Goal: Complete application form: Complete application form

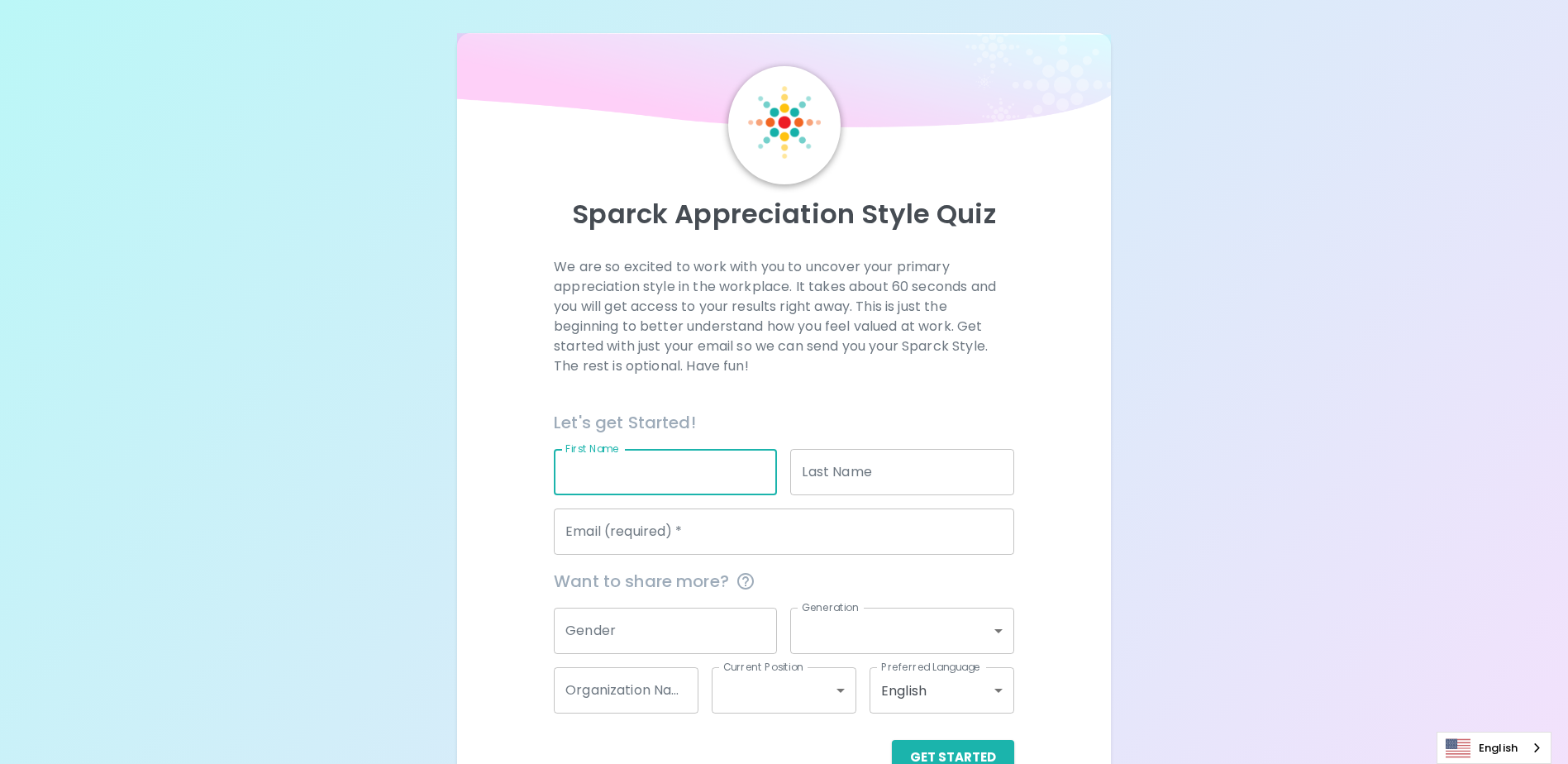
click at [669, 481] on input "First Name" at bounding box center [665, 471] width 223 height 46
type input "Mario"
type input "[PERSON_NAME]"
type input "[EMAIL_ADDRESS][DOMAIN_NAME]"
type input "[GEOGRAPHIC_DATA]"
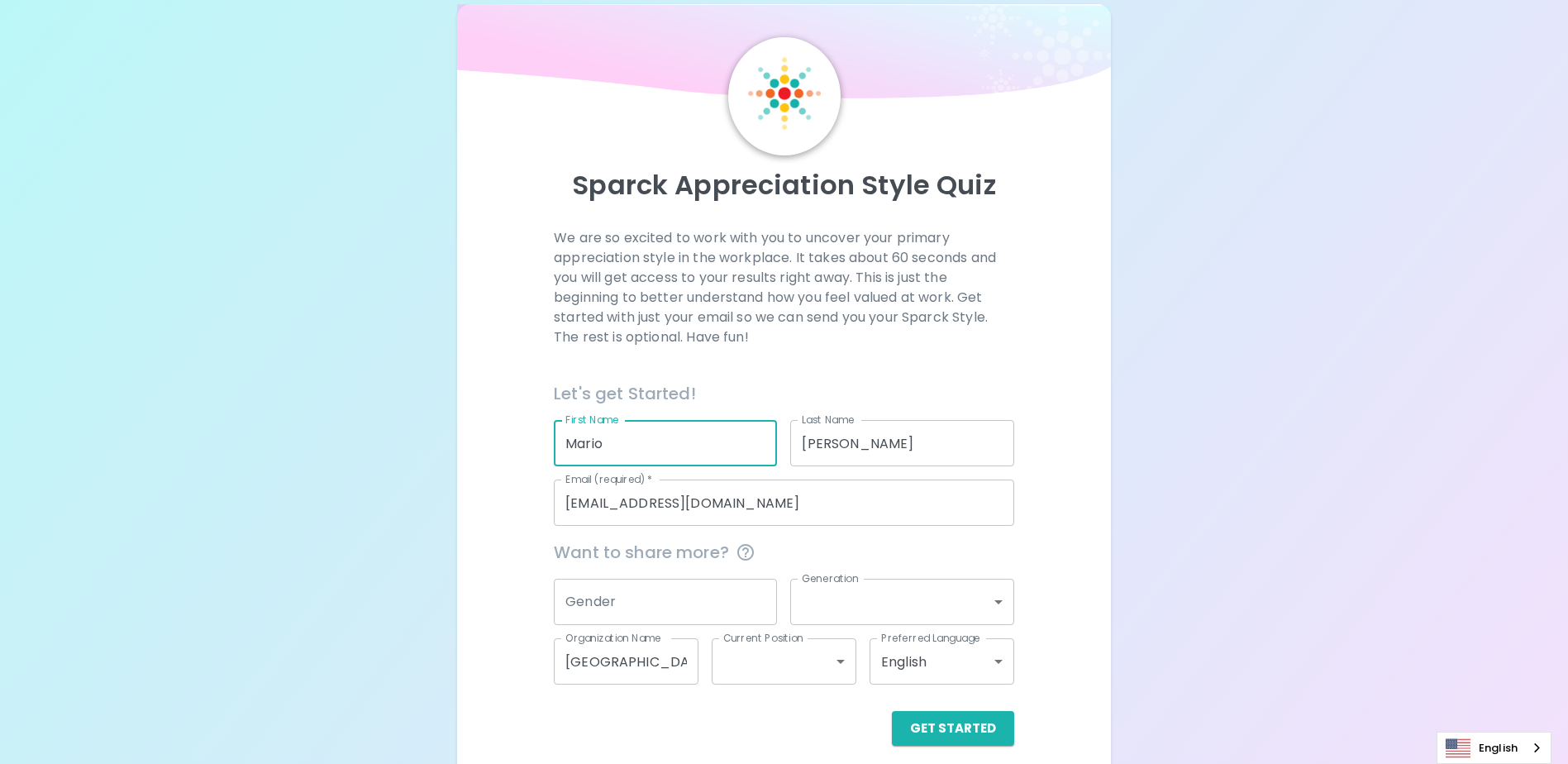
scroll to position [43, 0]
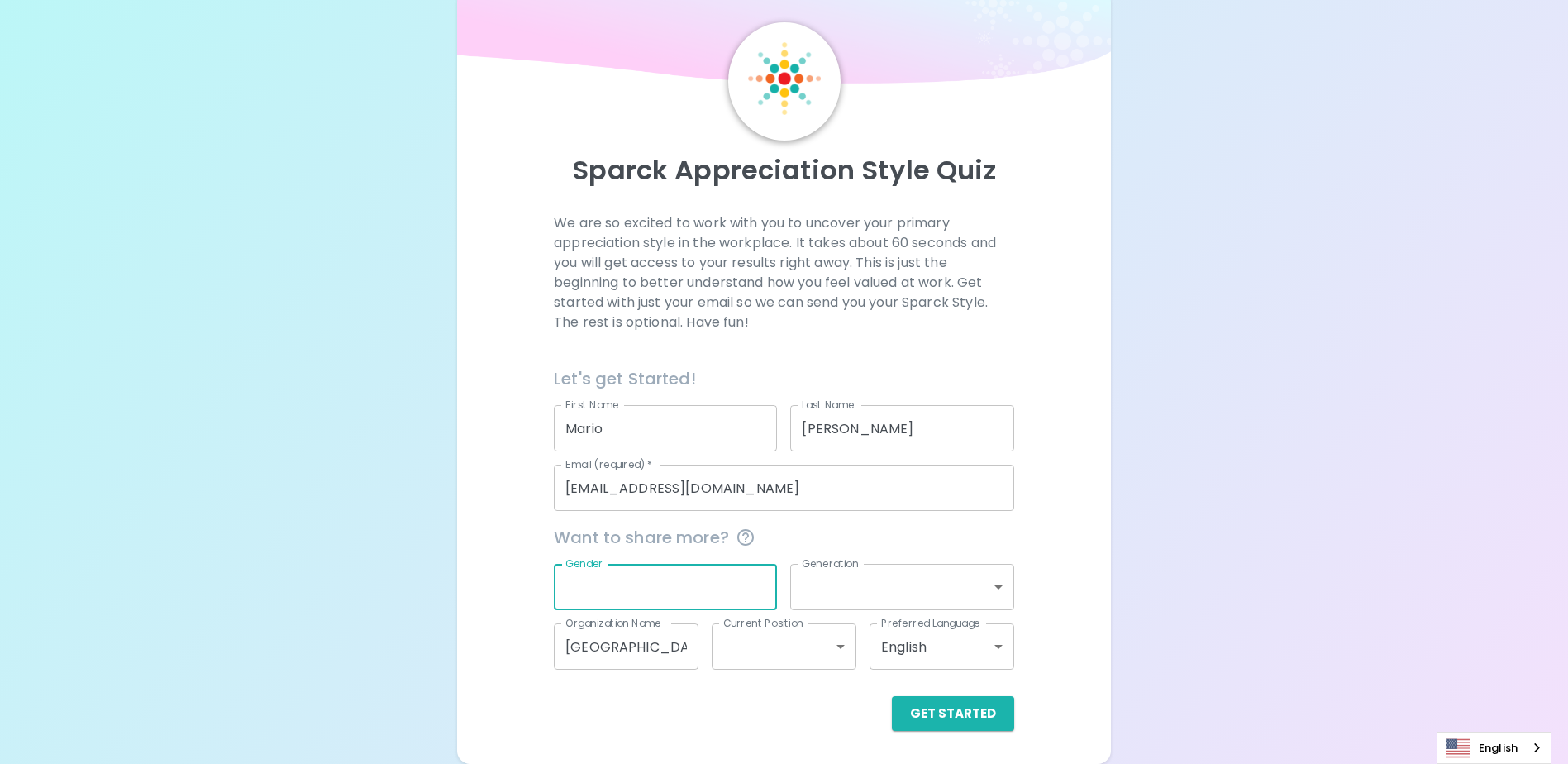
click at [616, 584] on input "Gender" at bounding box center [665, 586] width 223 height 46
type input "[DEMOGRAPHIC_DATA]"
click at [893, 589] on body "Sparck Appreciation Style Quiz We are so excited to work with you to uncover yo…" at bounding box center [784, 360] width 1568 height 807
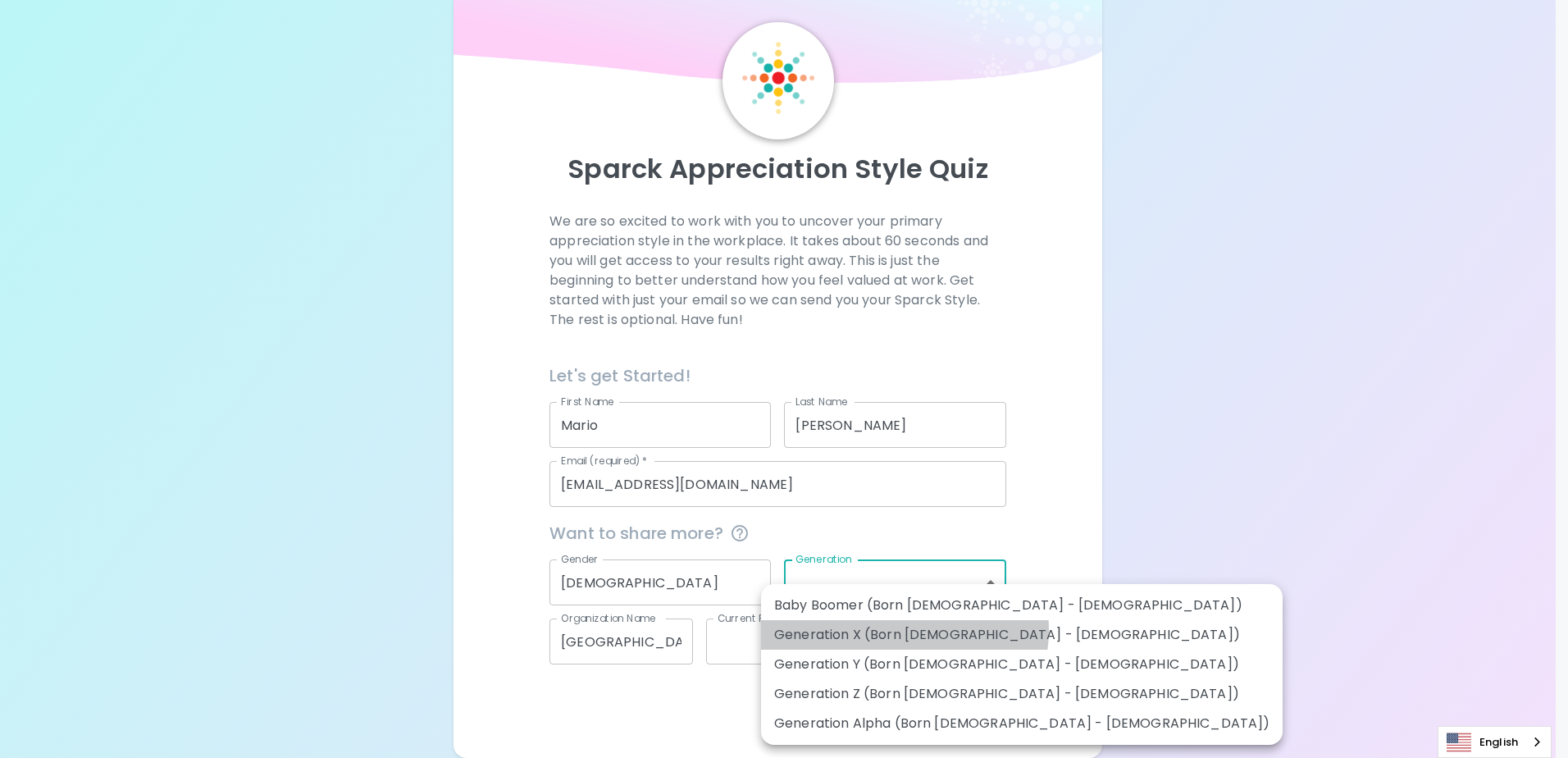
click at [903, 630] on li "Generation X (Born [DEMOGRAPHIC_DATA] - [DEMOGRAPHIC_DATA])" at bounding box center [1022, 635] width 522 height 29
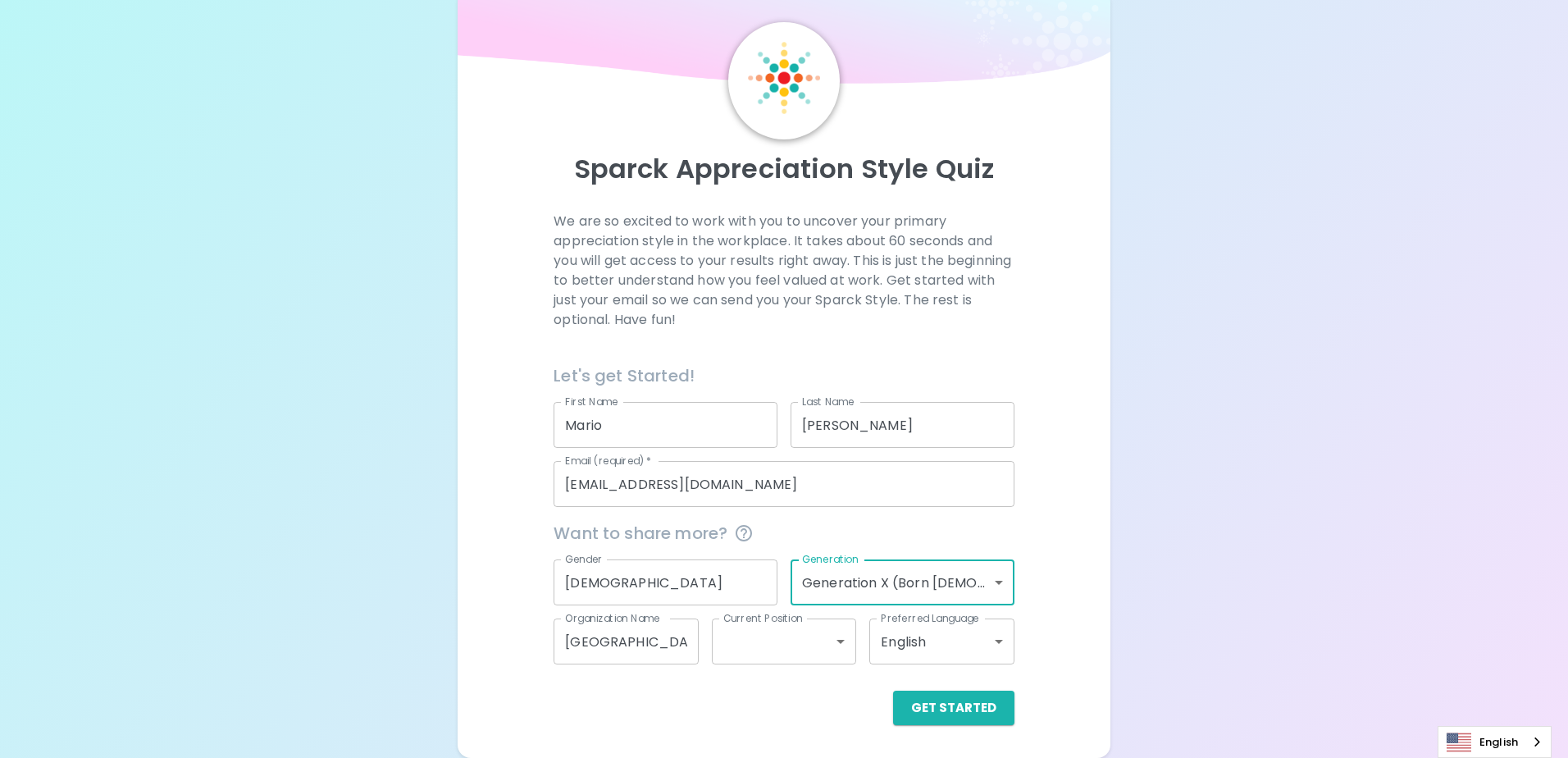
click at [995, 579] on body "Sparck Appreciation Style Quiz We are so excited to work with you to uncover yo…" at bounding box center [784, 357] width 1568 height 801
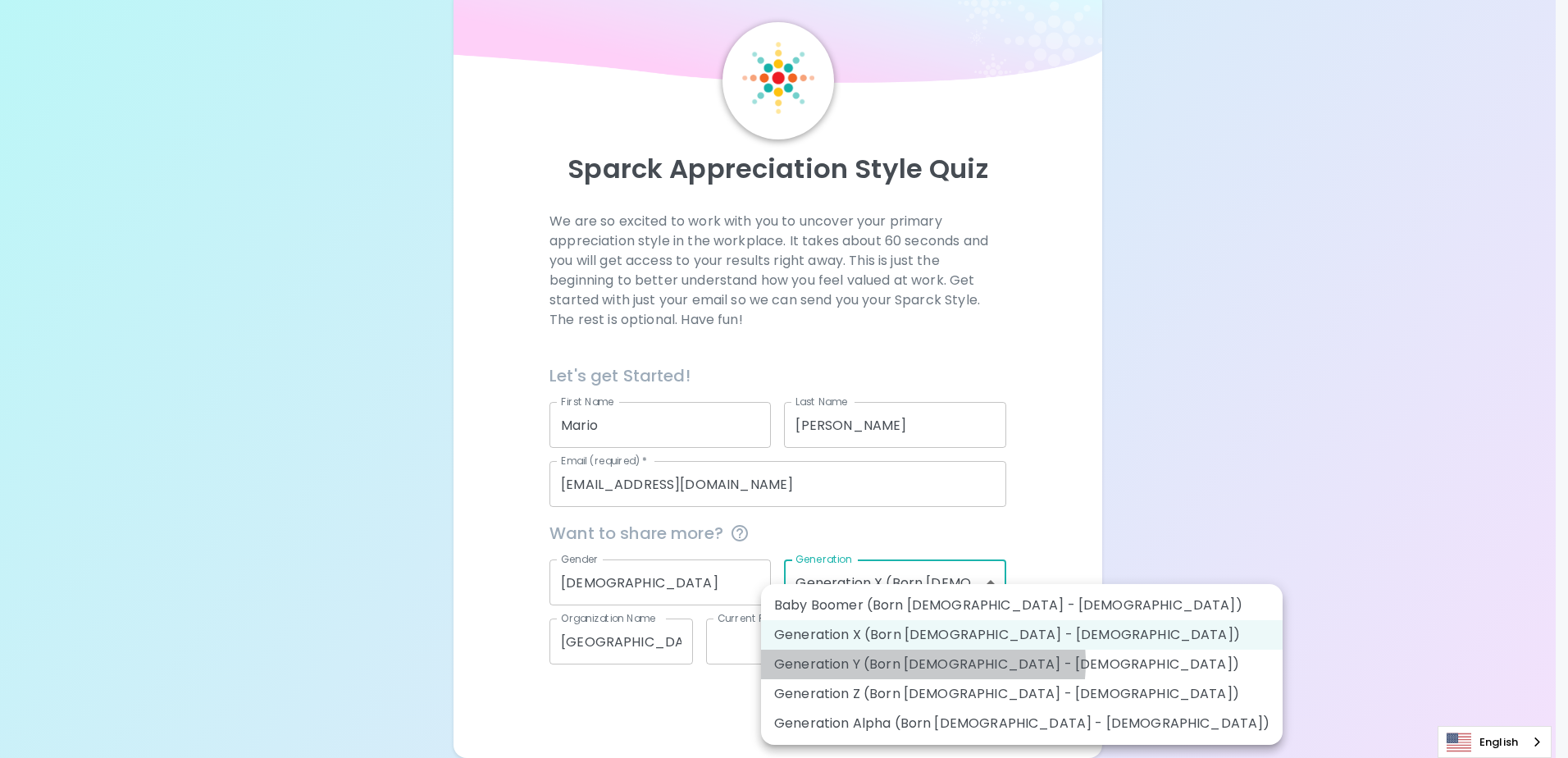
click at [922, 662] on li "Generation Y (Born [DEMOGRAPHIC_DATA] - [DEMOGRAPHIC_DATA])" at bounding box center [1022, 664] width 522 height 29
type input "generation_y"
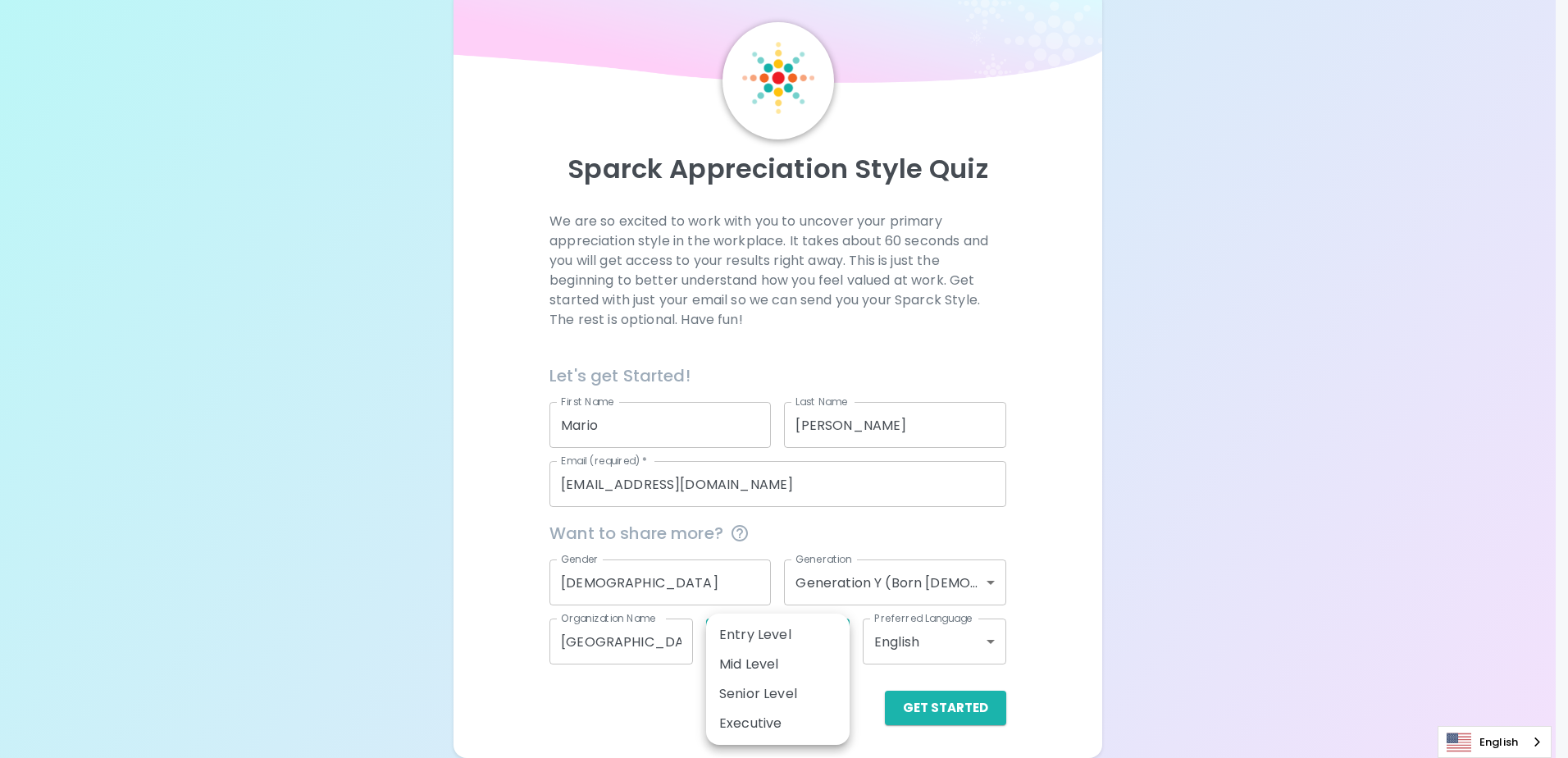
click at [794, 642] on body "Sparck Appreciation Style Quiz We are so excited to work with you to uncover yo…" at bounding box center [784, 357] width 1568 height 801
click at [788, 693] on li "Senior Level" at bounding box center [778, 693] width 144 height 29
type input "senior_level"
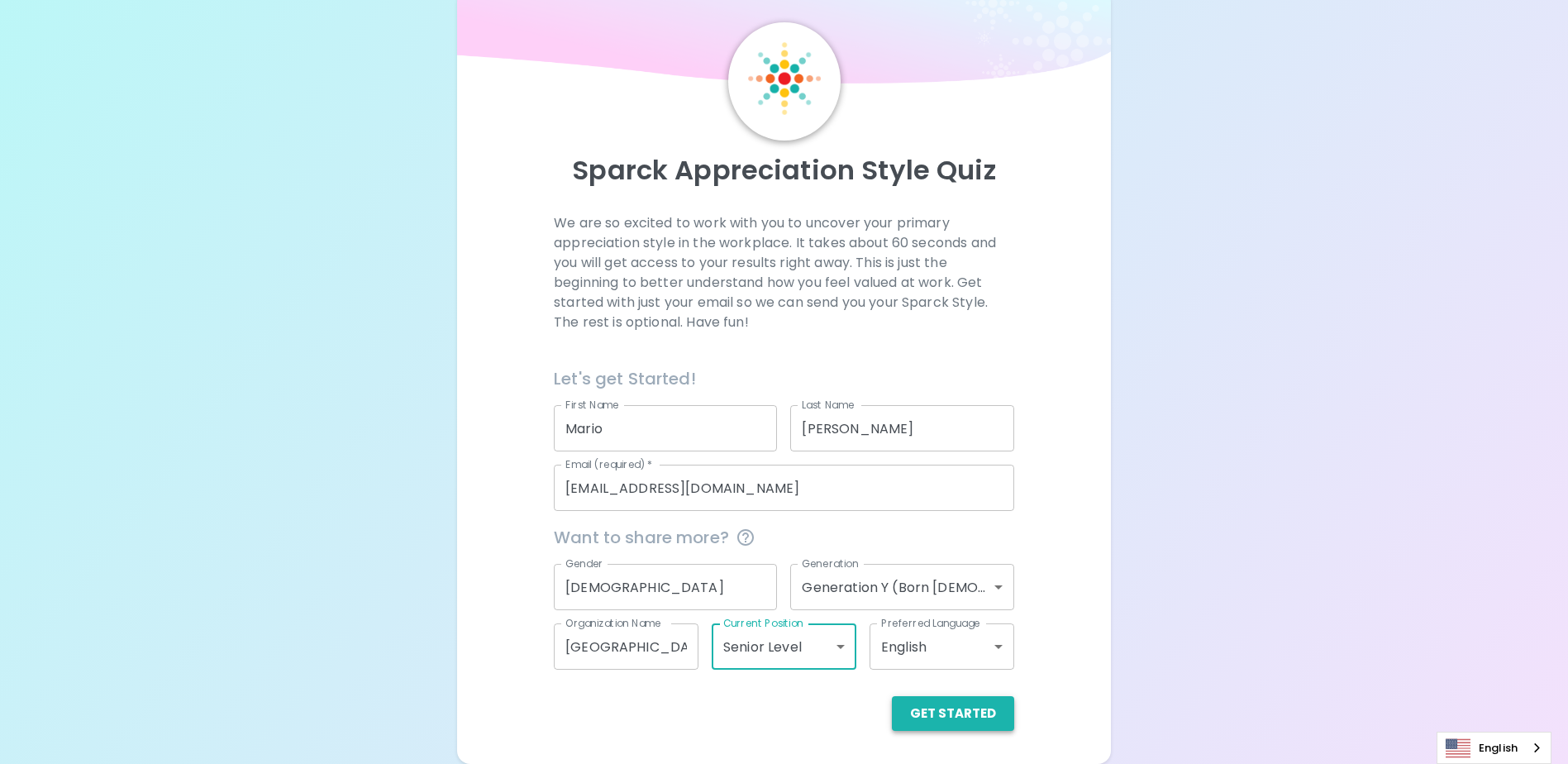
click at [969, 717] on button "Get Started" at bounding box center [953, 714] width 122 height 35
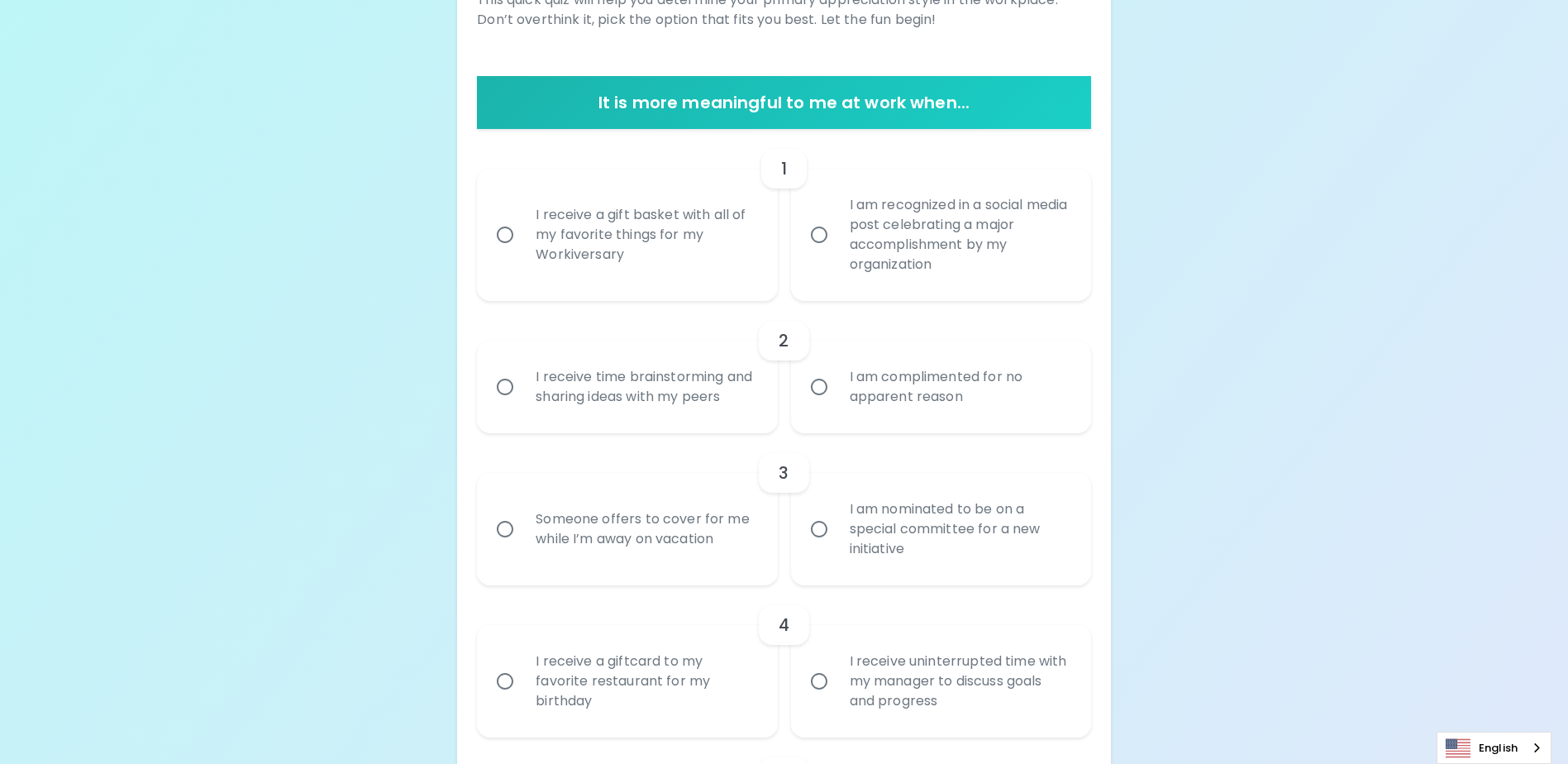
scroll to position [0, 0]
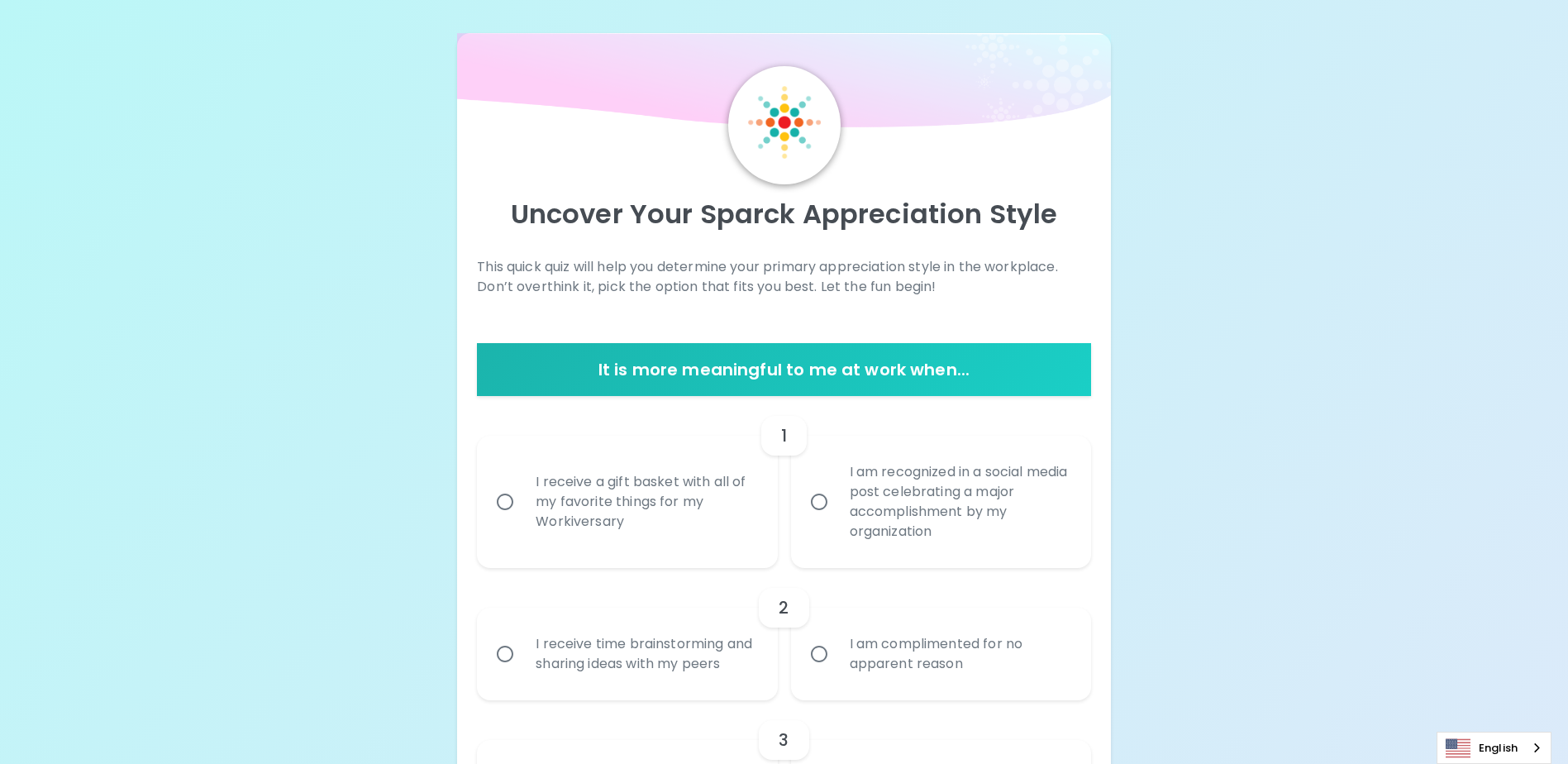
click at [844, 505] on div "I am recognized in a social media post celebrating a major accomplishment by my…" at bounding box center [959, 501] width 246 height 119
click at [837, 505] on input "I am recognized in a social media post celebrating a major accomplishment by my…" at bounding box center [820, 502] width 35 height 35
radio input "true"
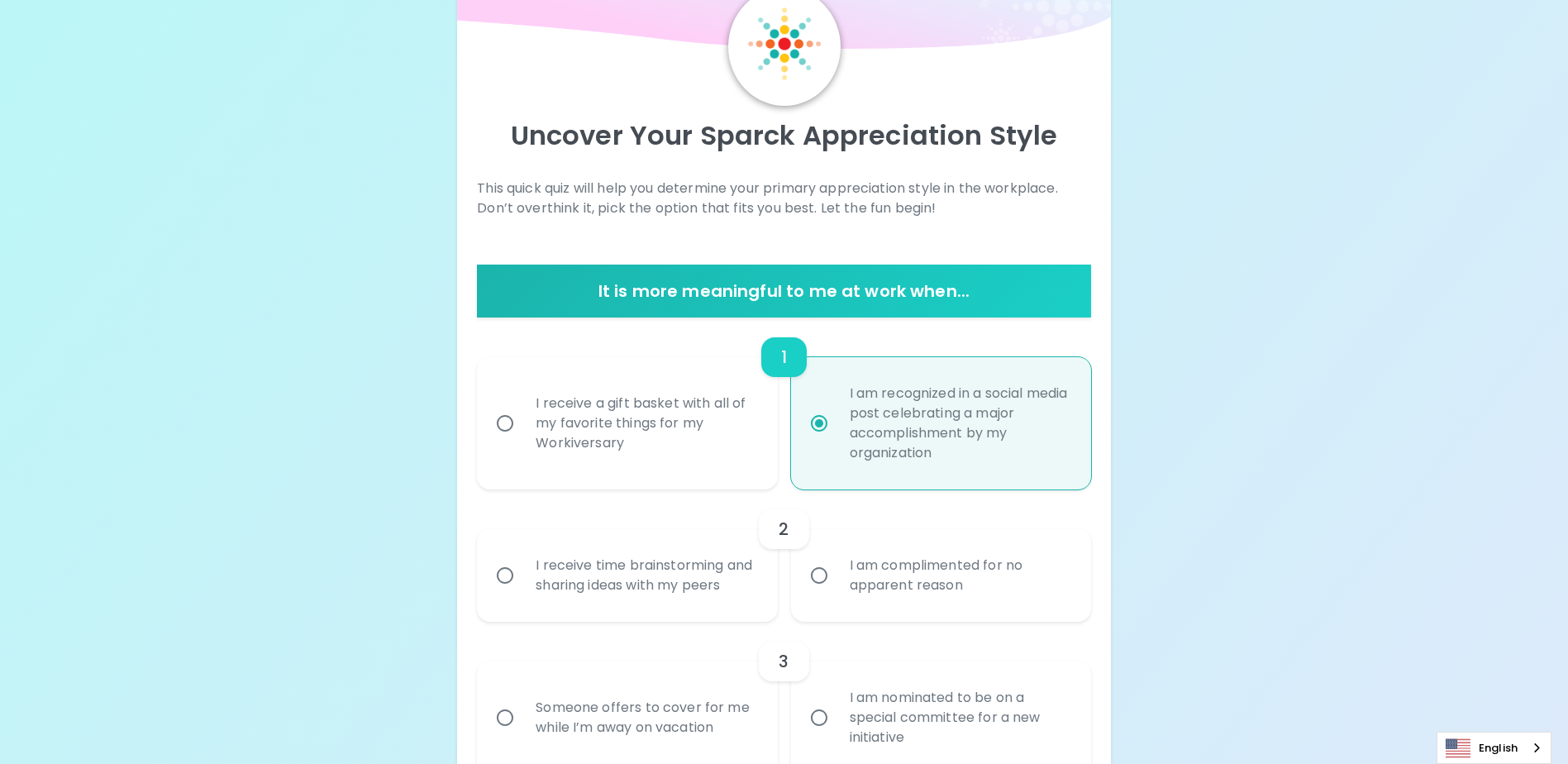
scroll to position [132, 0]
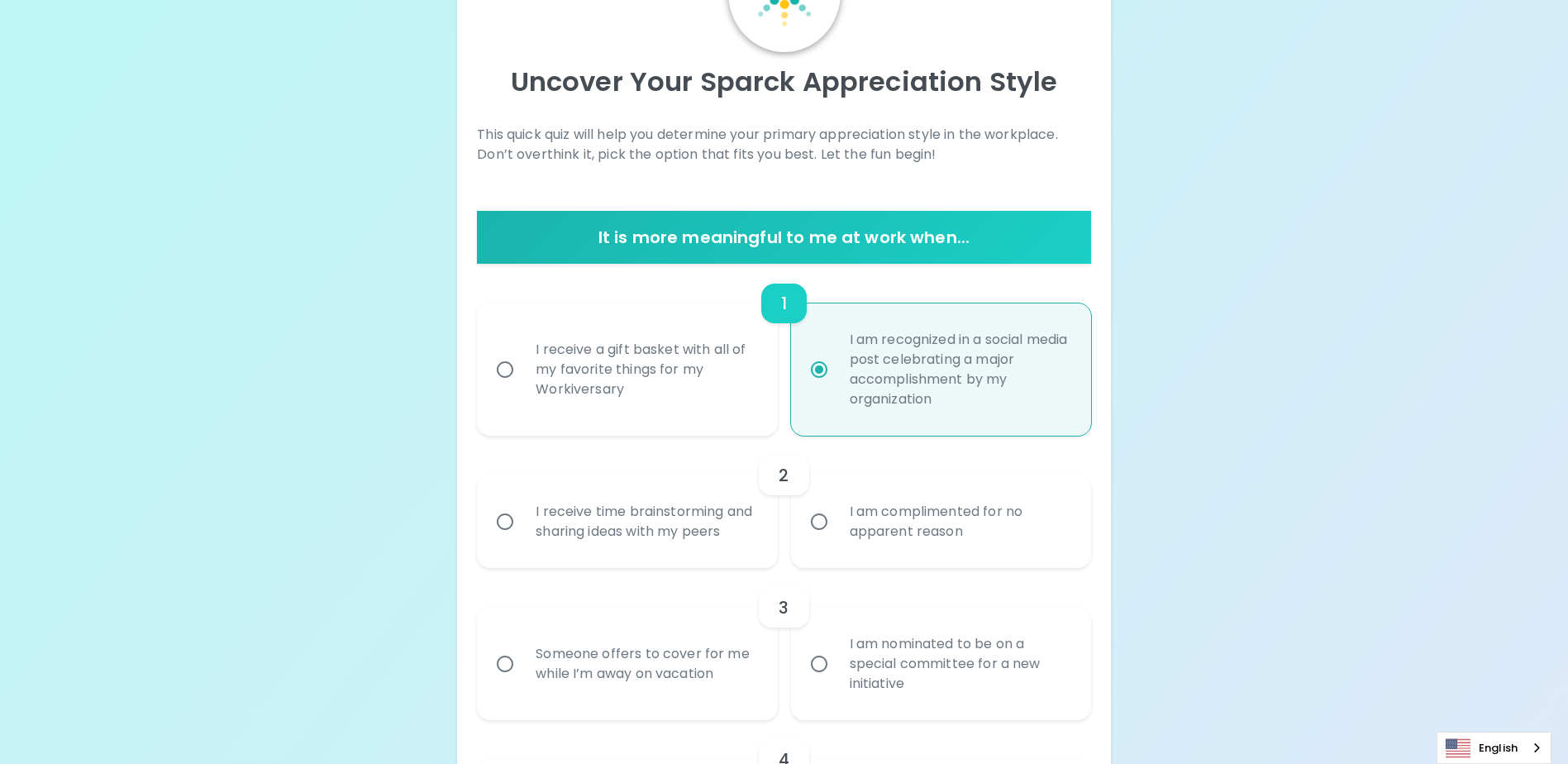
click at [673, 544] on div "I receive time brainstorming and sharing ideas with my peers" at bounding box center [645, 521] width 246 height 79
click at [523, 539] on input "I receive time brainstorming and sharing ideas with my peers" at bounding box center [505, 522] width 35 height 35
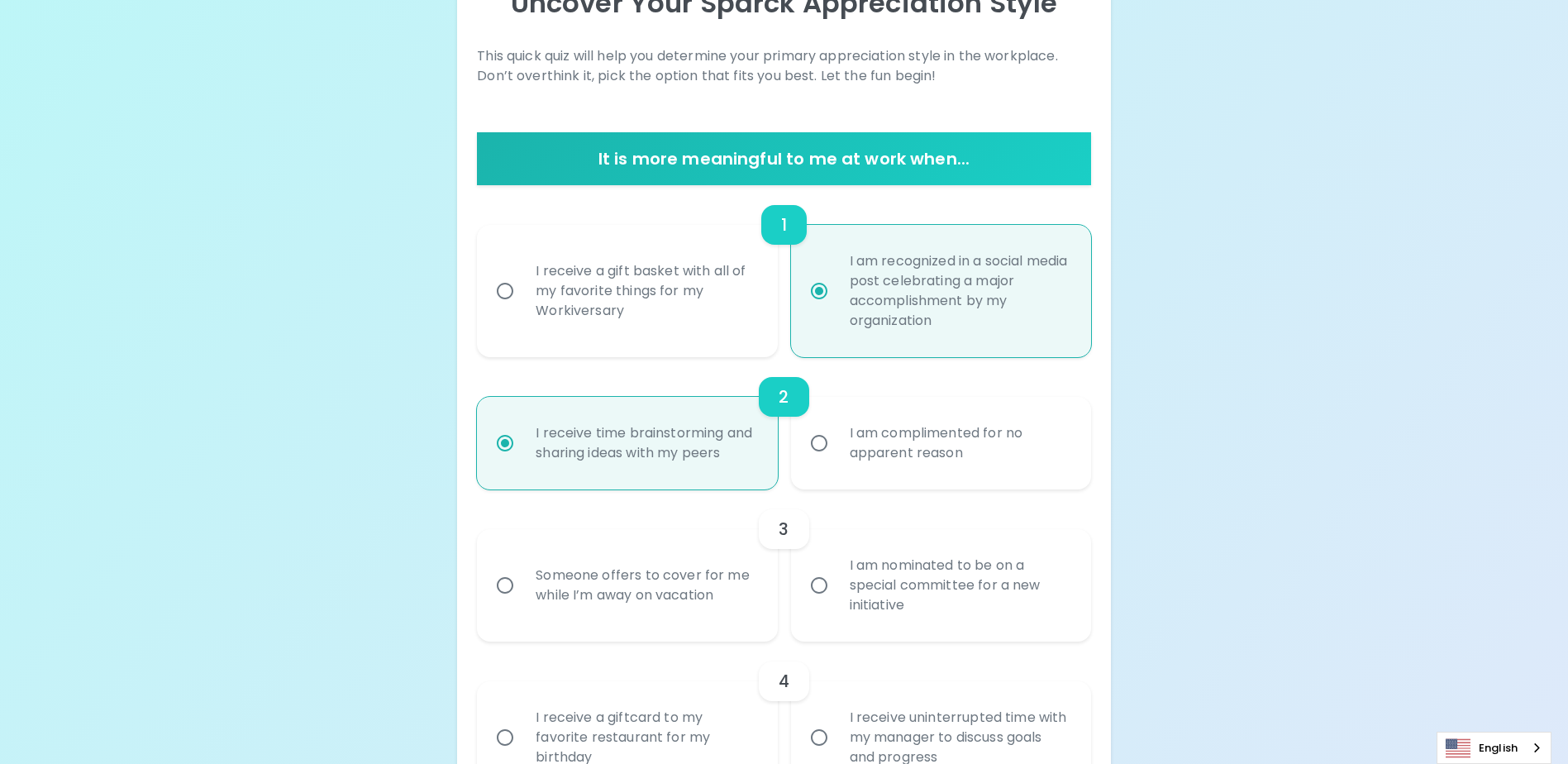
scroll to position [265, 0]
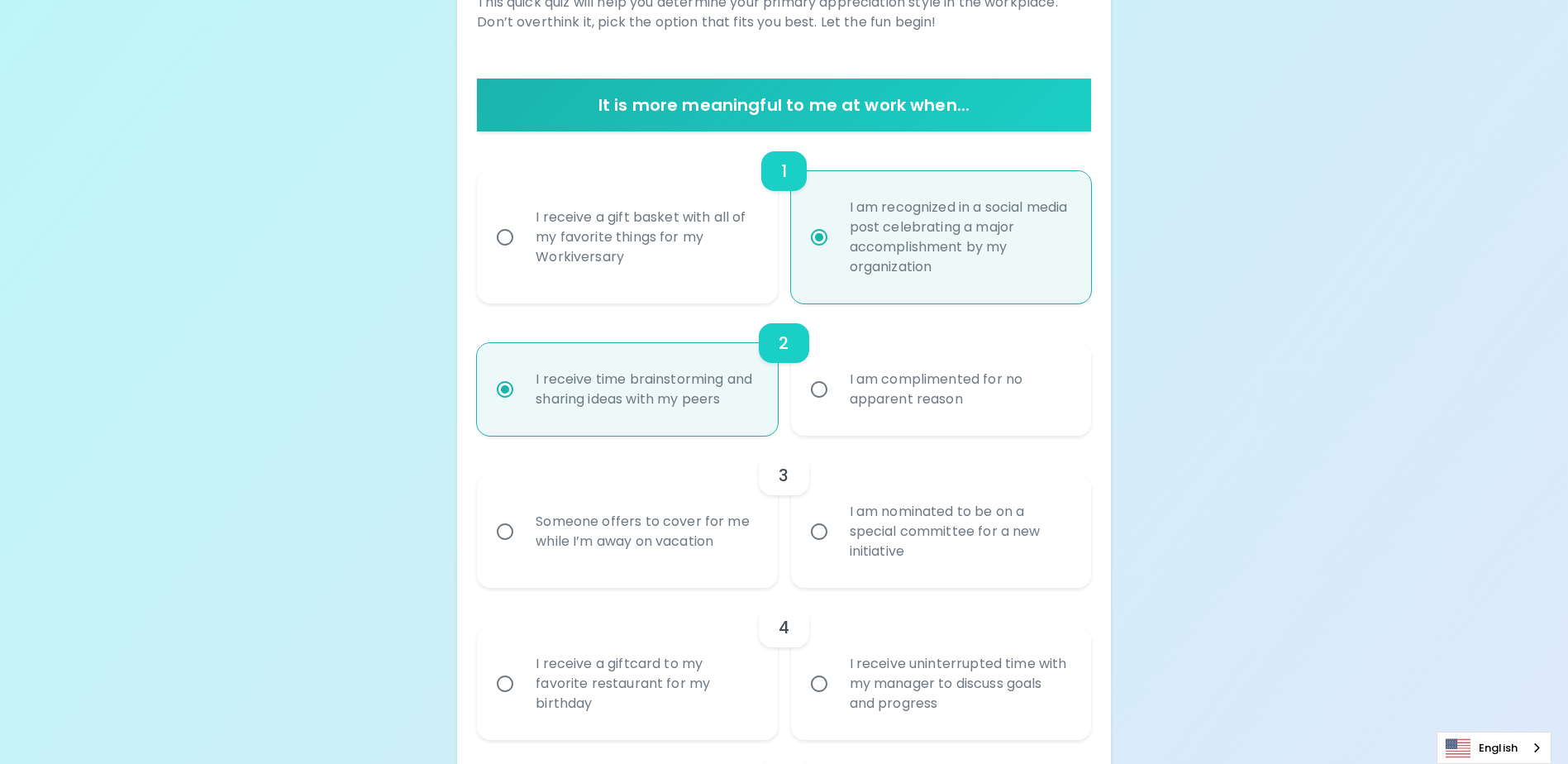
radio input "true"
click at [976, 565] on div "I am nominated to be on a special committee for a new initiative" at bounding box center [959, 531] width 246 height 99
click at [837, 549] on input "I am nominated to be on a special committee for a new initiative" at bounding box center [820, 531] width 35 height 35
radio input "false"
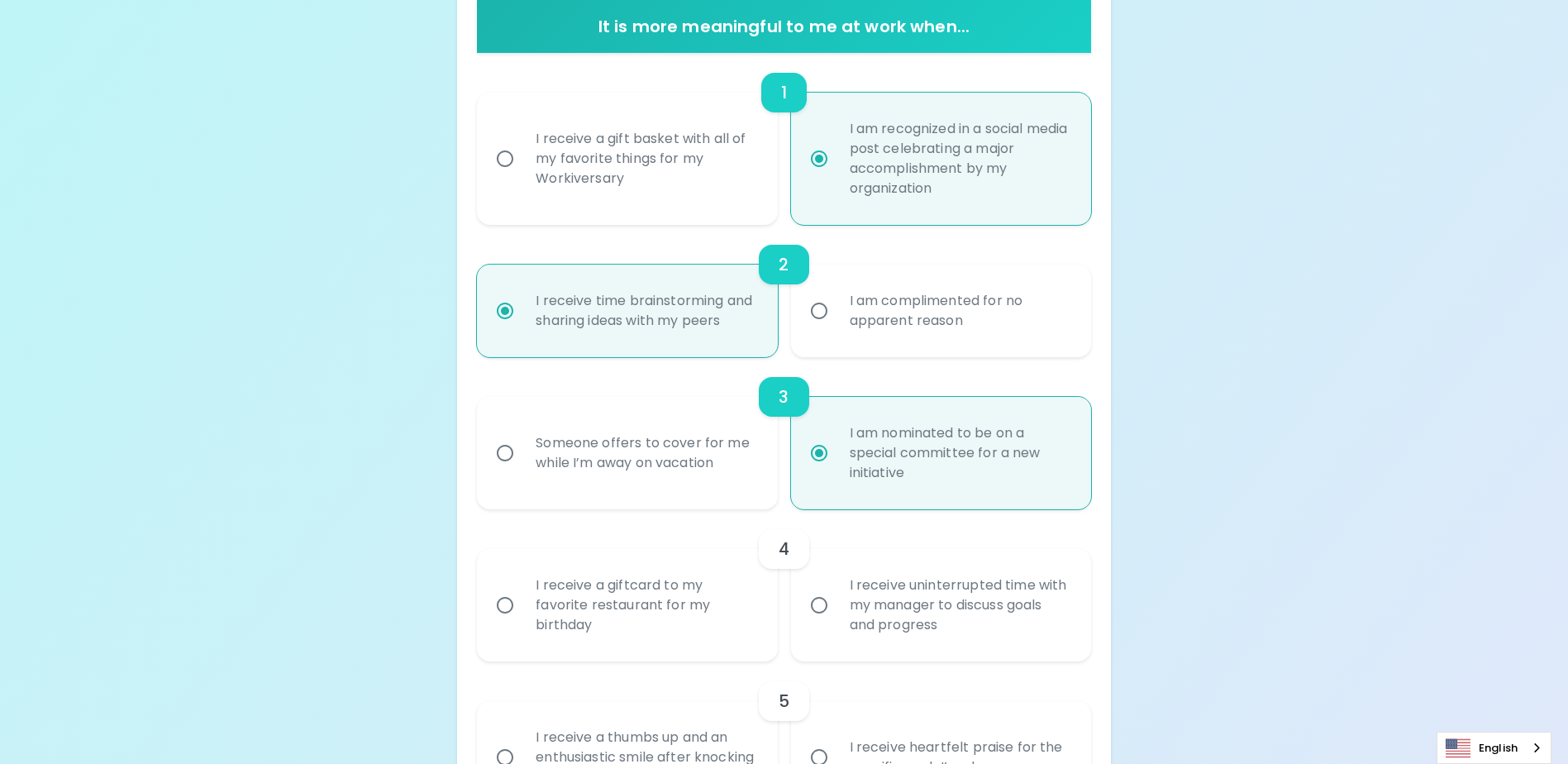
scroll to position [397, 0]
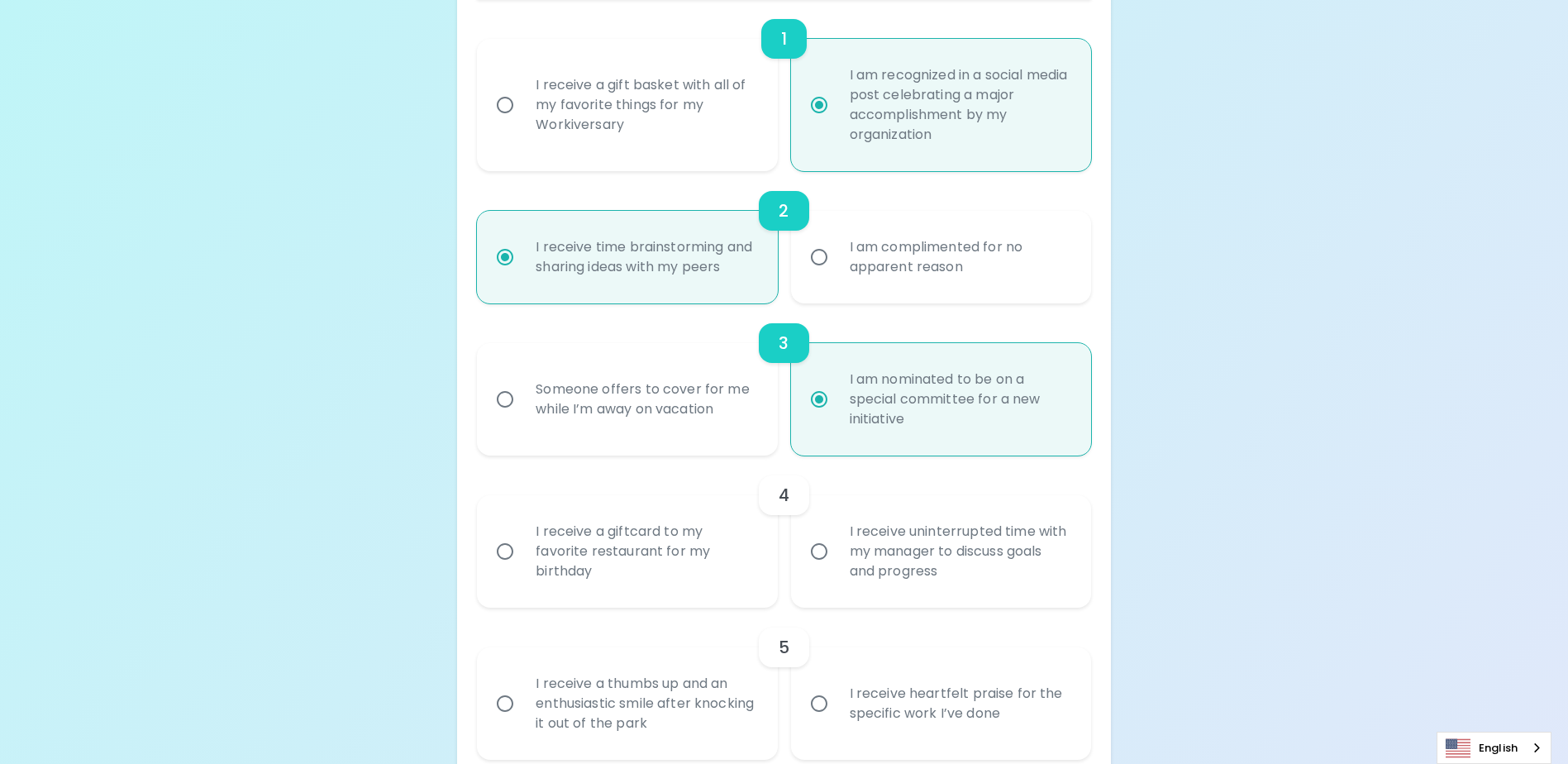
radio input "true"
click at [954, 596] on div "I receive uninterrupted time with my manager to discuss goals and progress" at bounding box center [959, 551] width 246 height 99
click at [837, 569] on input "I receive uninterrupted time with my manager to discuss goals and progress" at bounding box center [820, 551] width 35 height 35
radio input "false"
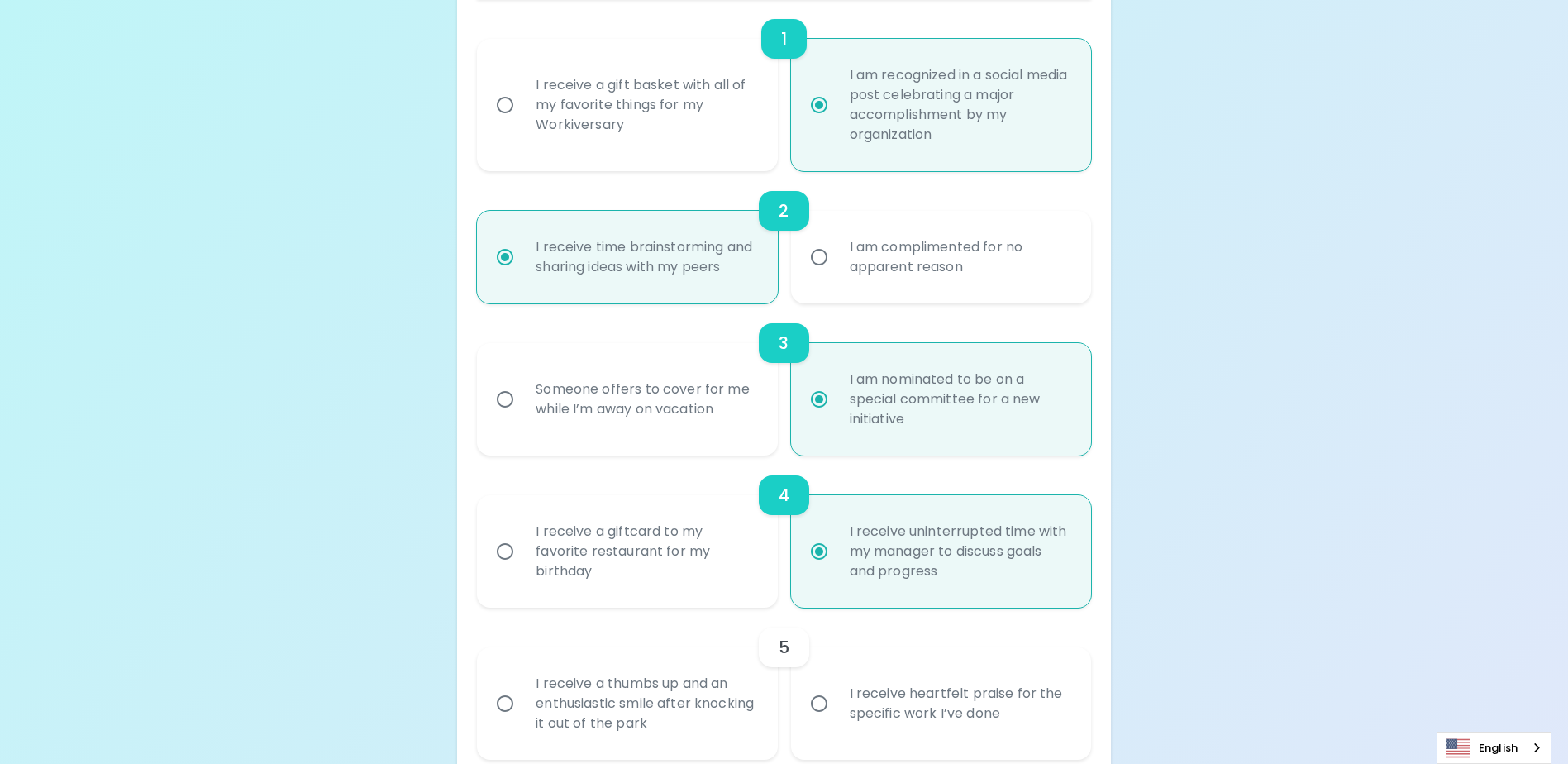
scroll to position [529, 0]
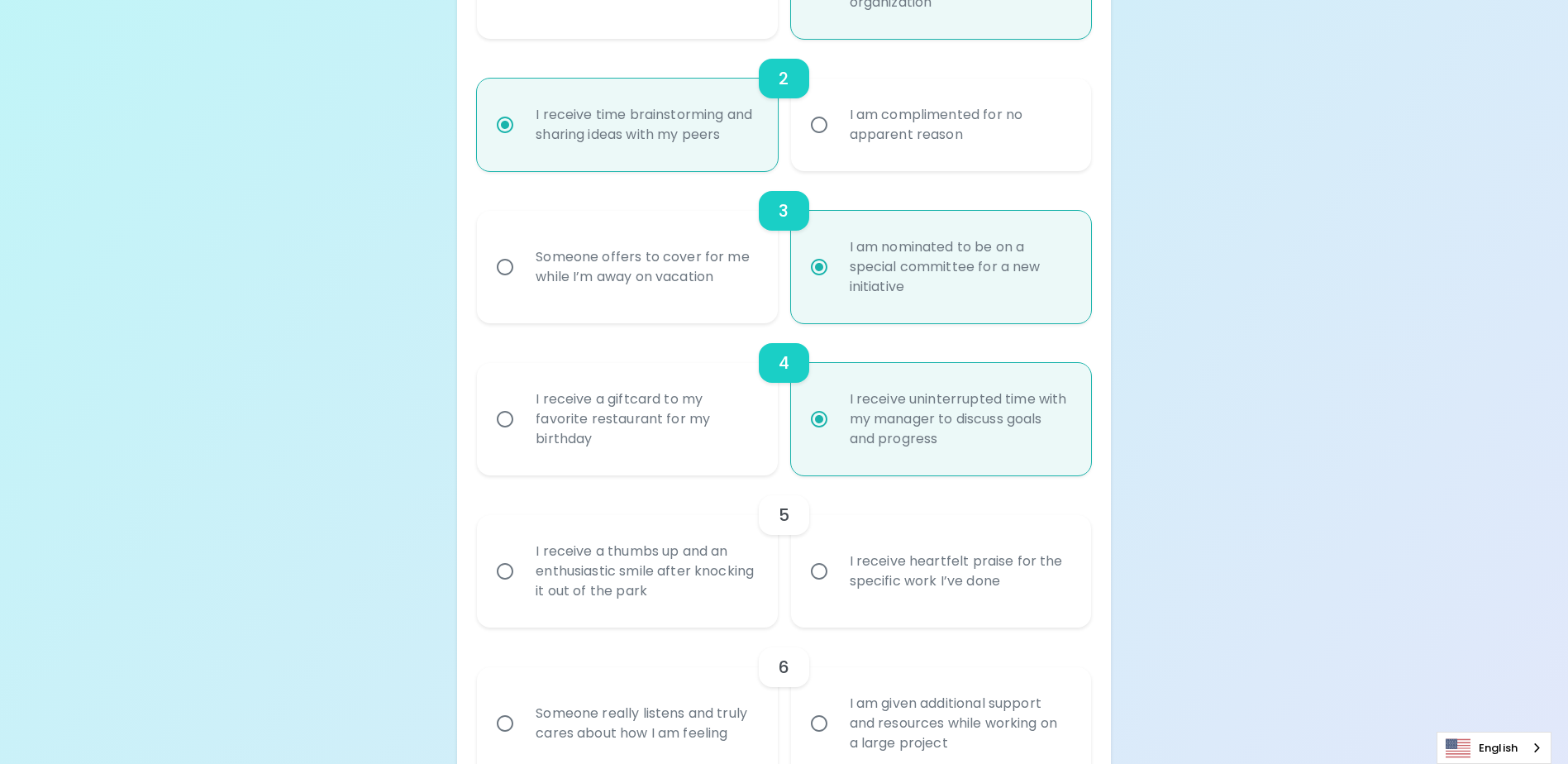
radio input "true"
click at [941, 605] on div "I receive heartfelt praise for the specific work I’ve done" at bounding box center [959, 570] width 246 height 79
click at [837, 589] on input "I receive heartfelt praise for the specific work I’ve done" at bounding box center [820, 571] width 35 height 35
radio input "false"
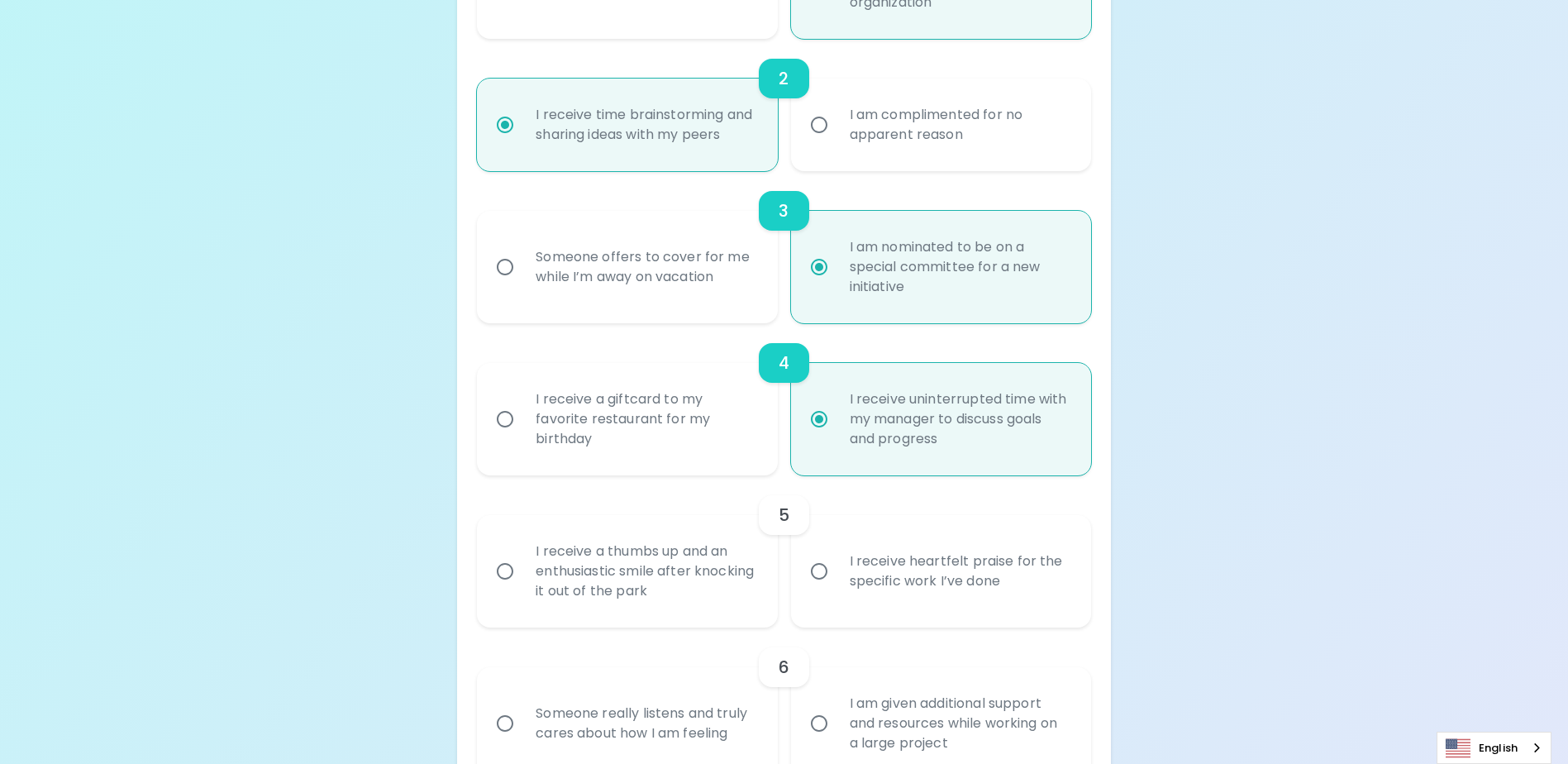
radio input "false"
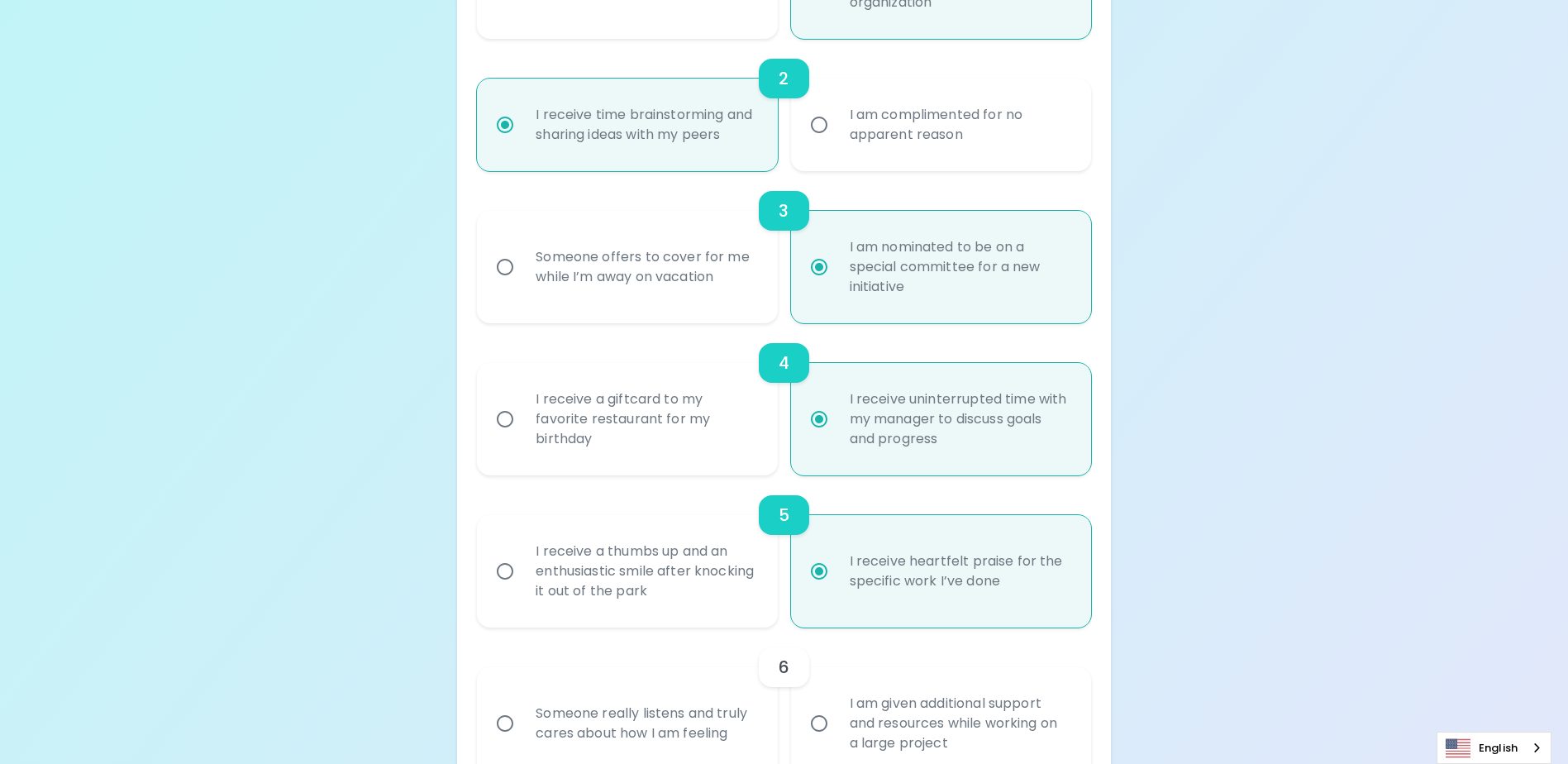
scroll to position [662, 0]
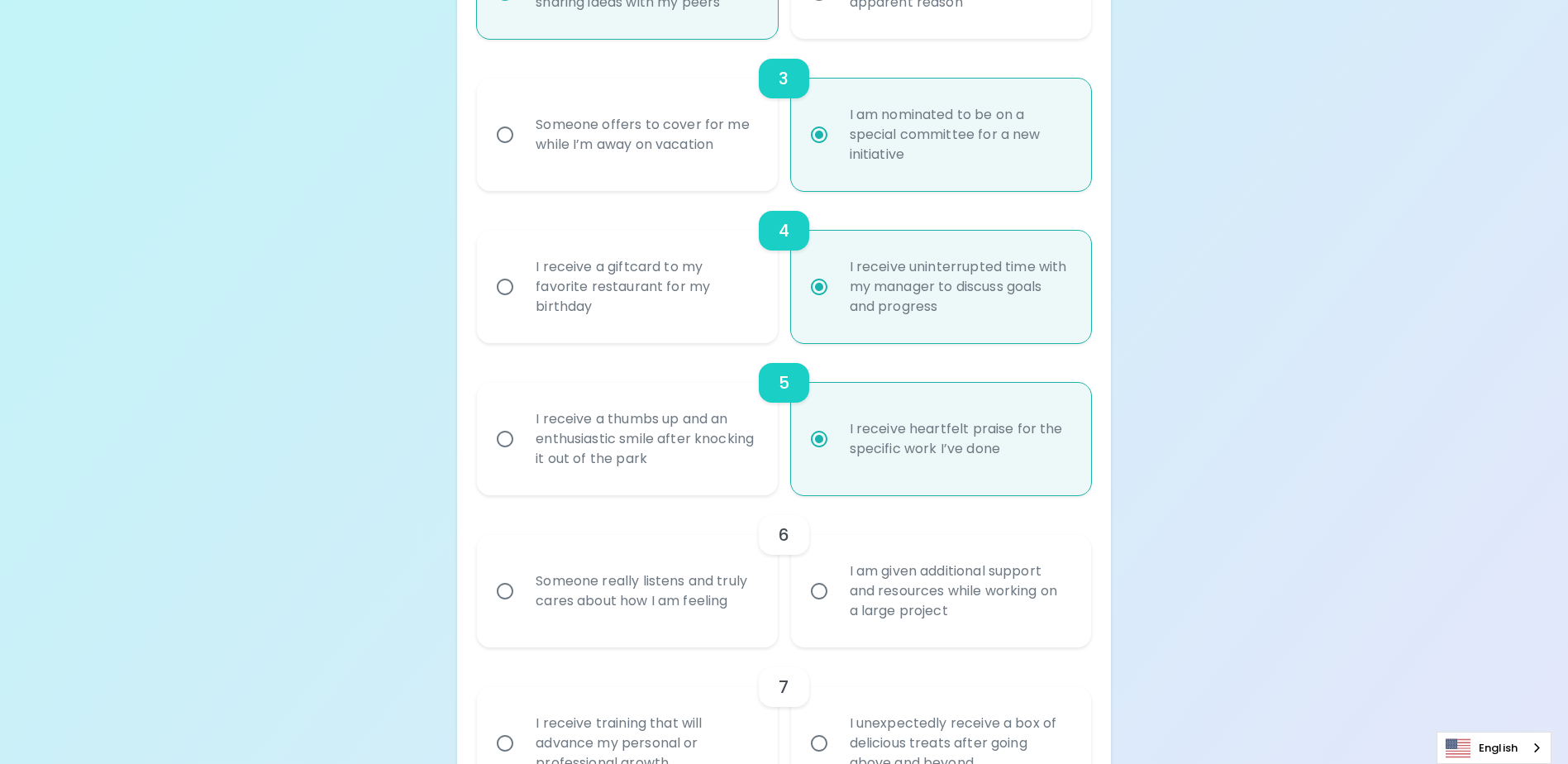
radio input "true"
click at [941, 612] on div "I am given additional support and resources while working on a large project" at bounding box center [959, 591] width 246 height 99
click at [837, 609] on input "I am given additional support and resources while working on a large project" at bounding box center [820, 591] width 35 height 35
radio input "false"
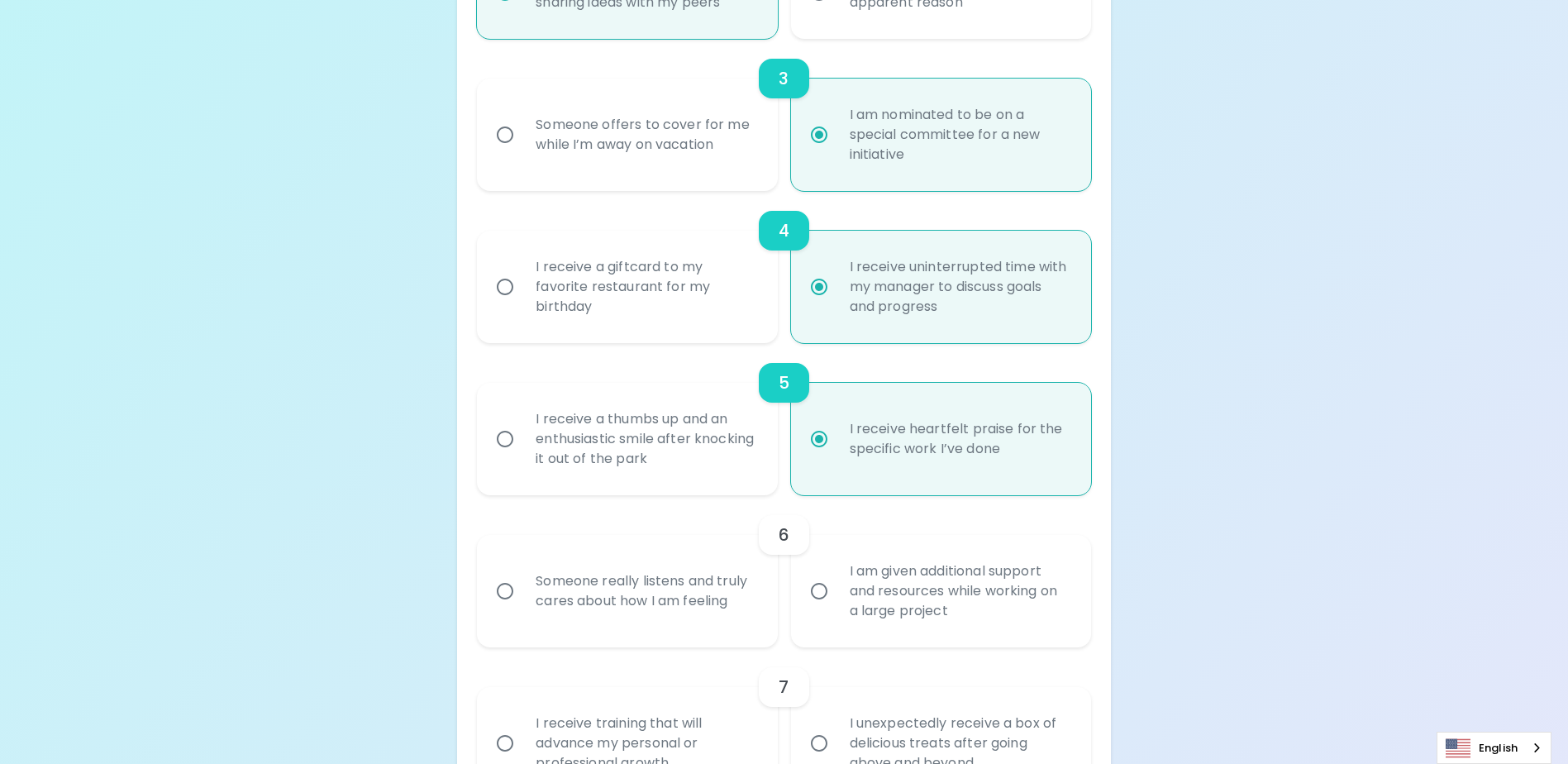
radio input "false"
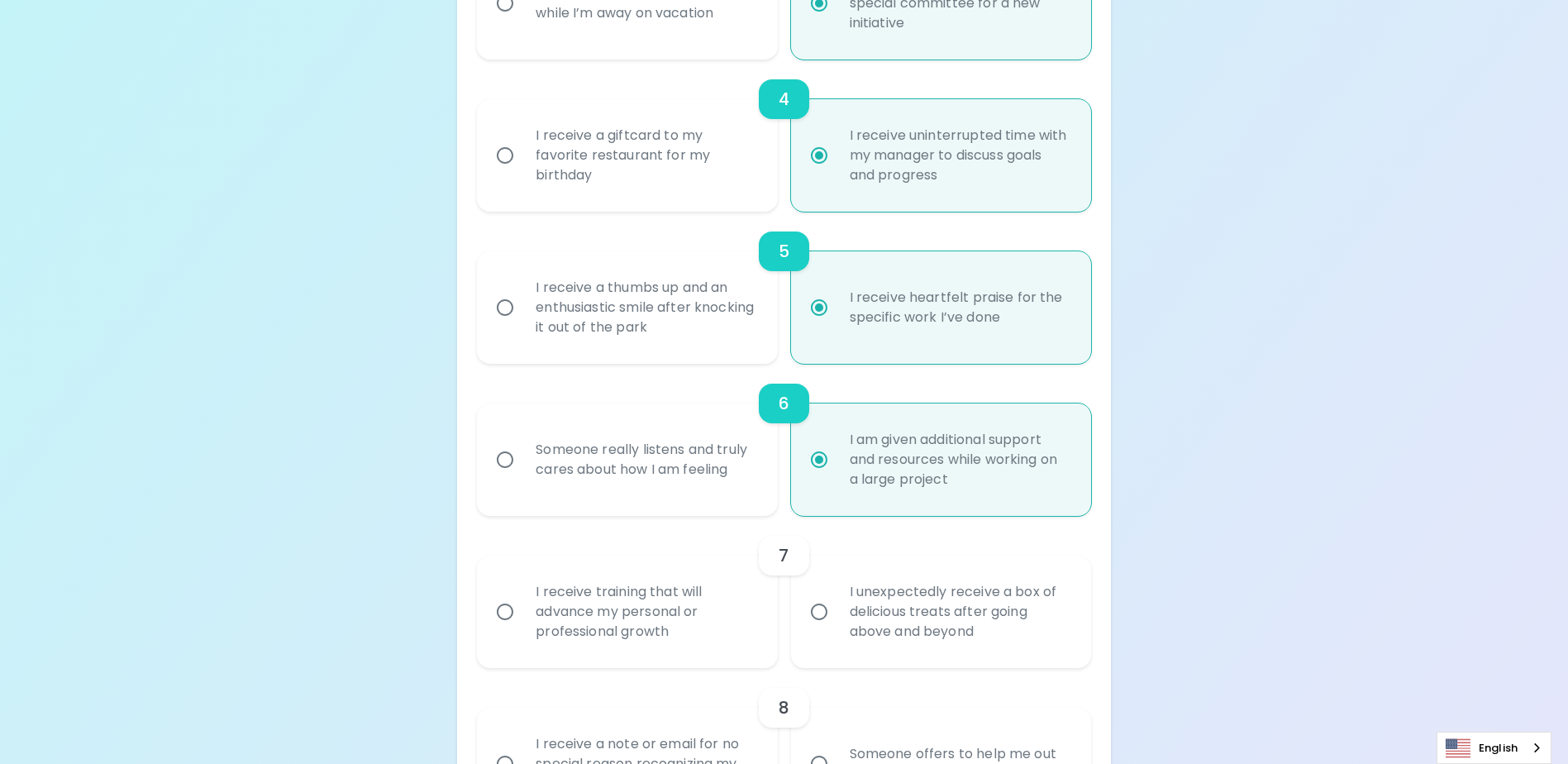
scroll to position [794, 0]
radio input "true"
click at [706, 632] on div "I receive training that will advance my personal or professional growth" at bounding box center [645, 611] width 246 height 99
click at [523, 629] on input "I receive training that will advance my personal or professional growth" at bounding box center [505, 611] width 35 height 35
radio input "false"
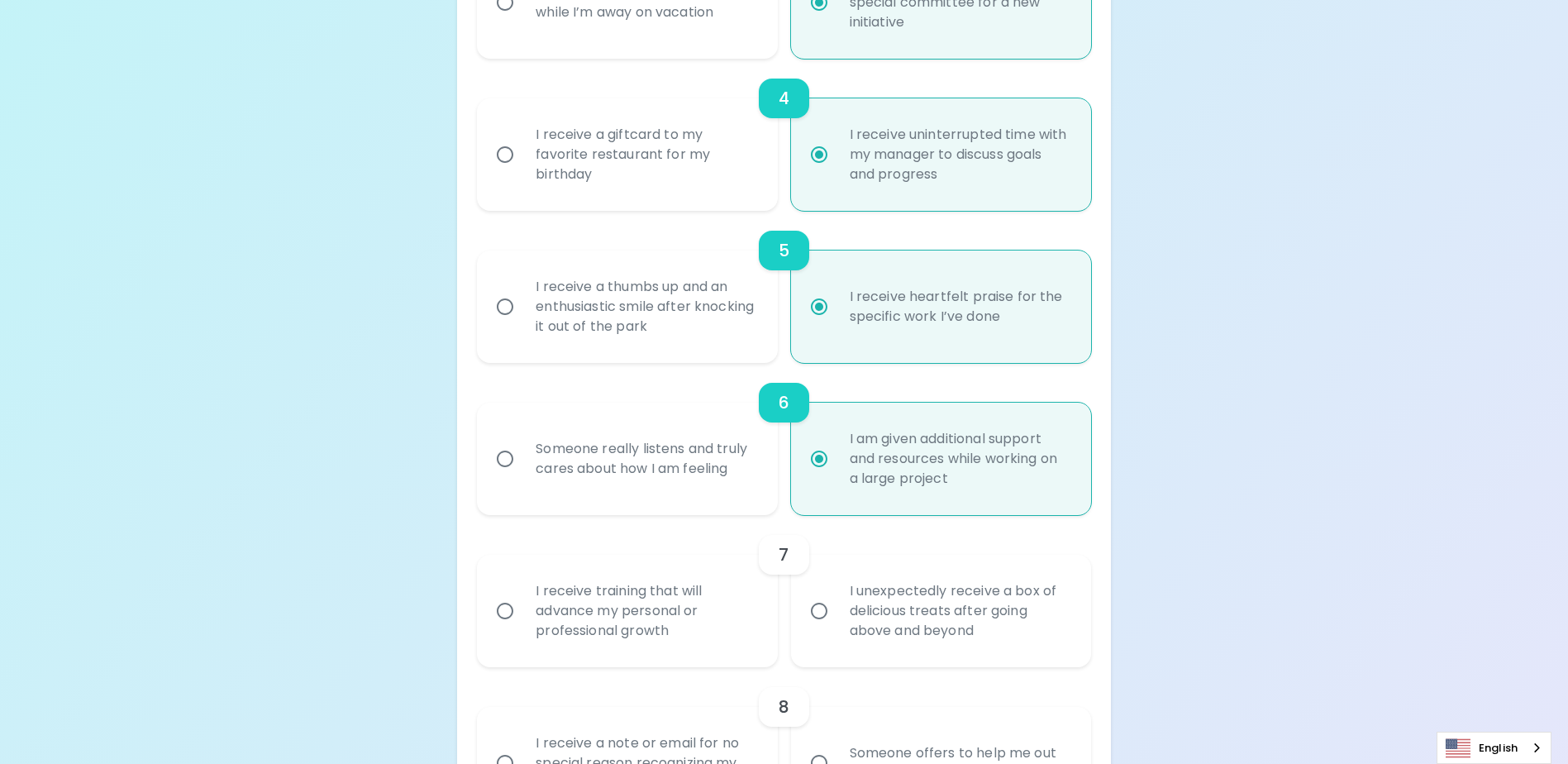
radio input "false"
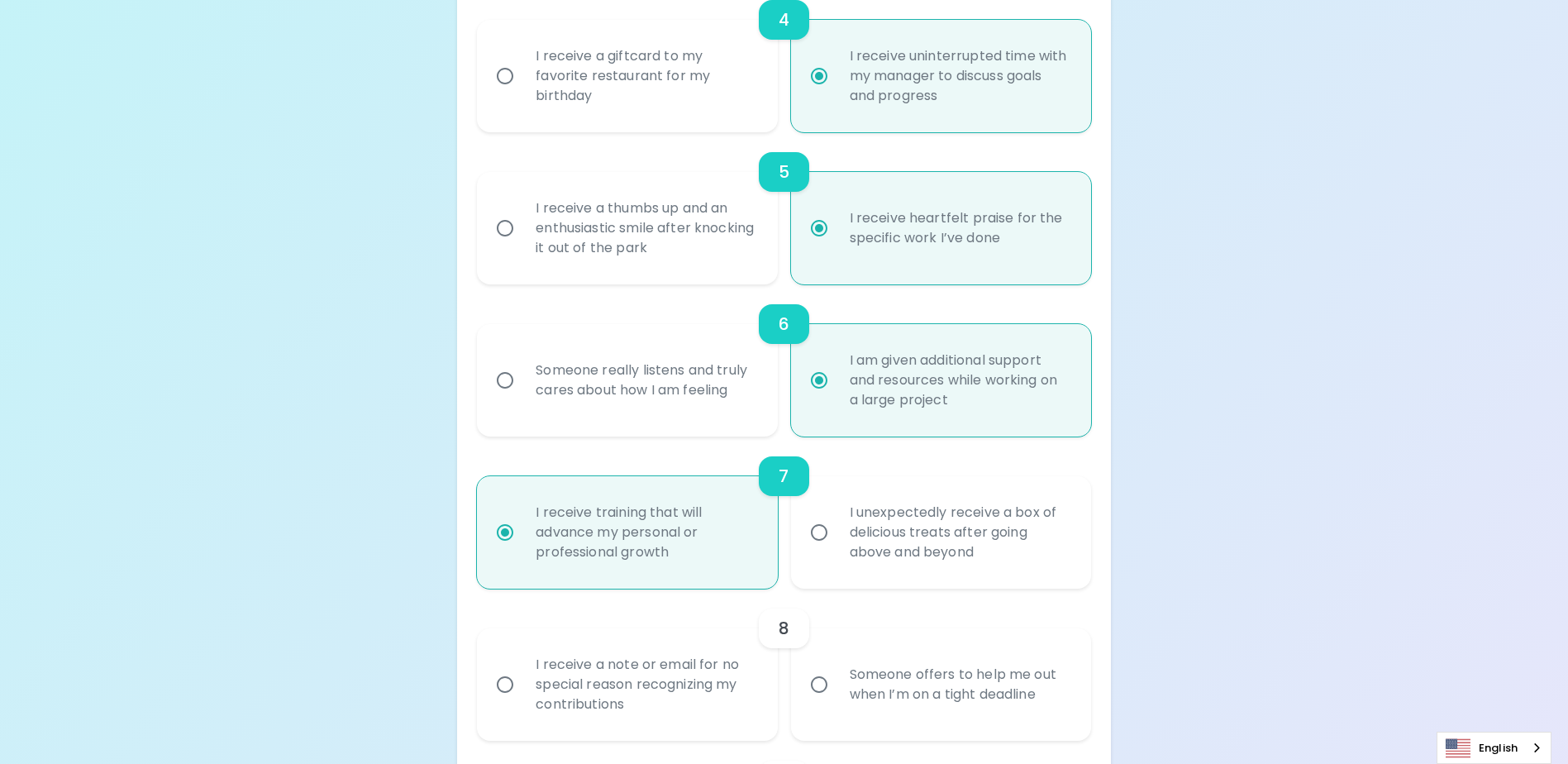
scroll to position [926, 0]
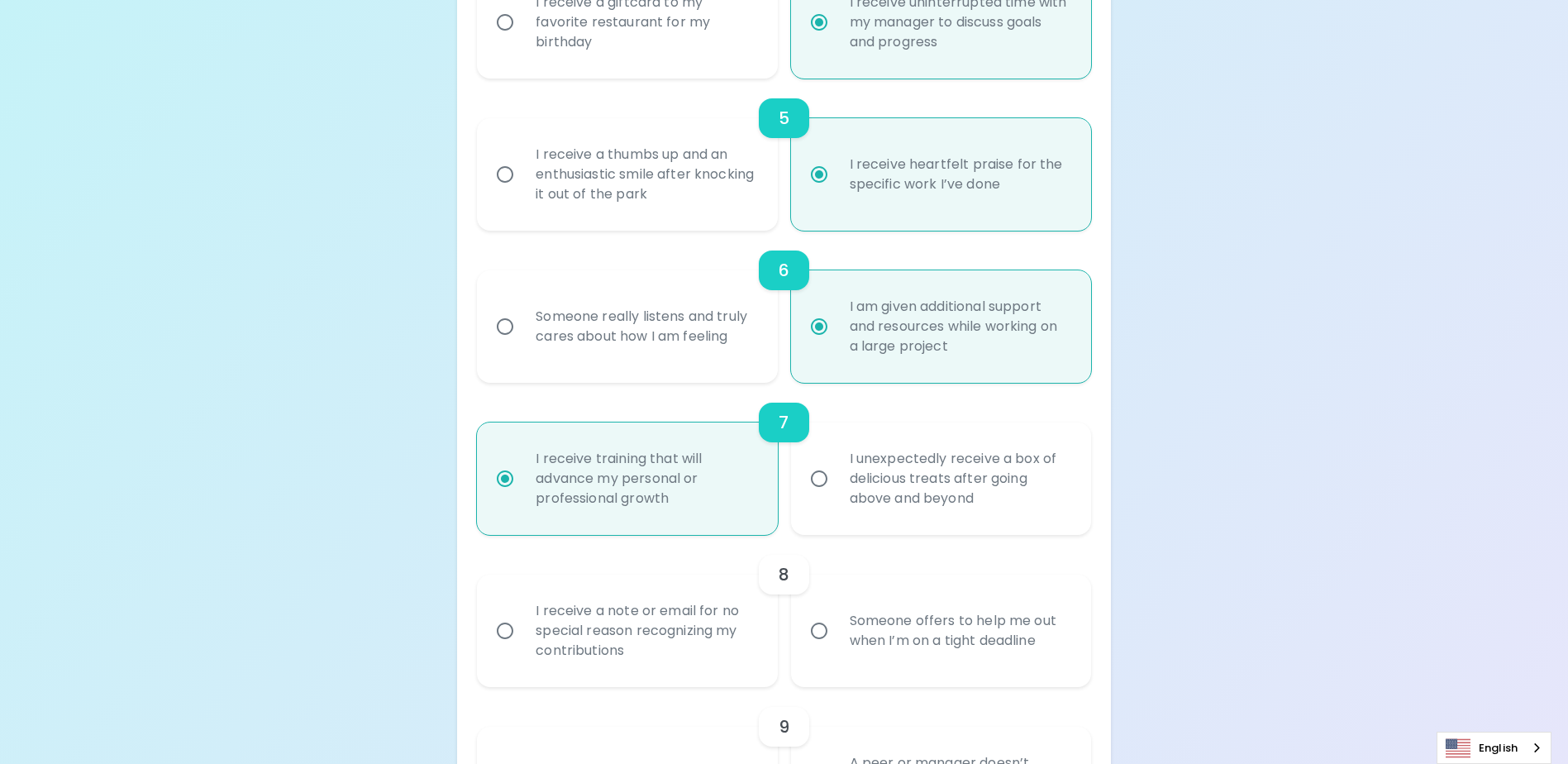
radio input "true"
click at [886, 668] on div "Someone offers to help me out when I’m on a tight deadline" at bounding box center [959, 630] width 246 height 79
click at [837, 649] on input "Someone offers to help me out when I’m on a tight deadline" at bounding box center [820, 631] width 35 height 35
radio input "false"
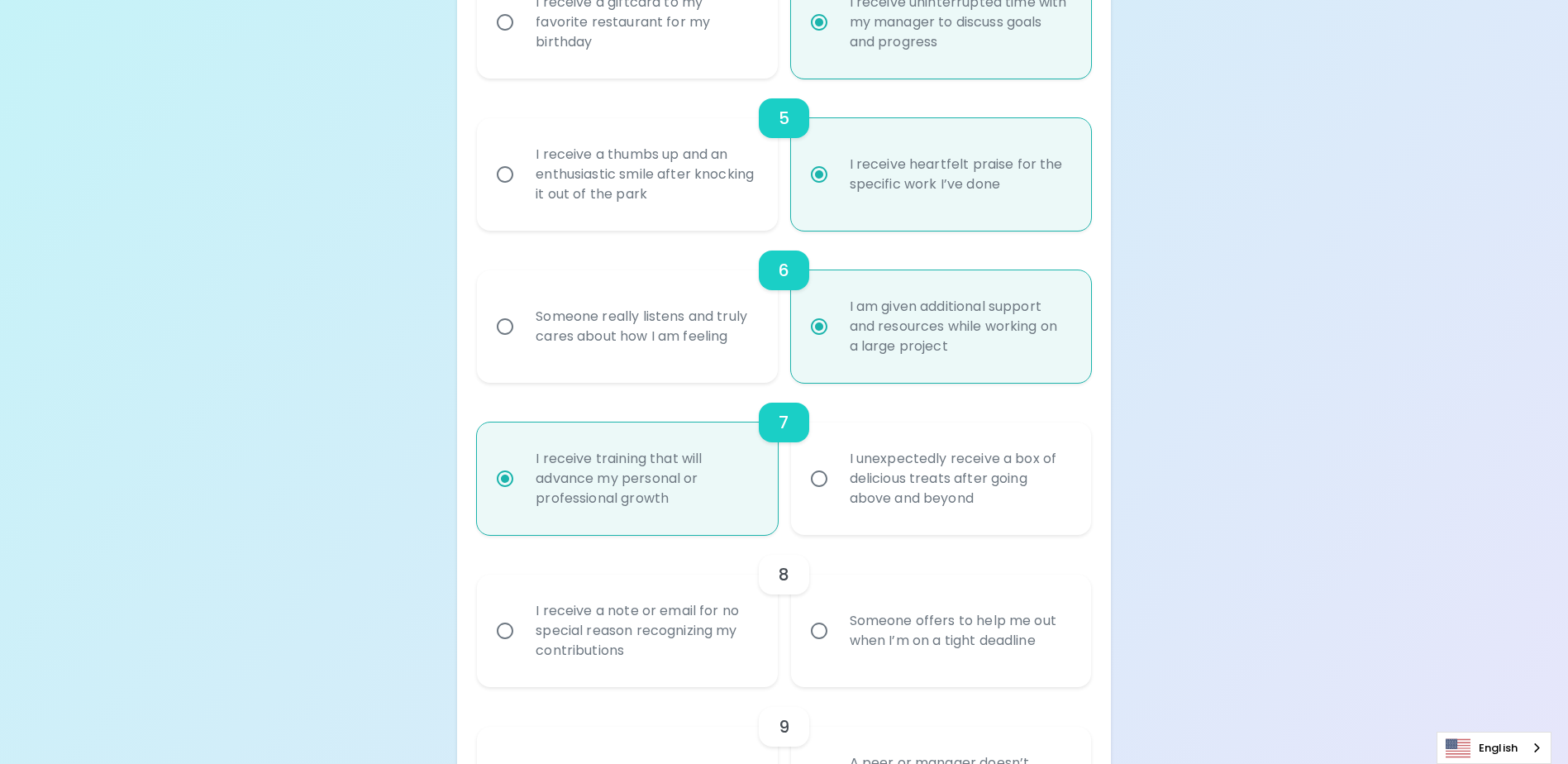
radio input "false"
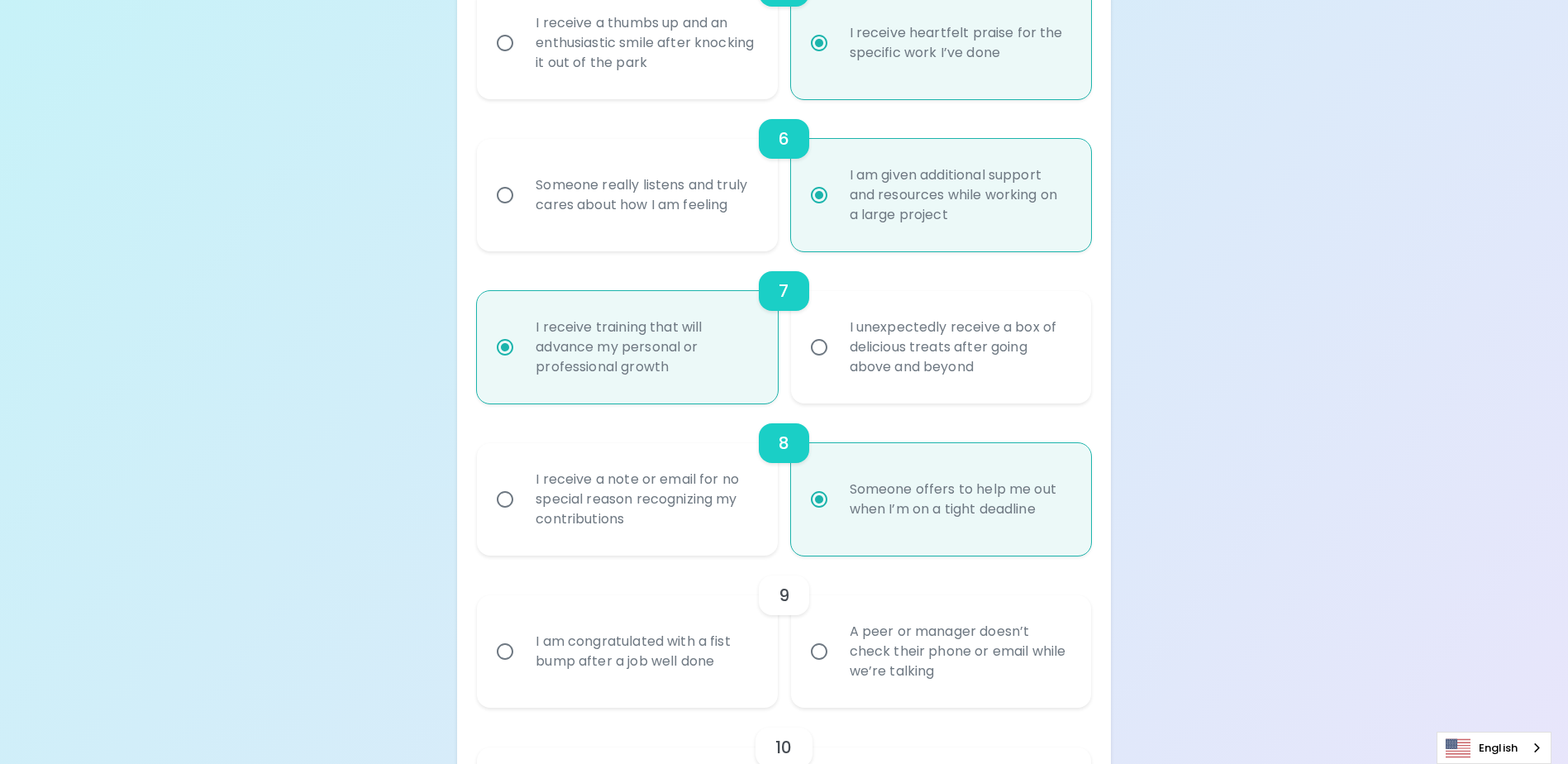
scroll to position [1058, 0]
radio input "true"
click at [916, 663] on div "A peer or manager doesn’t check their phone or email while we’re talking" at bounding box center [959, 650] width 246 height 99
click at [837, 663] on input "A peer or manager doesn’t check their phone or email while we’re talking" at bounding box center [820, 650] width 35 height 35
radio input "false"
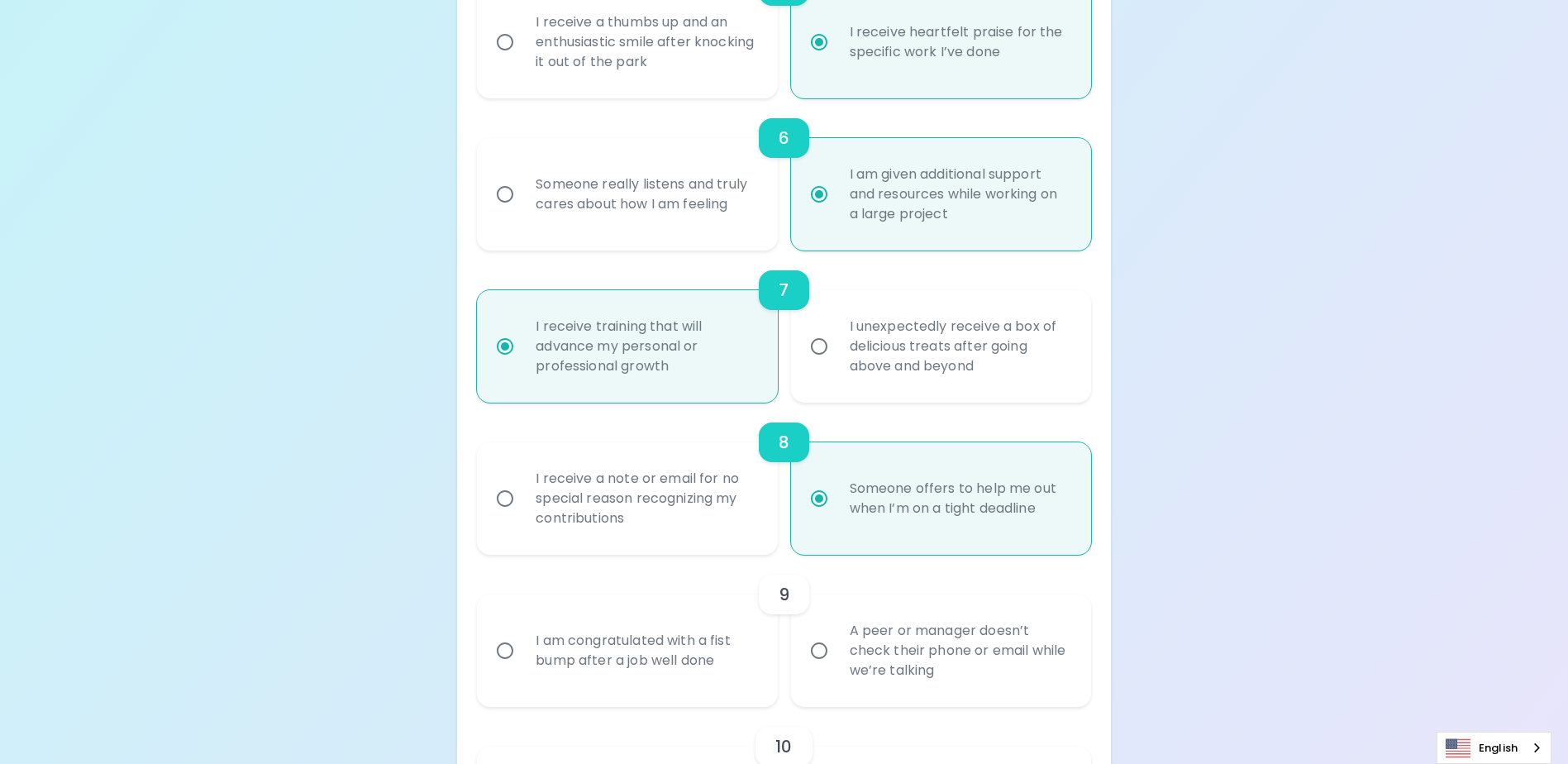
radio input "false"
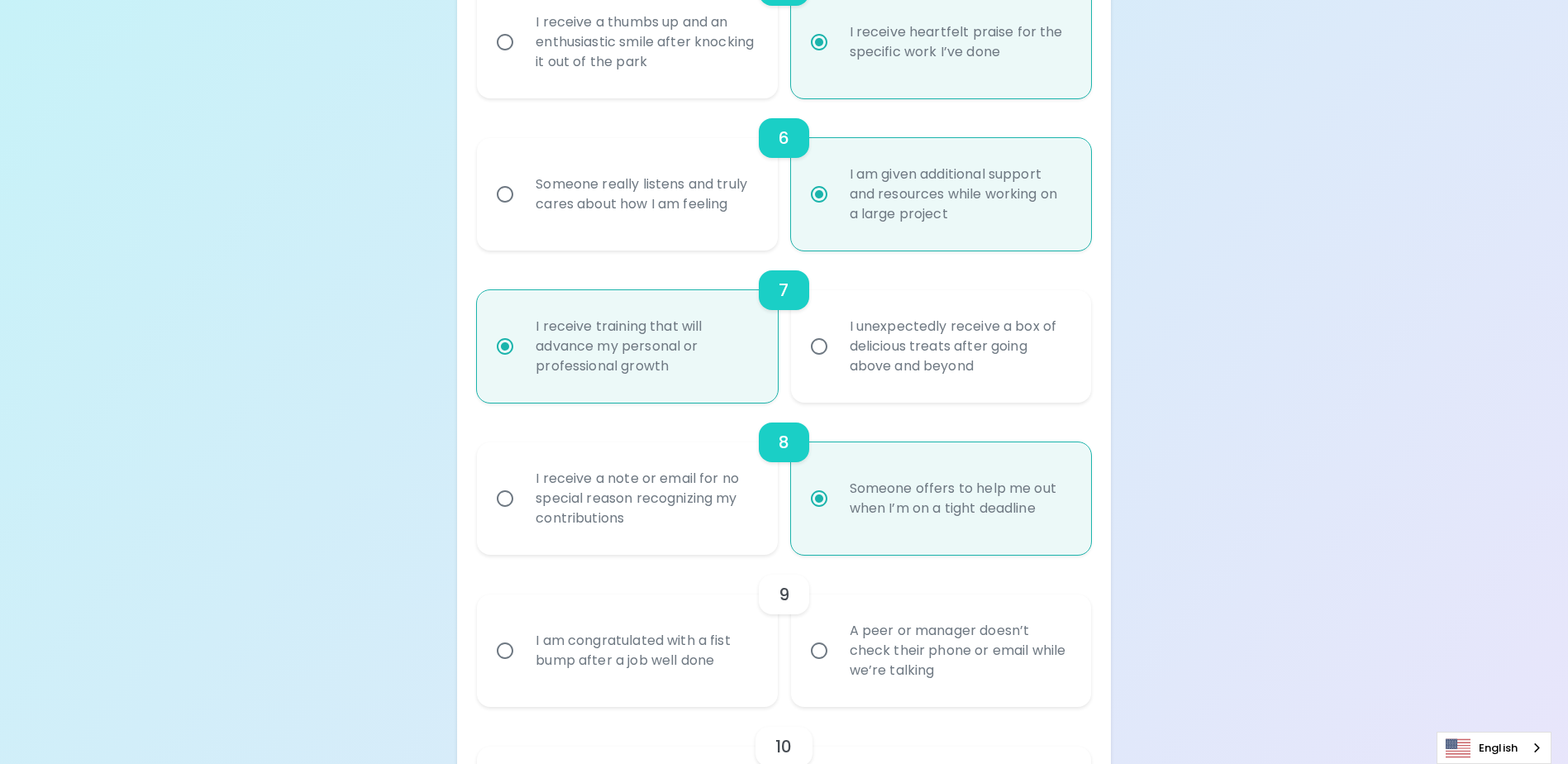
radio input "false"
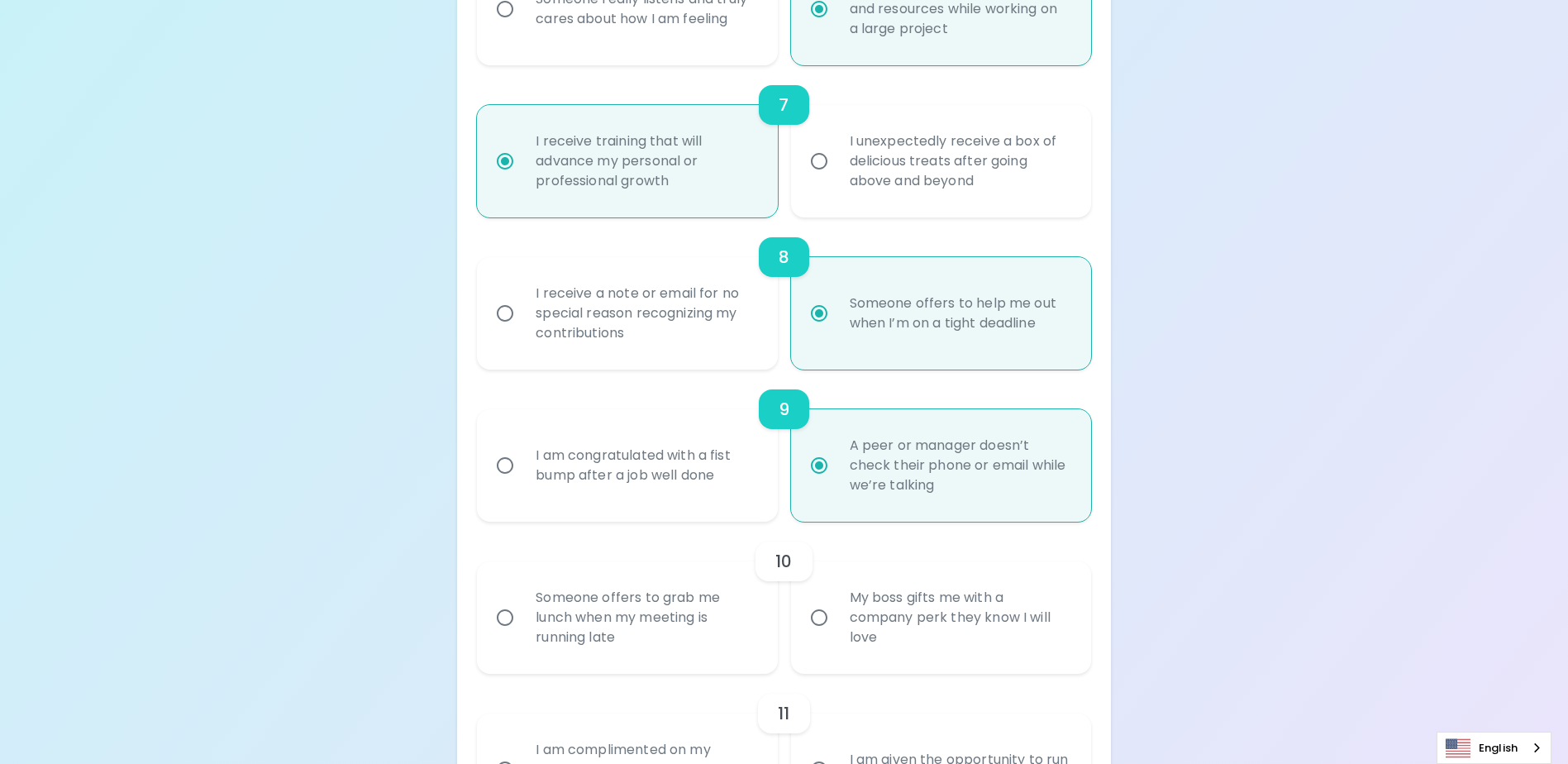
scroll to position [1274, 0]
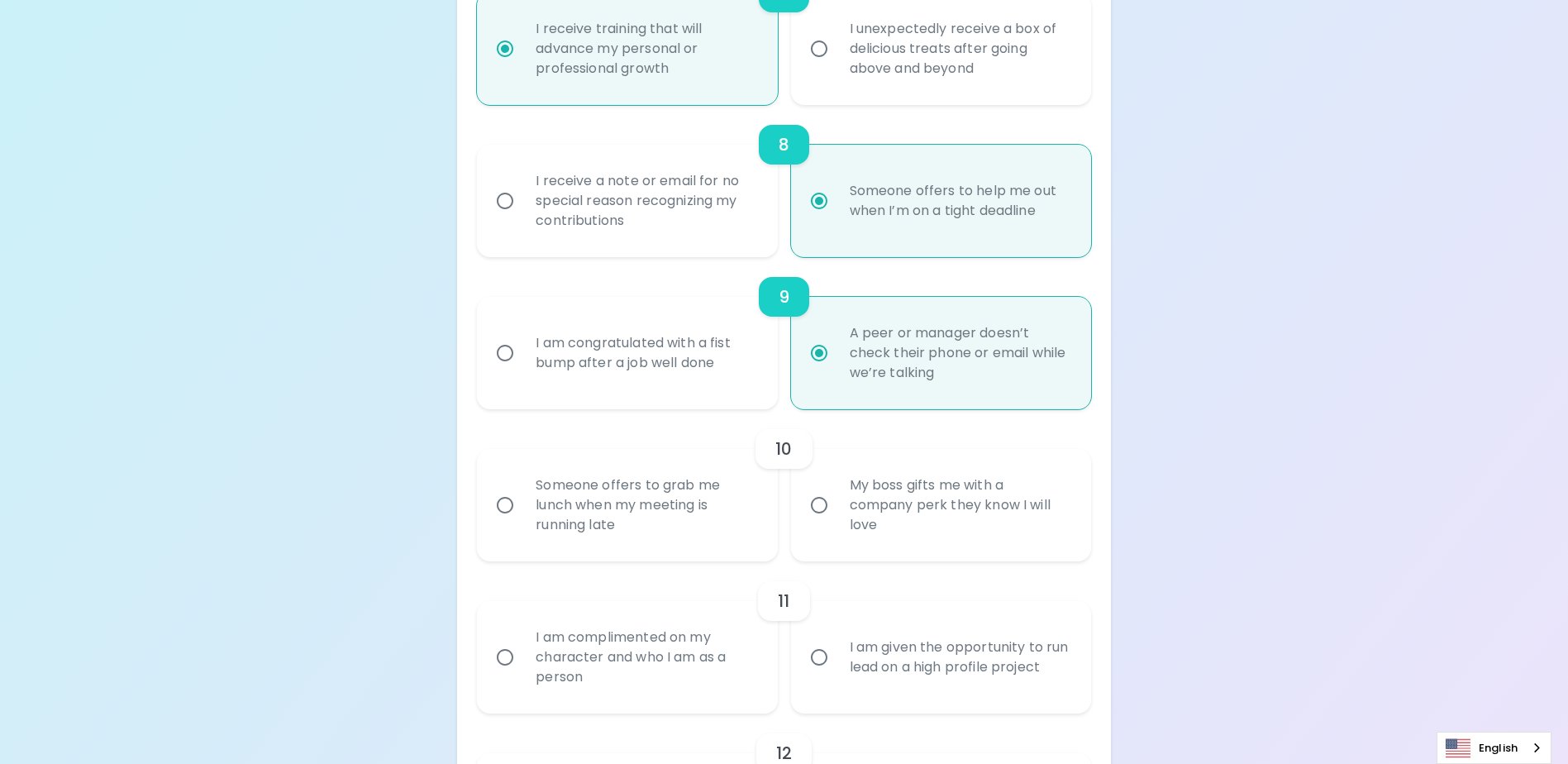
radio input "true"
click at [682, 529] on div "Someone offers to grab me lunch when my meeting is running late" at bounding box center [645, 505] width 246 height 99
click at [523, 523] on input "Someone offers to grab me lunch when my meeting is running late" at bounding box center [505, 505] width 35 height 35
radio input "false"
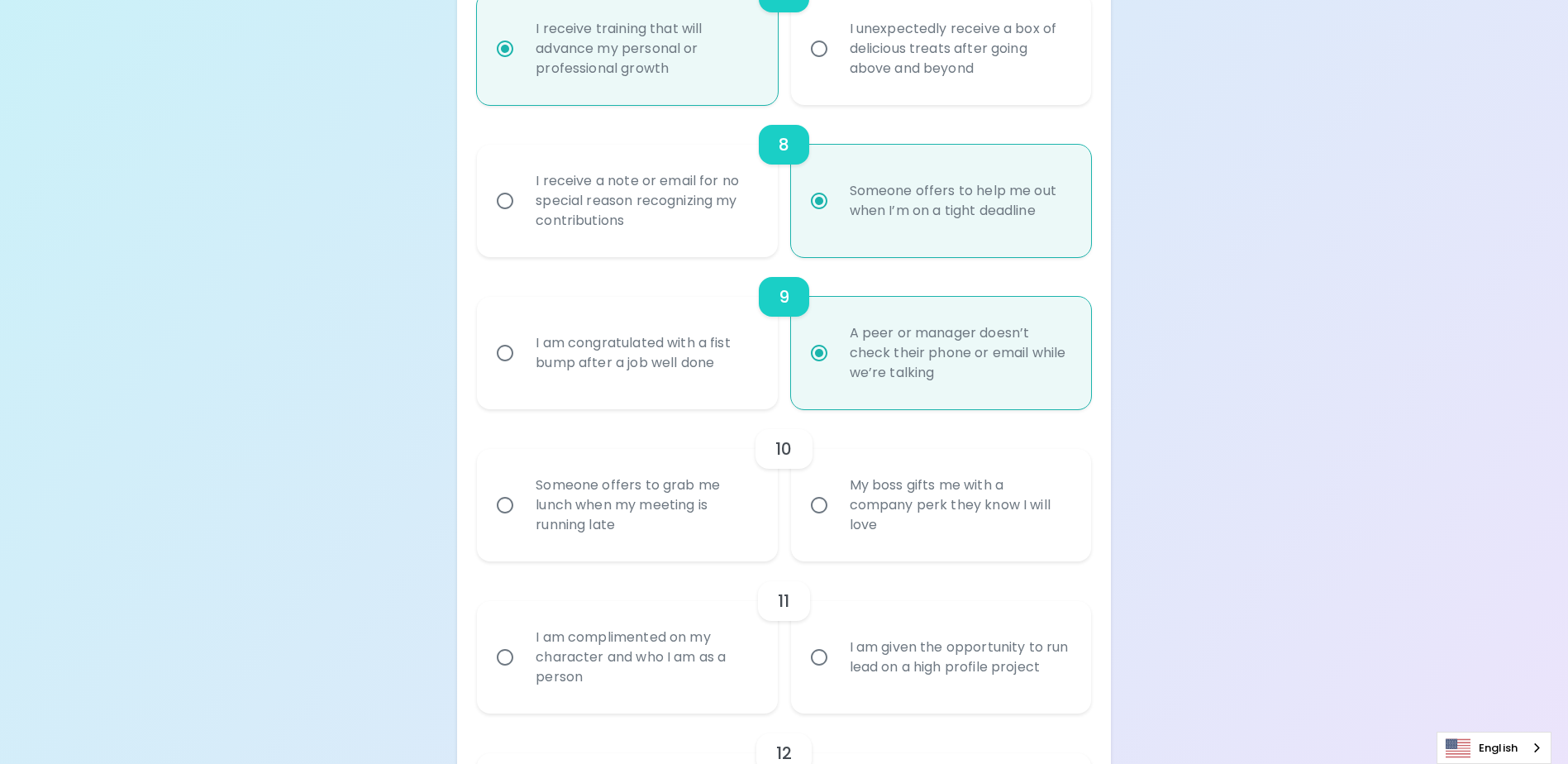
radio input "false"
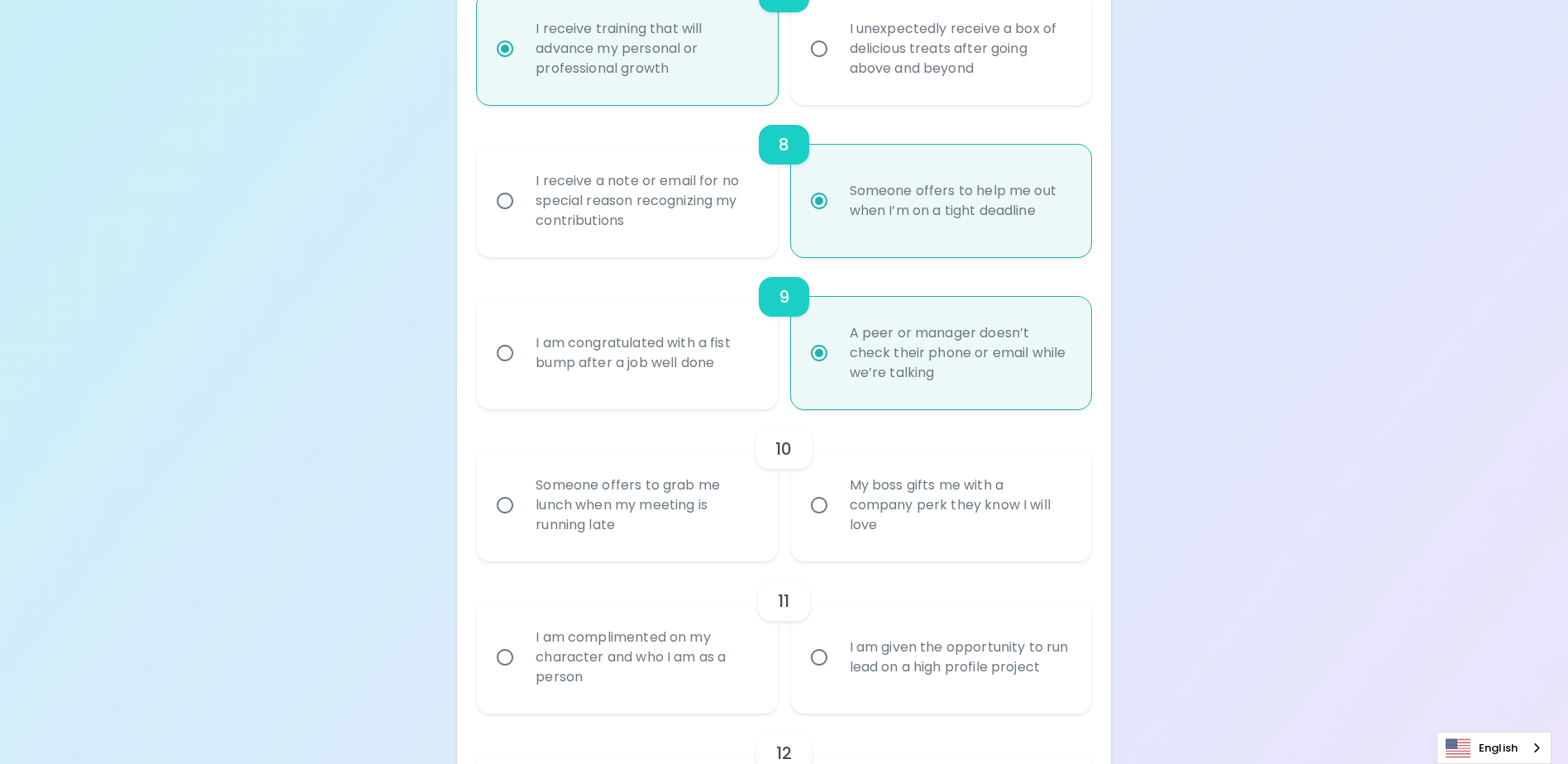
radio input "false"
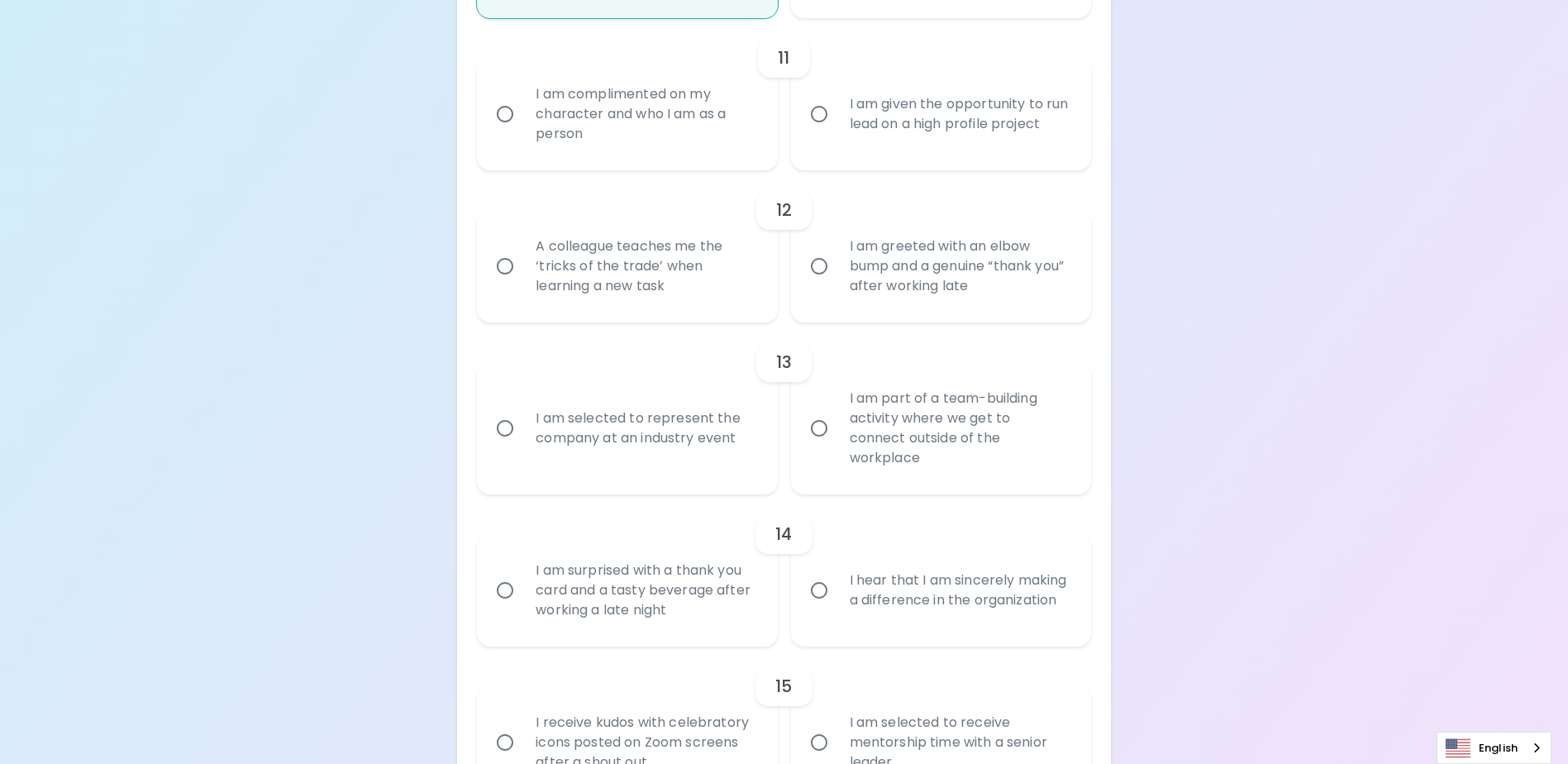
scroll to position [1602, 0]
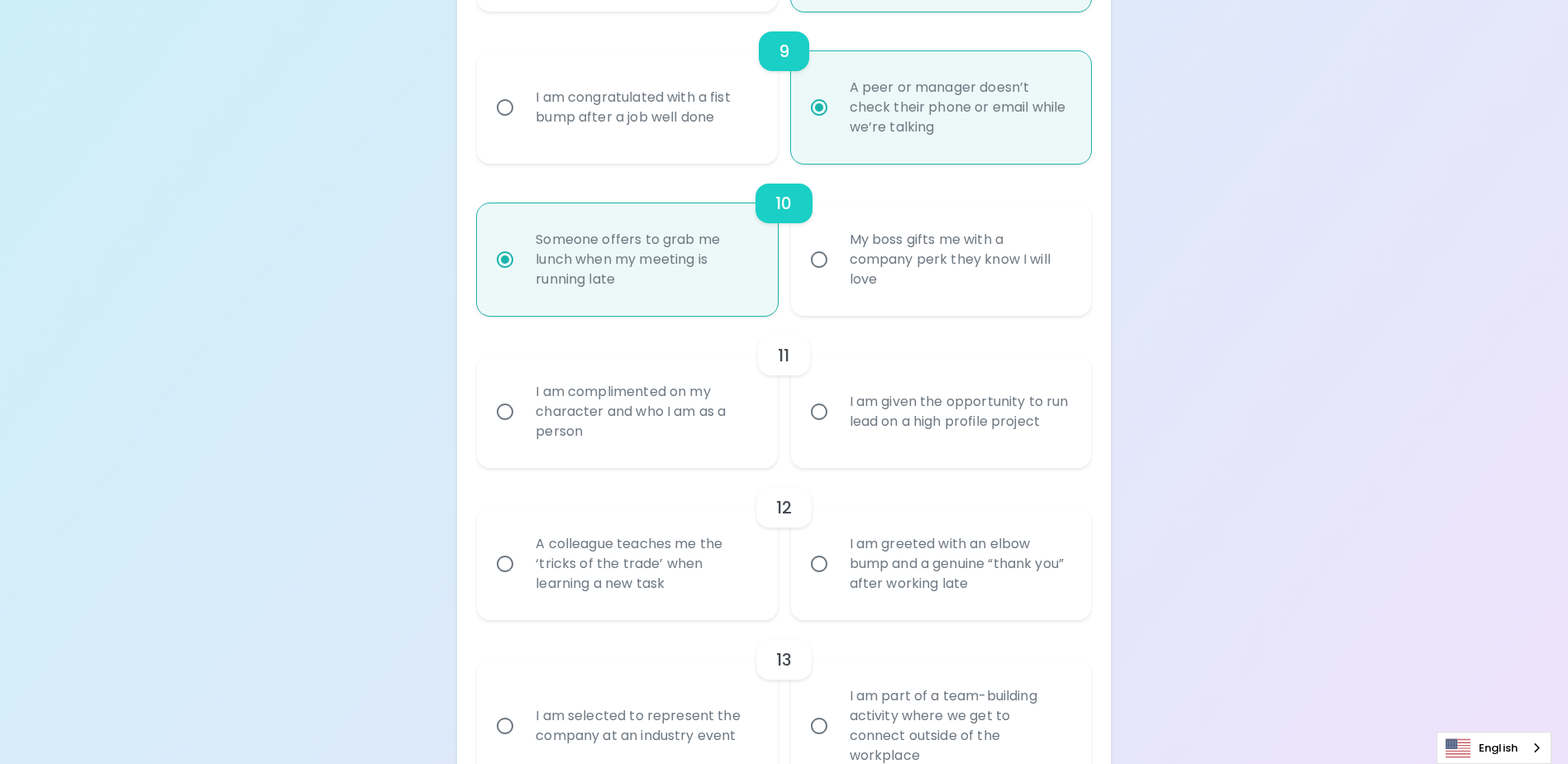
radio input "true"
click at [689, 443] on div "I am complimented on my character and who I am as a person" at bounding box center [645, 412] width 246 height 99
click at [523, 429] on input "I am complimented on my character and who I am as a person" at bounding box center [505, 412] width 35 height 35
radio input "false"
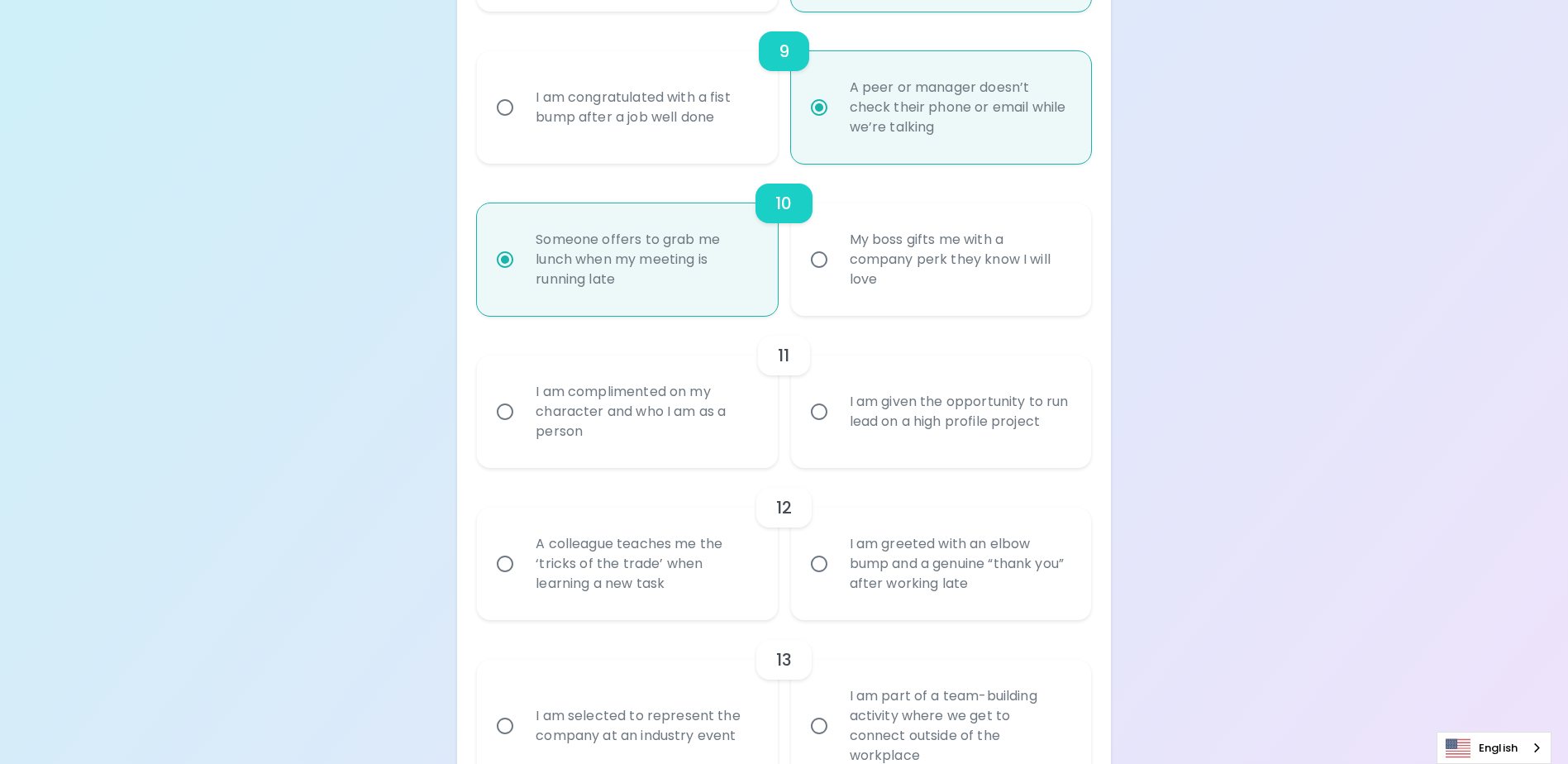
radio input "false"
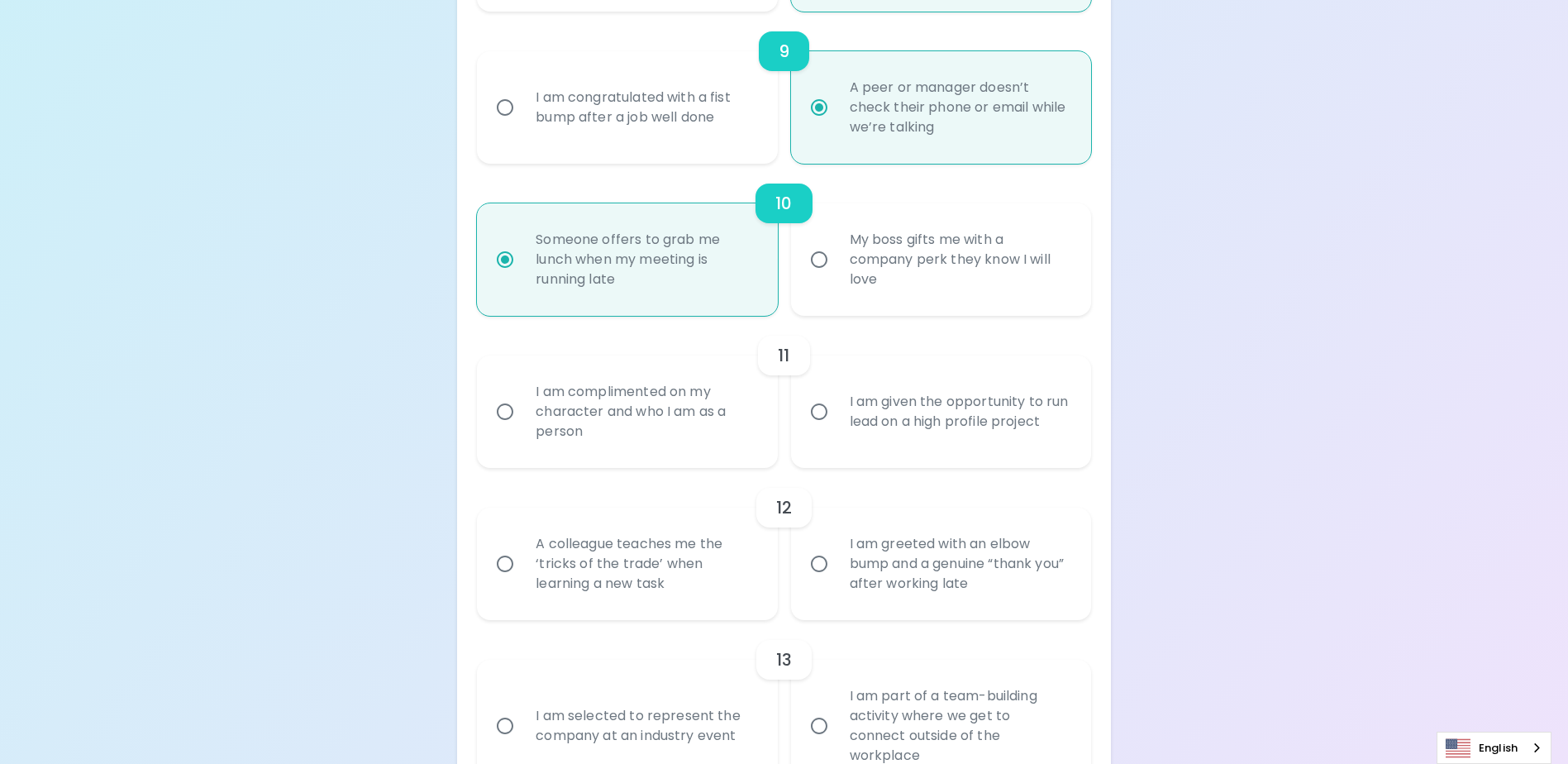
radio input "false"
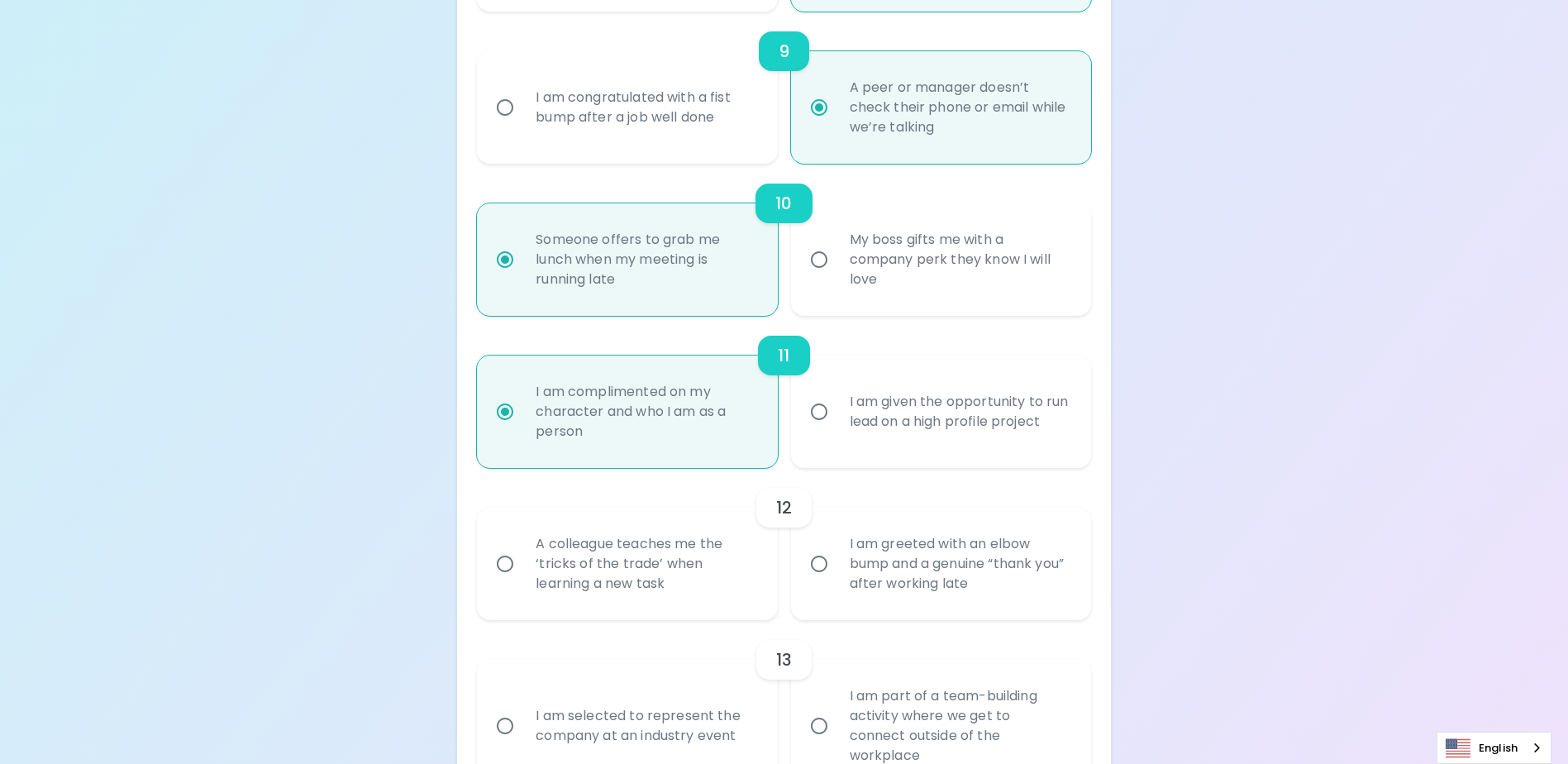
scroll to position [1734, 0]
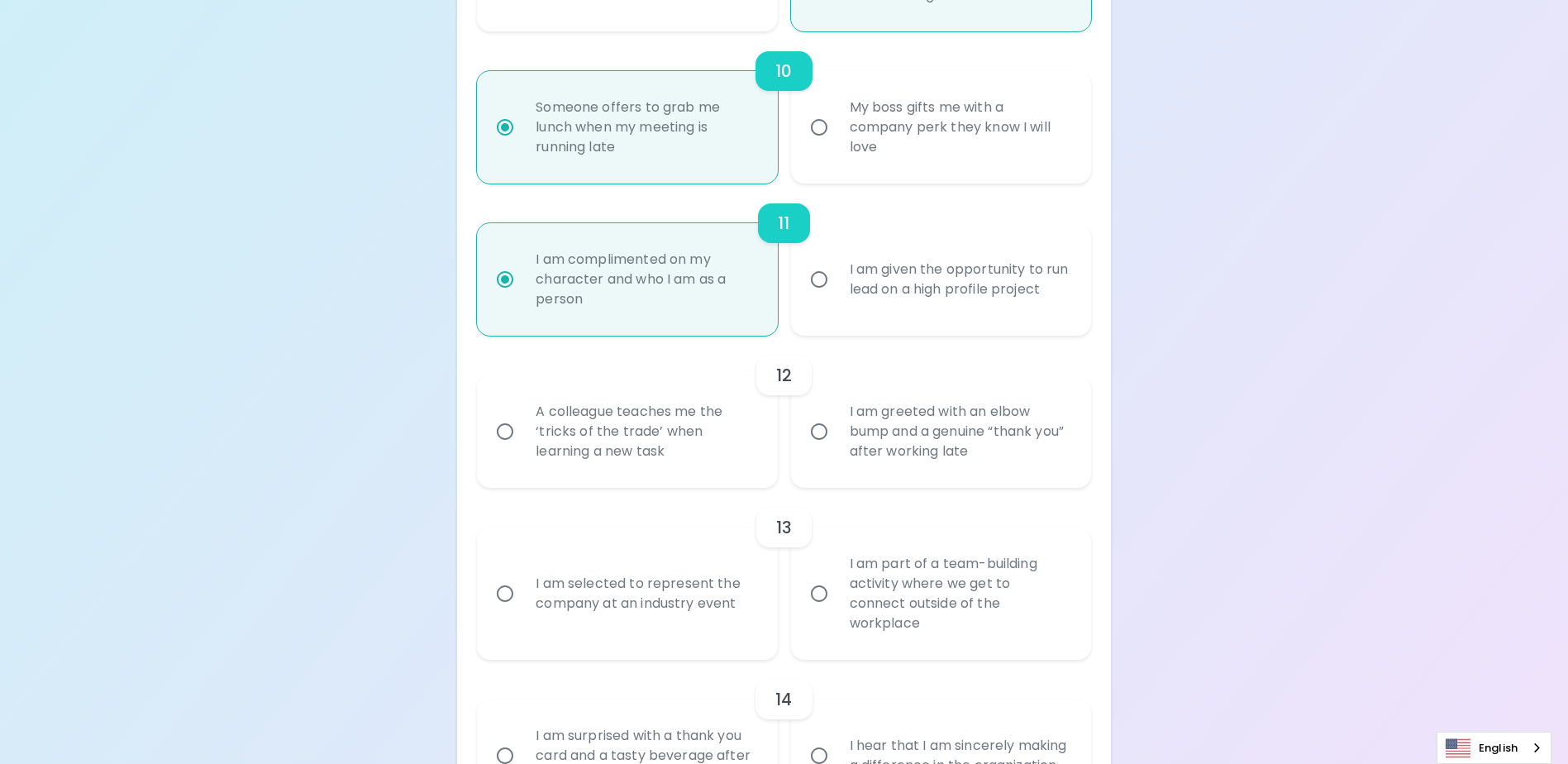
radio input "true"
click at [695, 481] on div "A colleague teaches me the ‘tricks of the trade’ when learning a new task" at bounding box center [645, 431] width 246 height 99
click at [523, 449] on input "A colleague teaches me the ‘tricks of the trade’ when learning a new task" at bounding box center [505, 431] width 35 height 35
radio input "false"
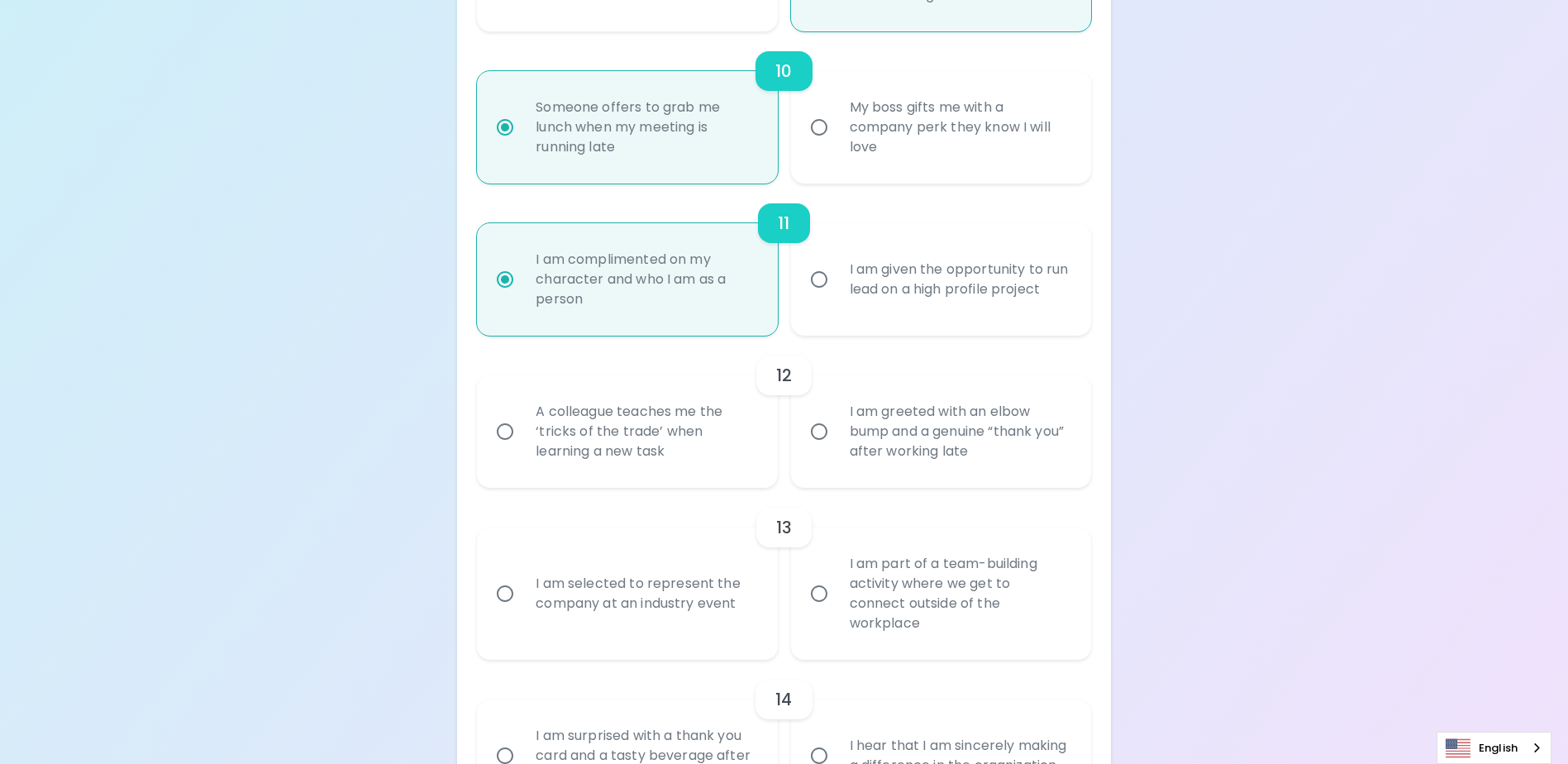
radio input "false"
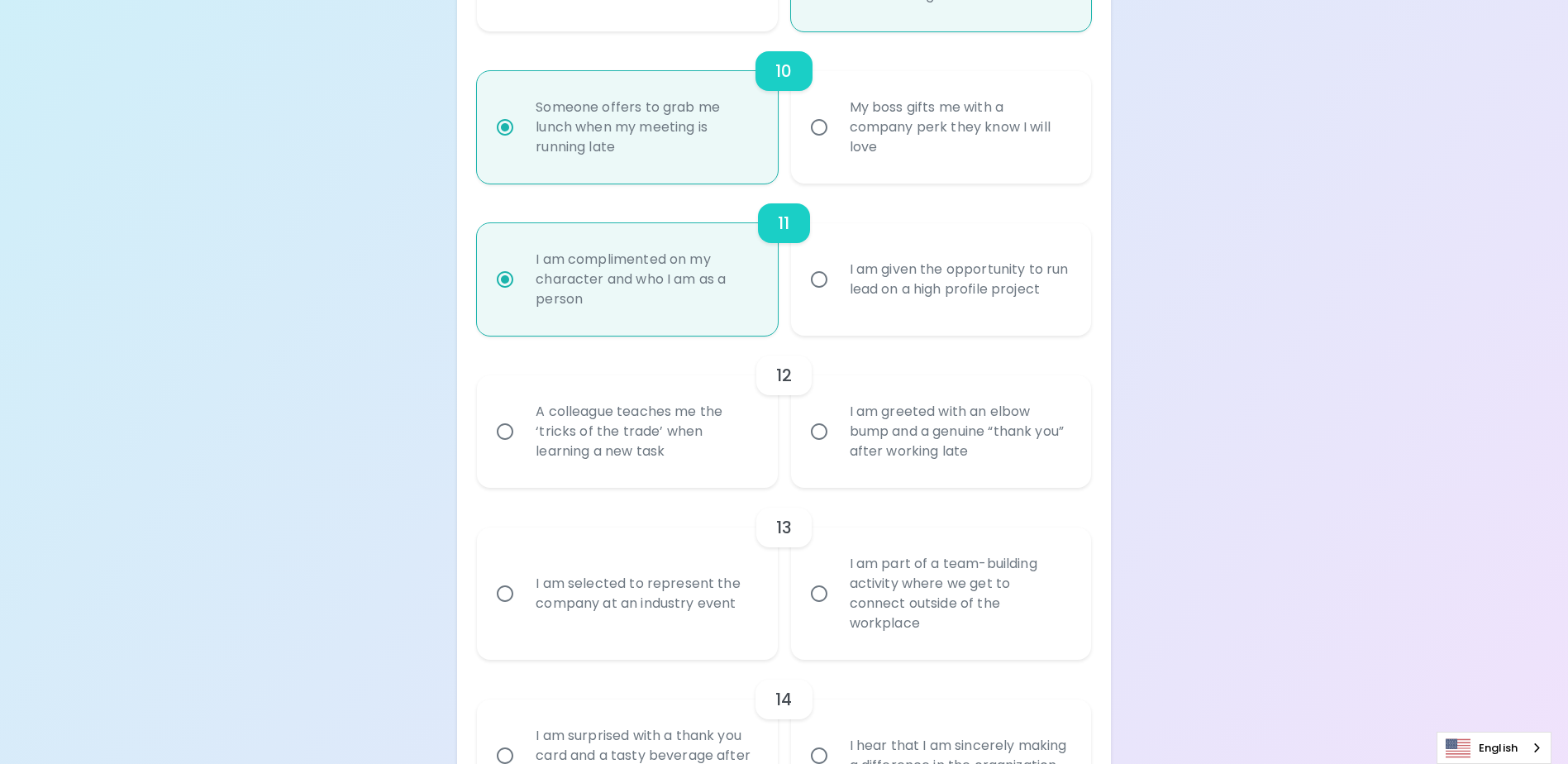
radio input "false"
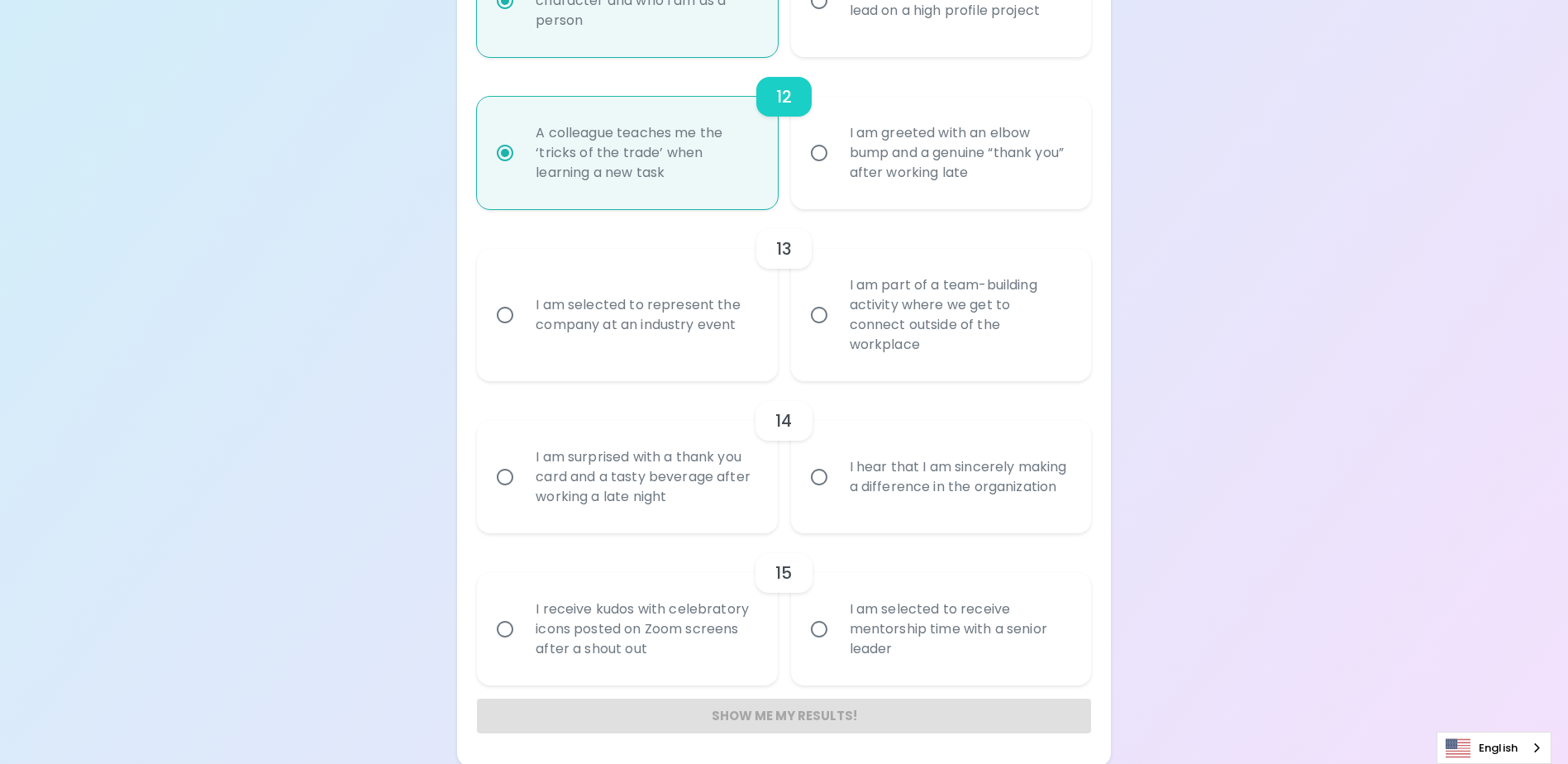
scroll to position [2015, 0]
radio input "true"
click at [685, 335] on div "I am selected to represent the company at an industry event" at bounding box center [645, 312] width 246 height 79
click at [523, 330] on input "I am selected to represent the company at an industry event" at bounding box center [505, 313] width 35 height 35
radio input "false"
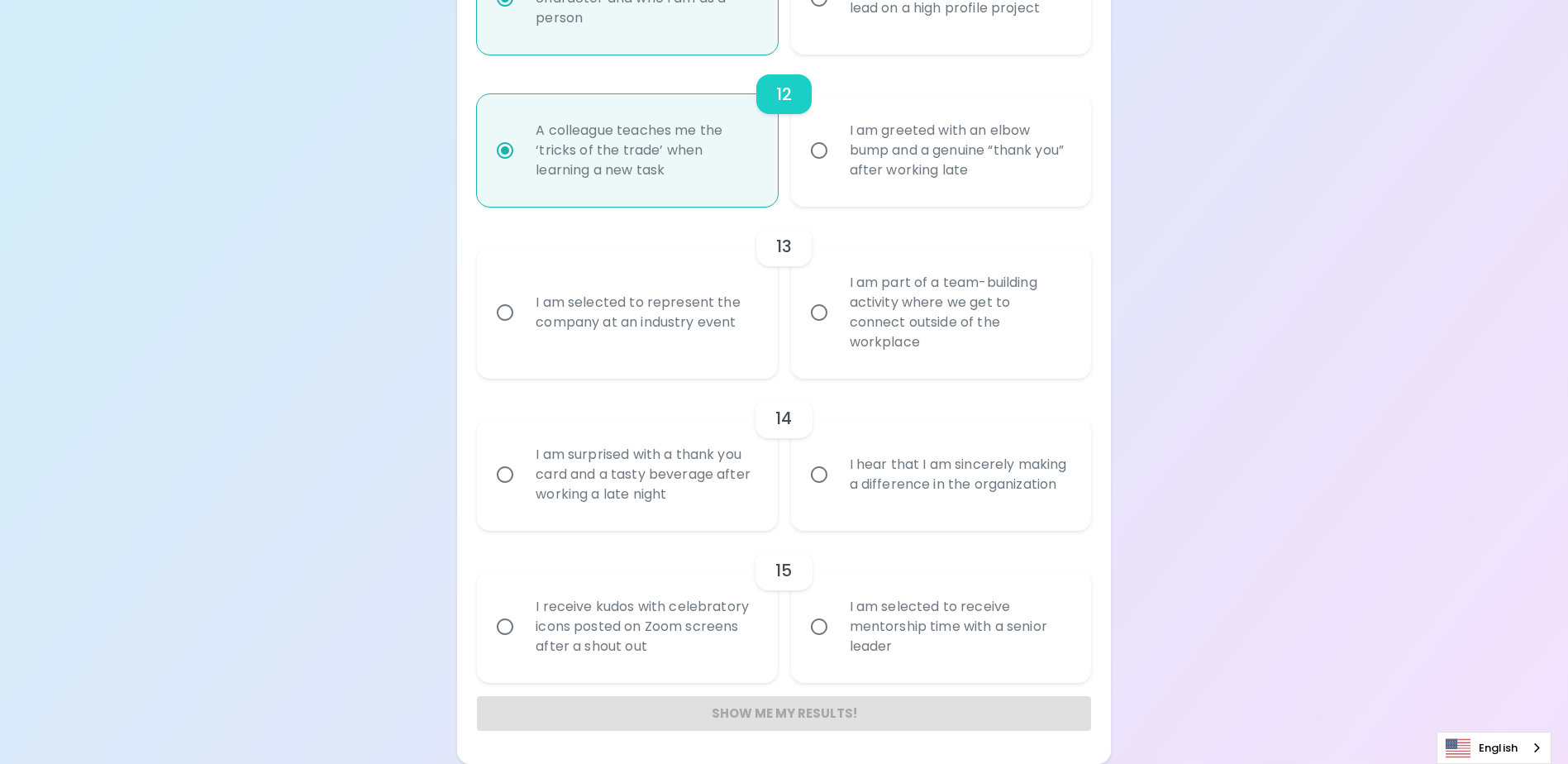
radio input "false"
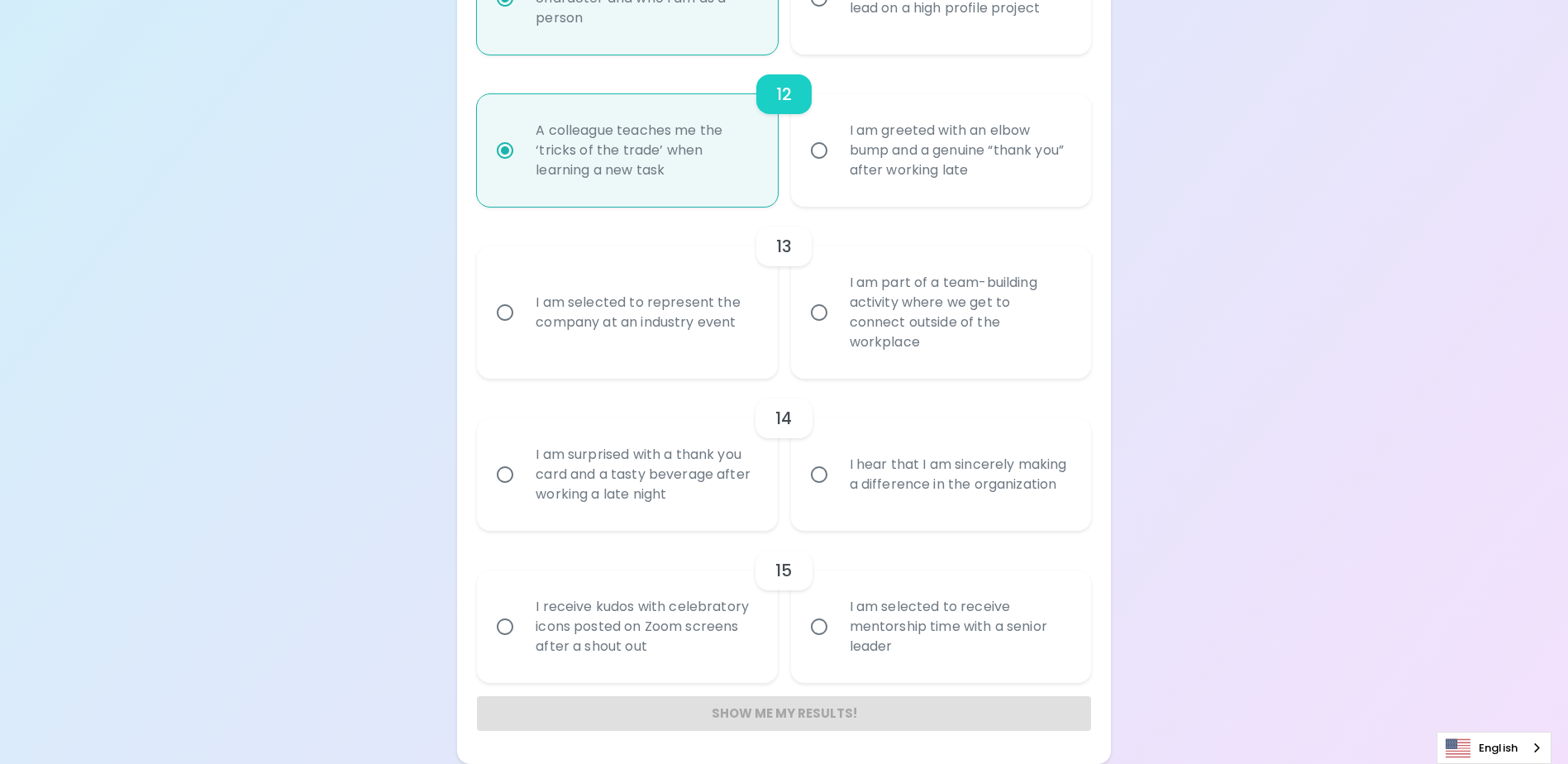
radio input "false"
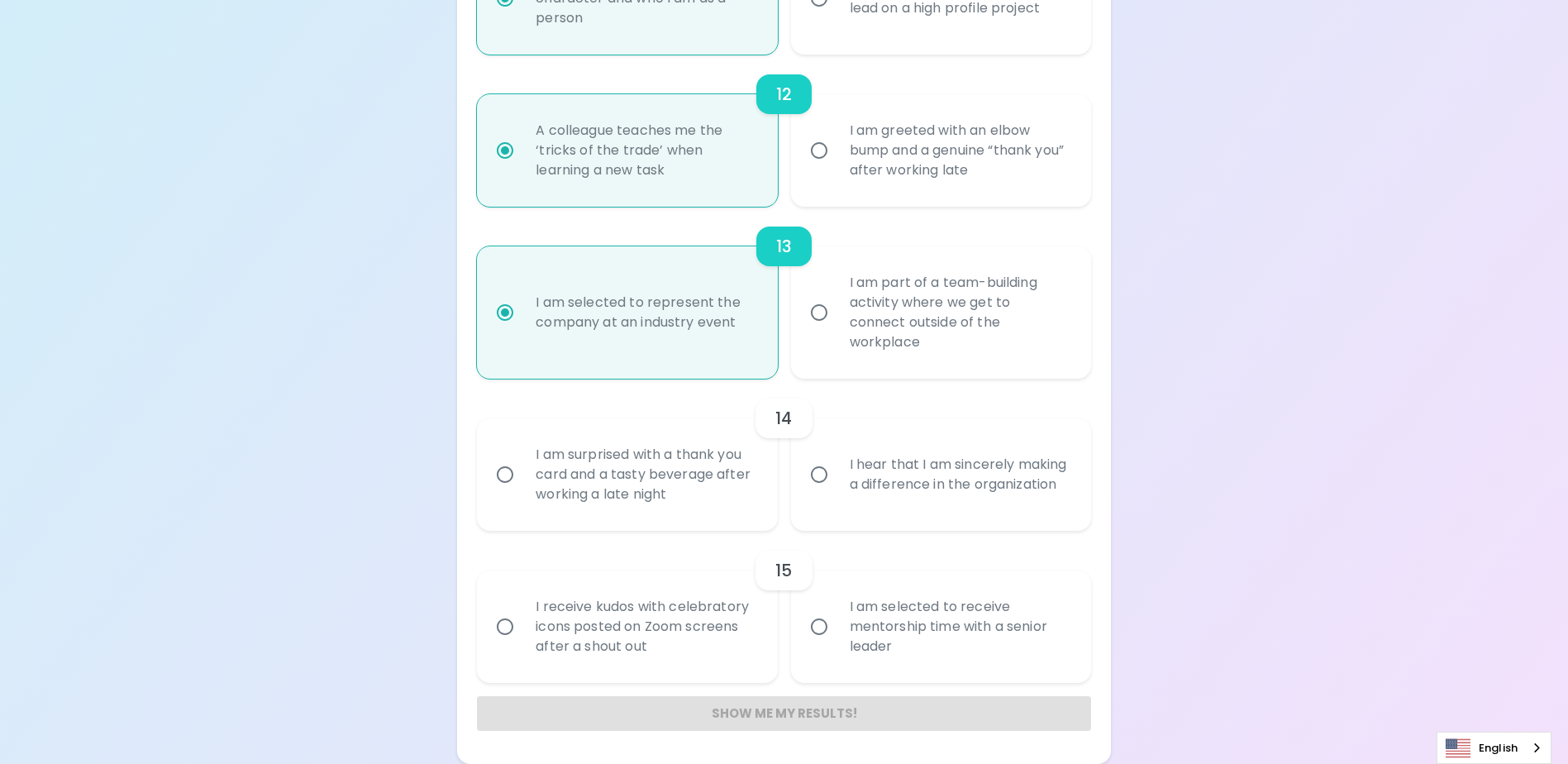
radio input "true"
click at [961, 485] on div "I hear that I am sincerely making a difference in the organization" at bounding box center [959, 474] width 246 height 79
click at [837, 485] on input "I hear that I am sincerely making a difference in the organization" at bounding box center [820, 475] width 35 height 35
radio input "false"
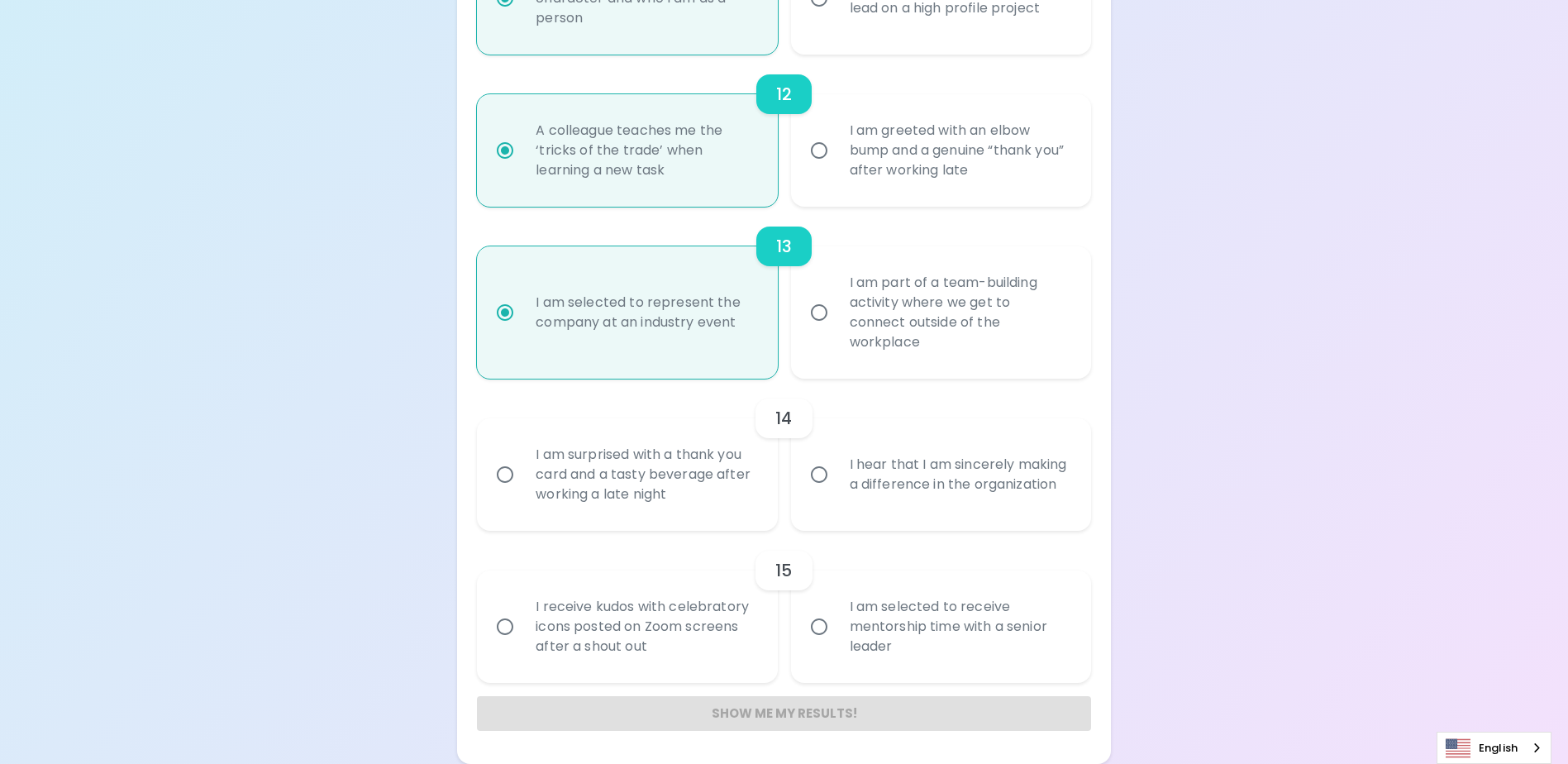
radio input "false"
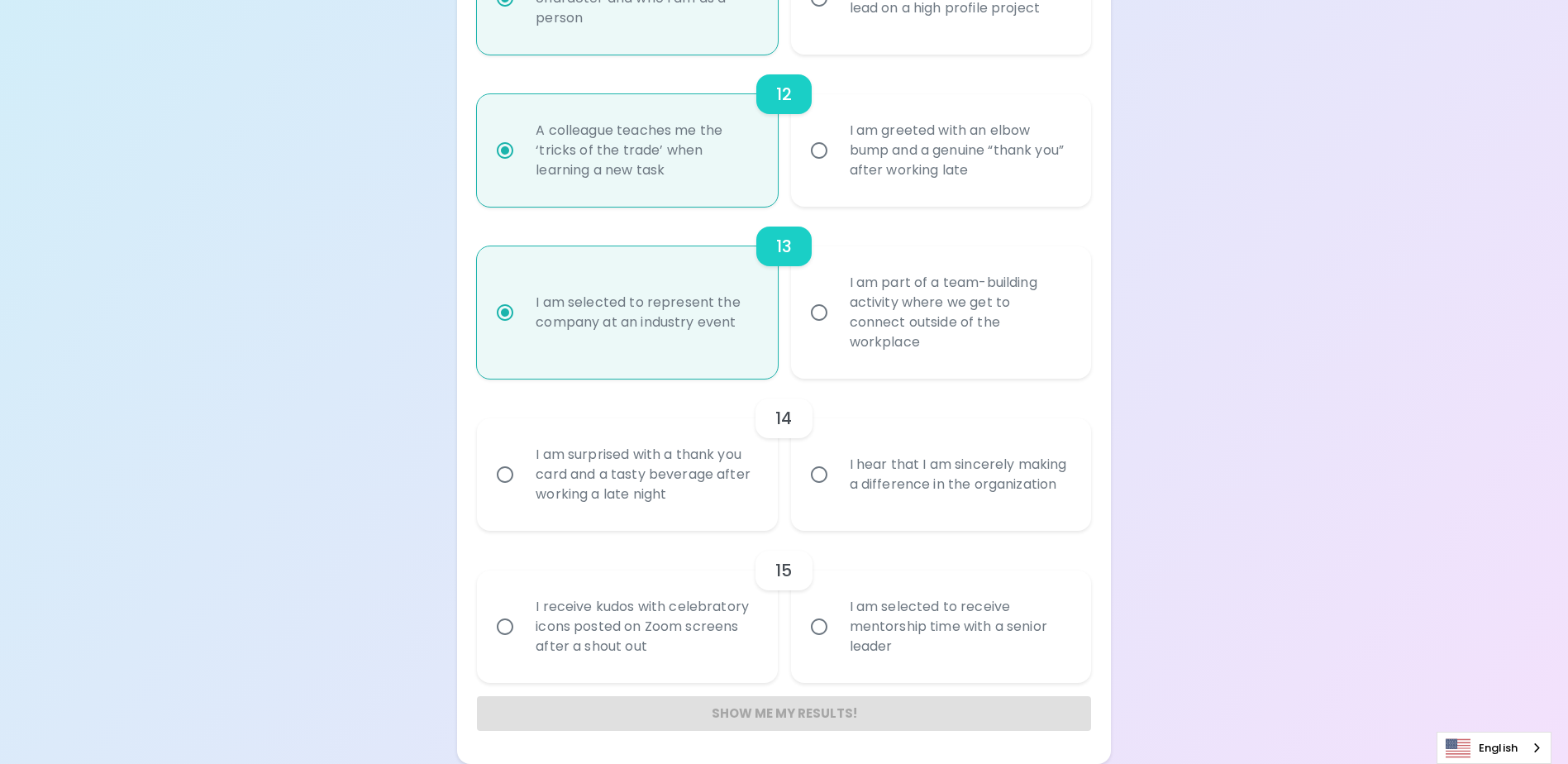
radio input "false"
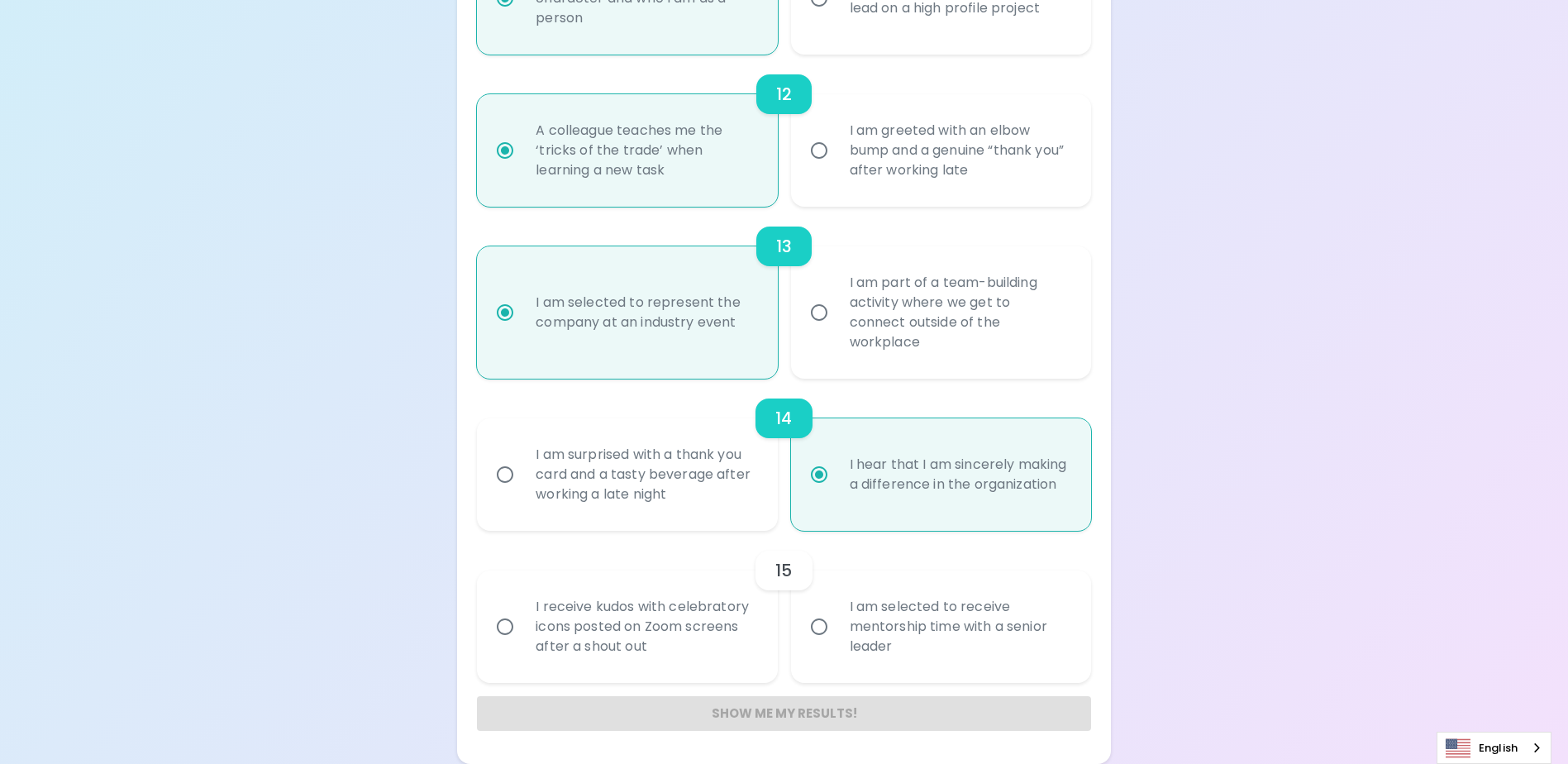
radio input "true"
click at [911, 634] on div "I am selected to receive mentorship time with a senior leader" at bounding box center [959, 627] width 246 height 99
click at [837, 634] on input "I am selected to receive mentorship time with a senior leader" at bounding box center [820, 627] width 35 height 35
radio input "false"
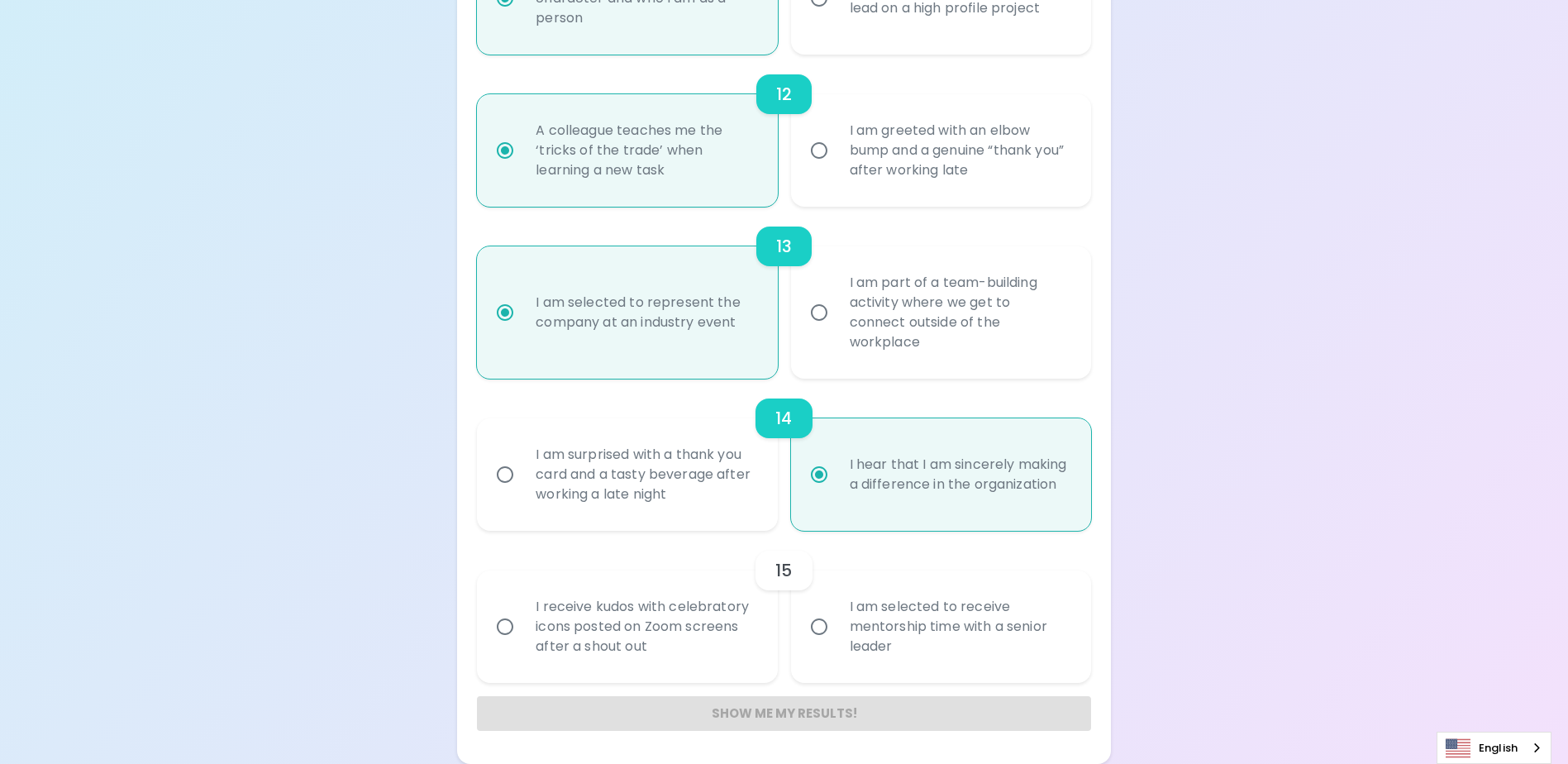
radio input "false"
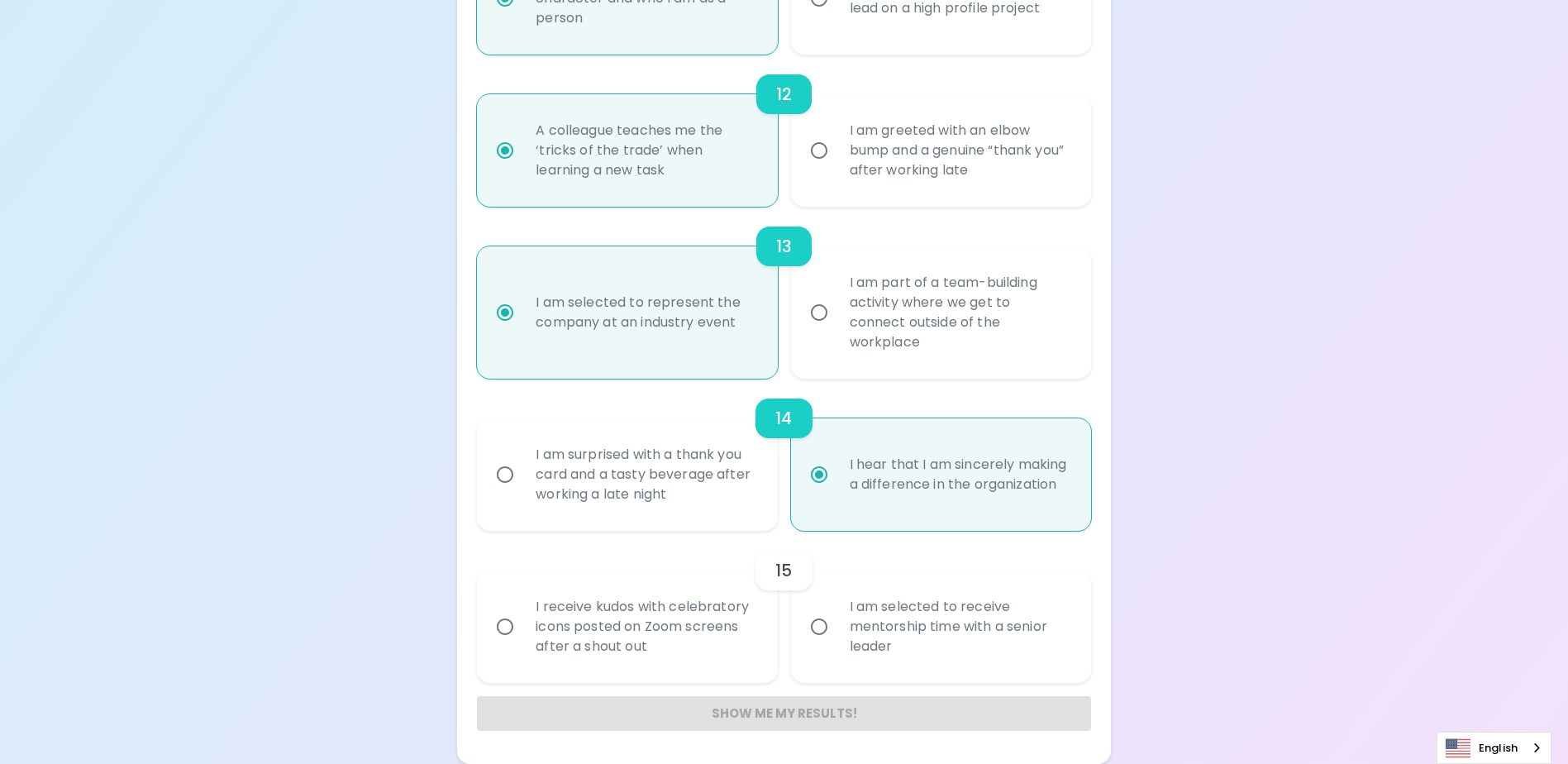
radio input "false"
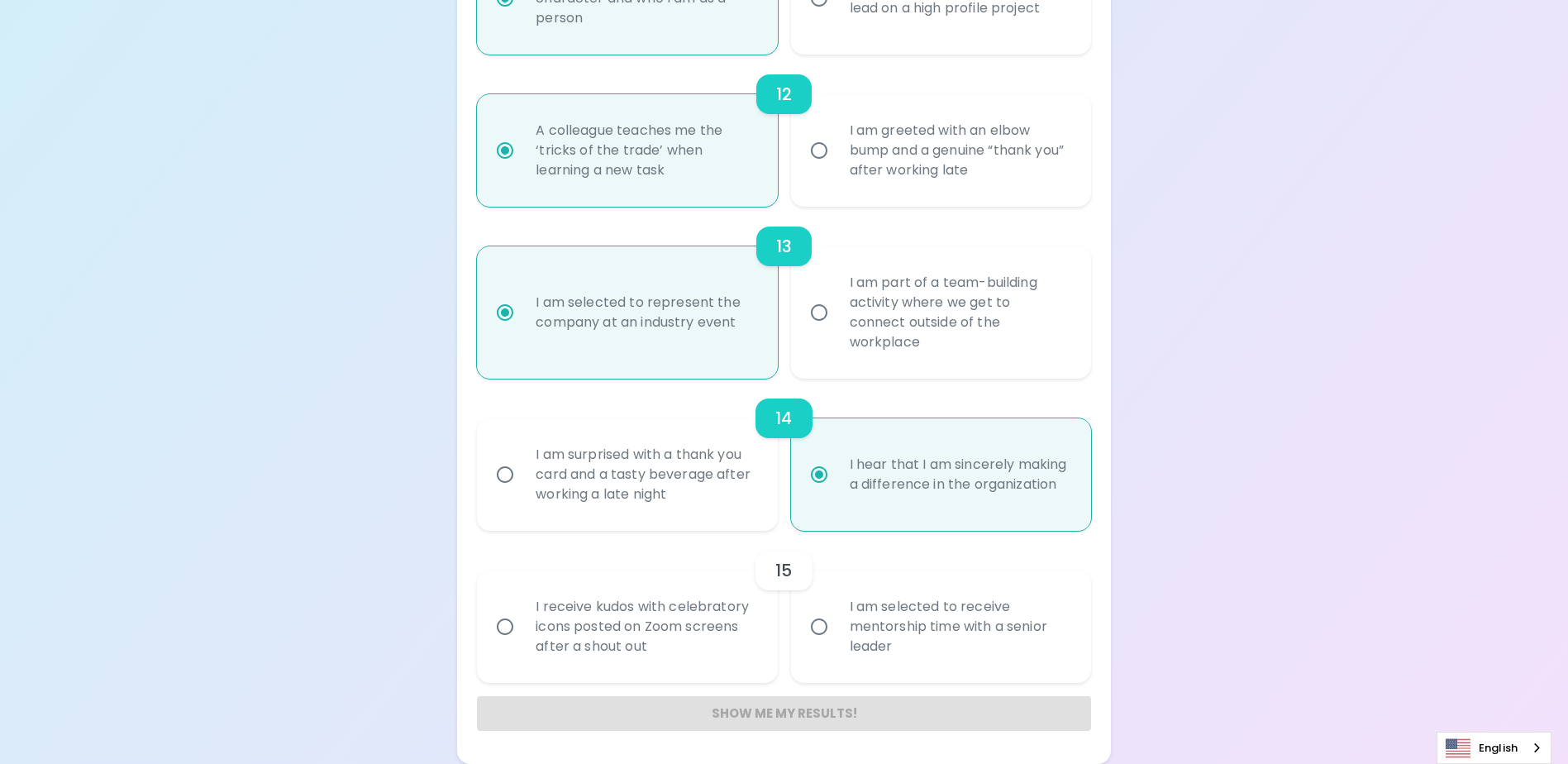
radio input "false"
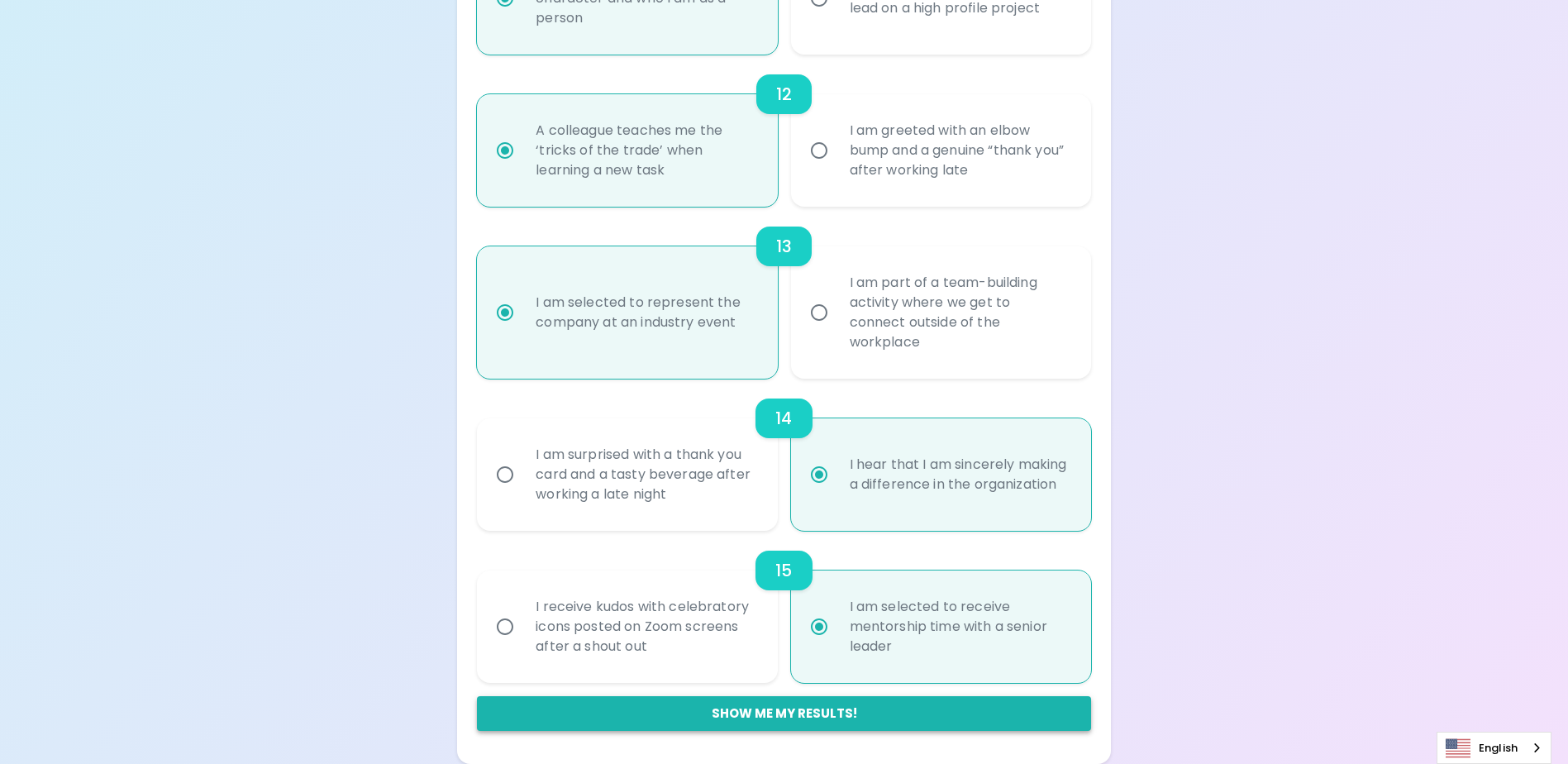
radio input "true"
click at [780, 713] on button "Show me my results!" at bounding box center [783, 714] width 614 height 35
radio input "false"
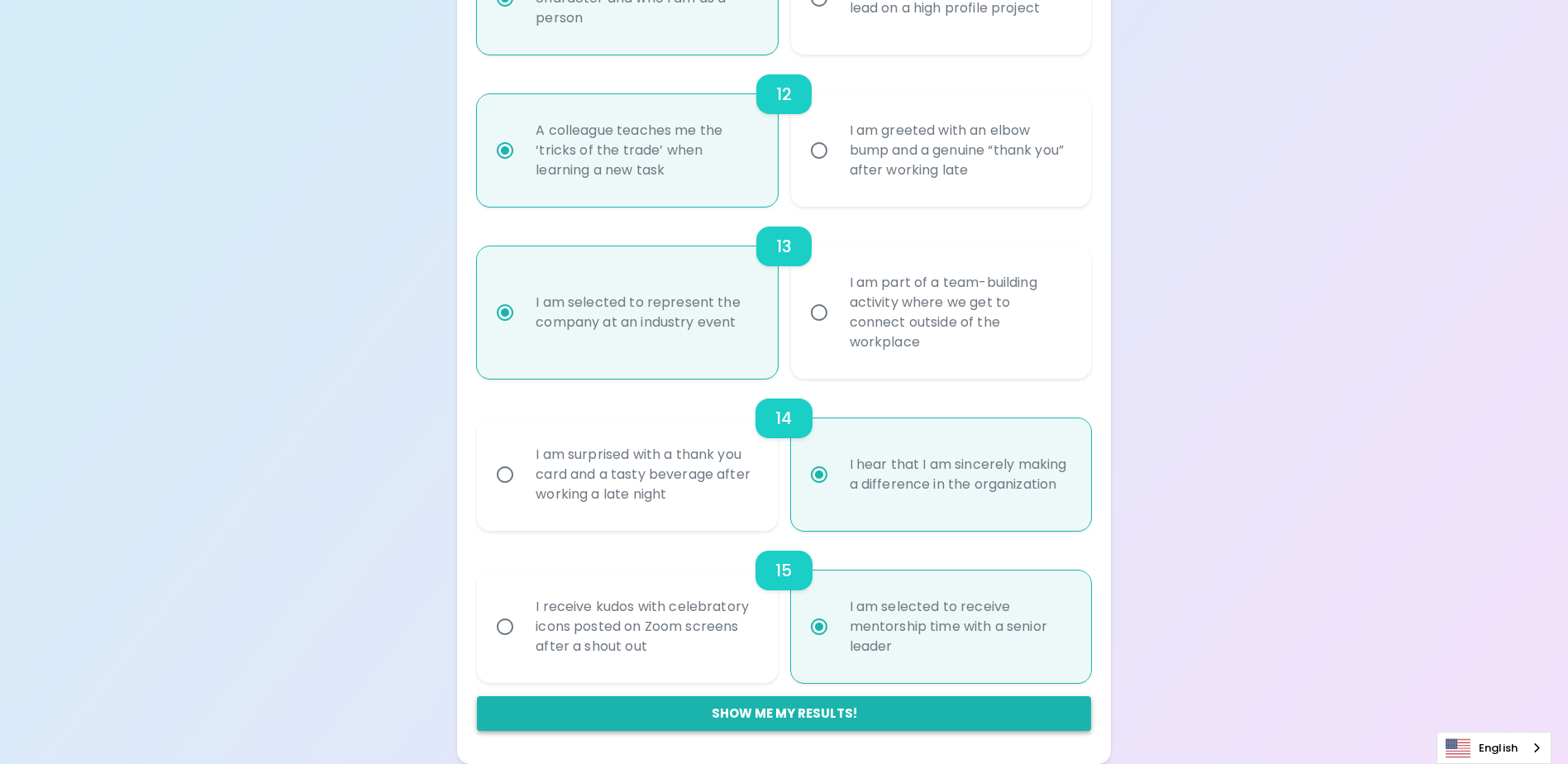
radio input "false"
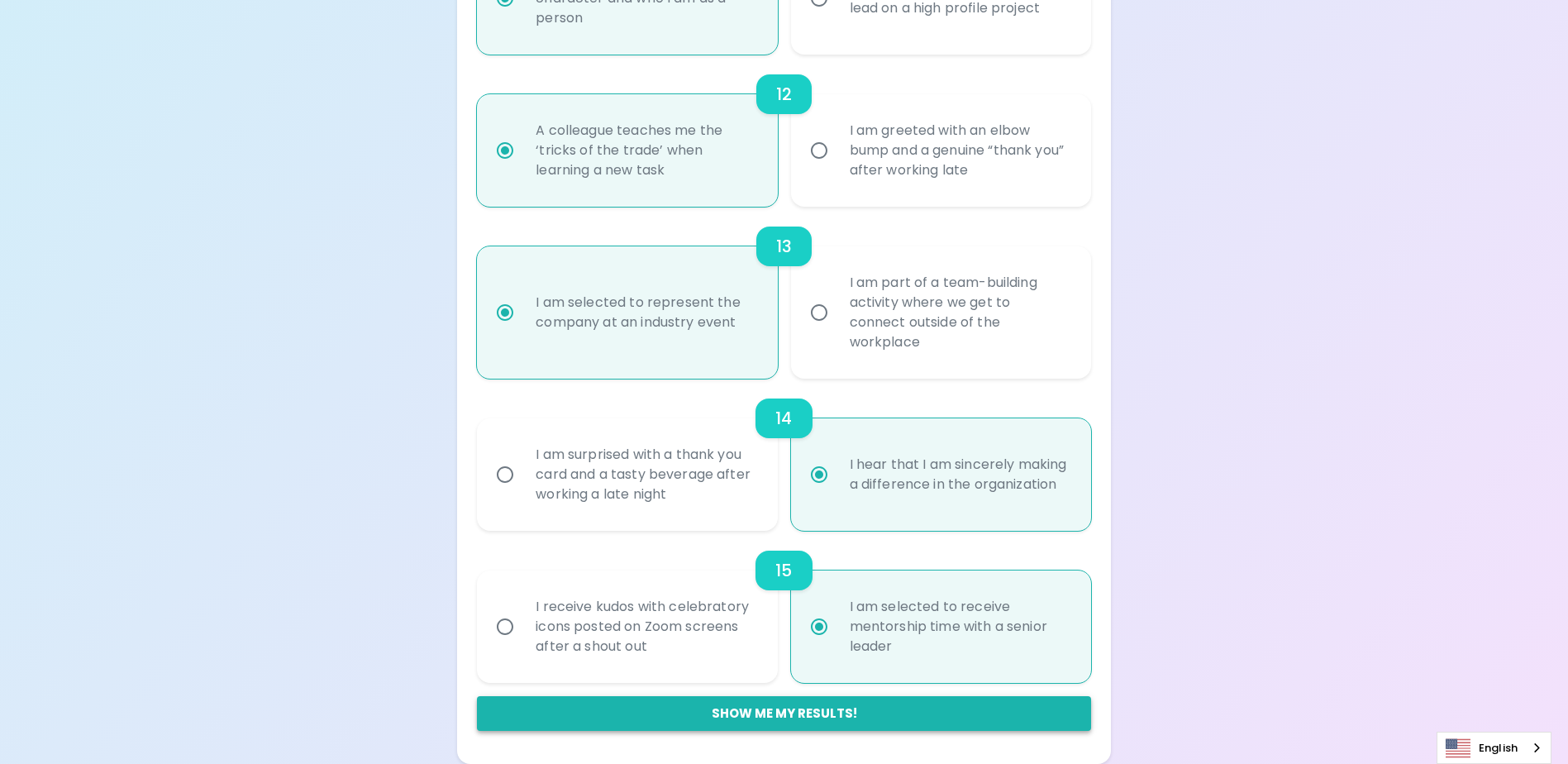
radio input "false"
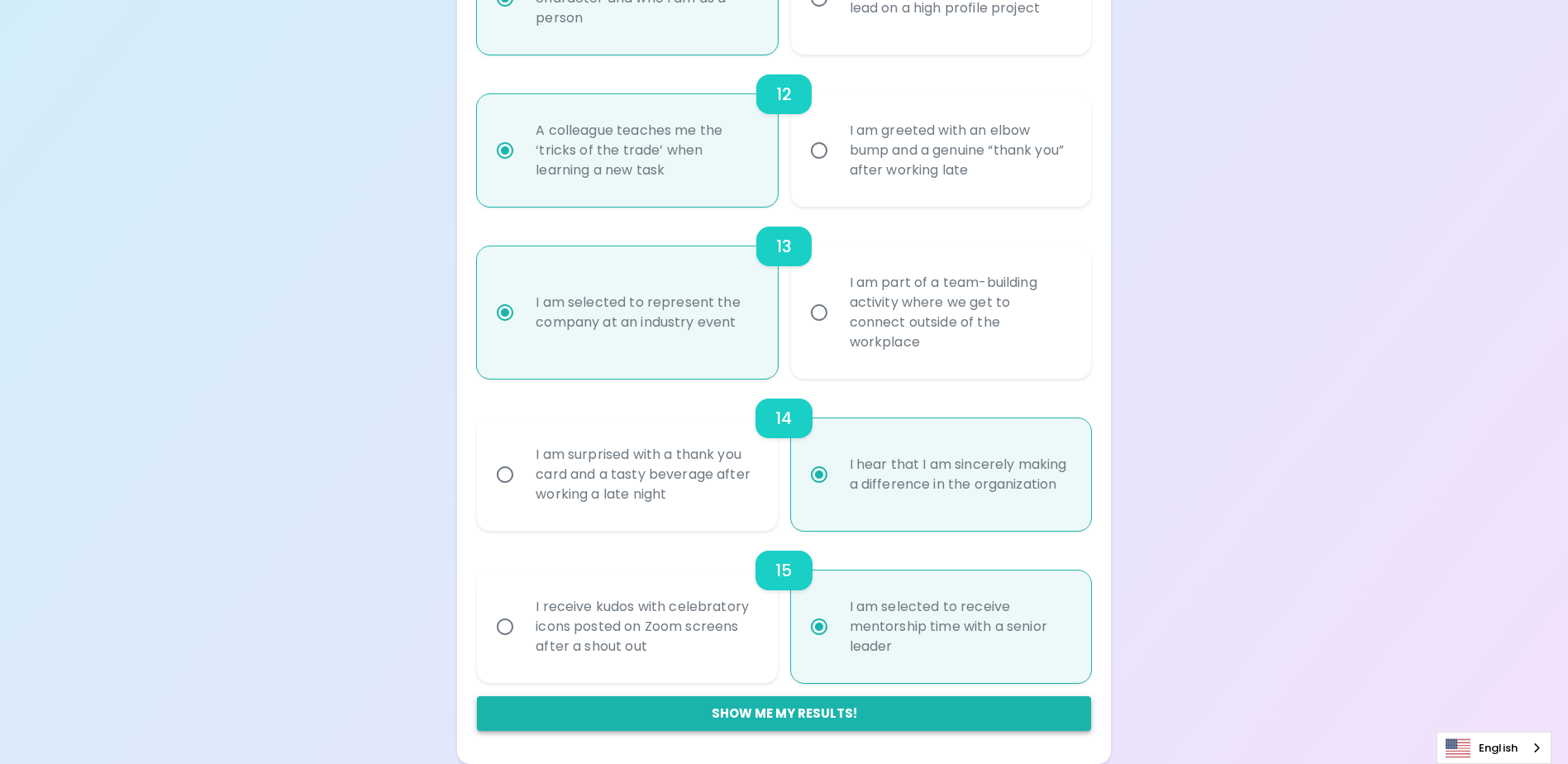
radio input "false"
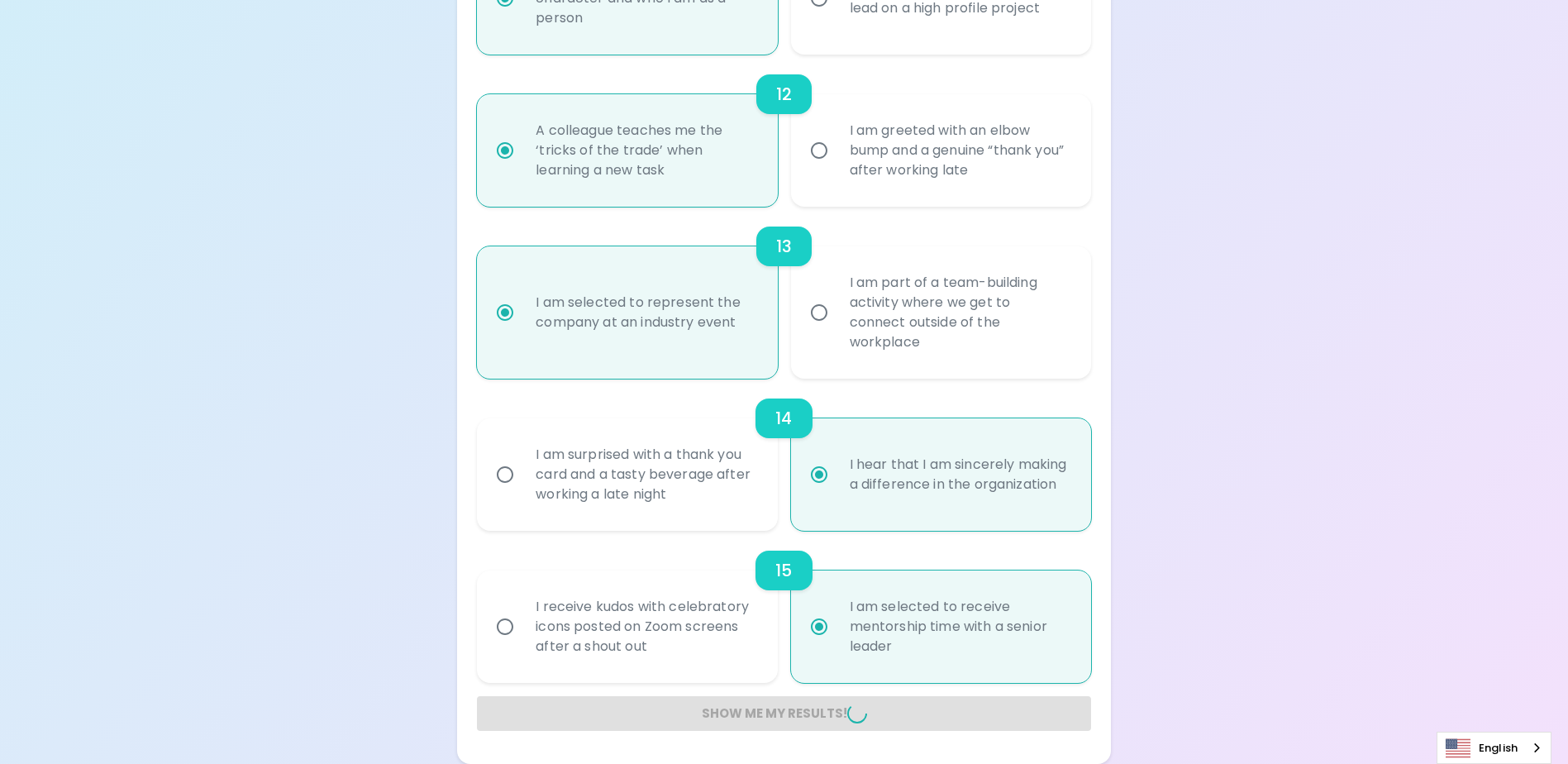
radio input "false"
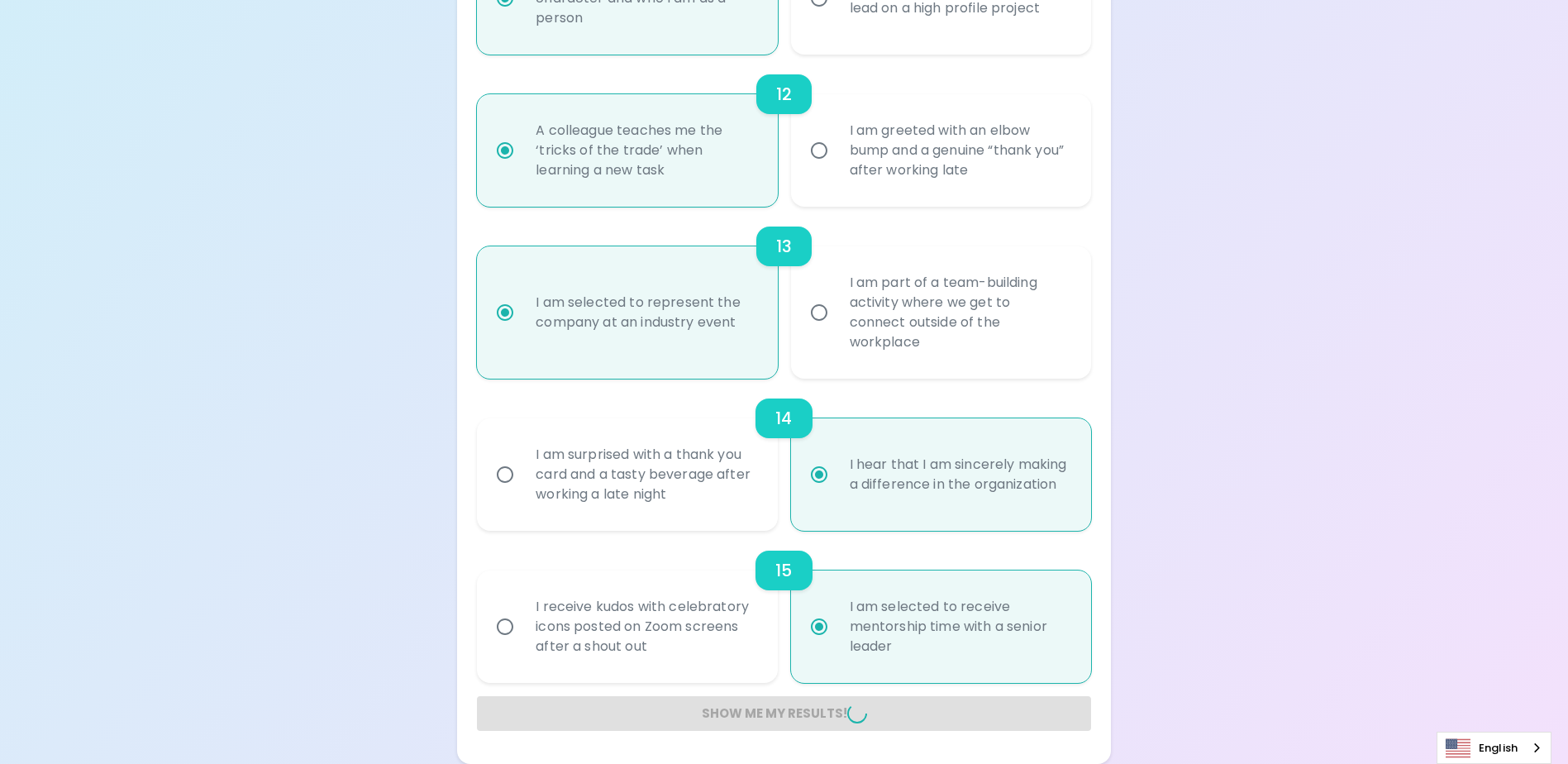
radio input "false"
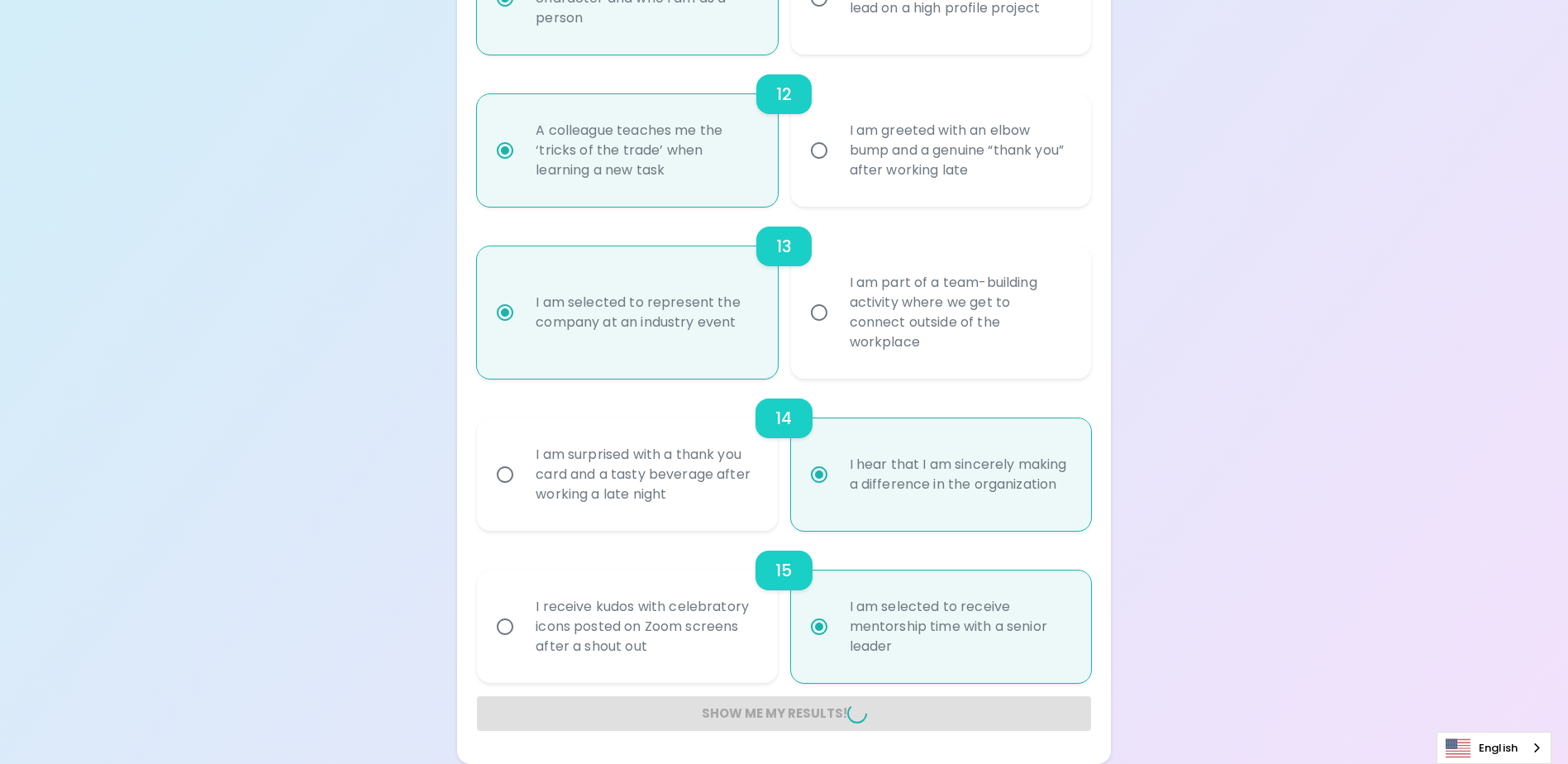
radio input "false"
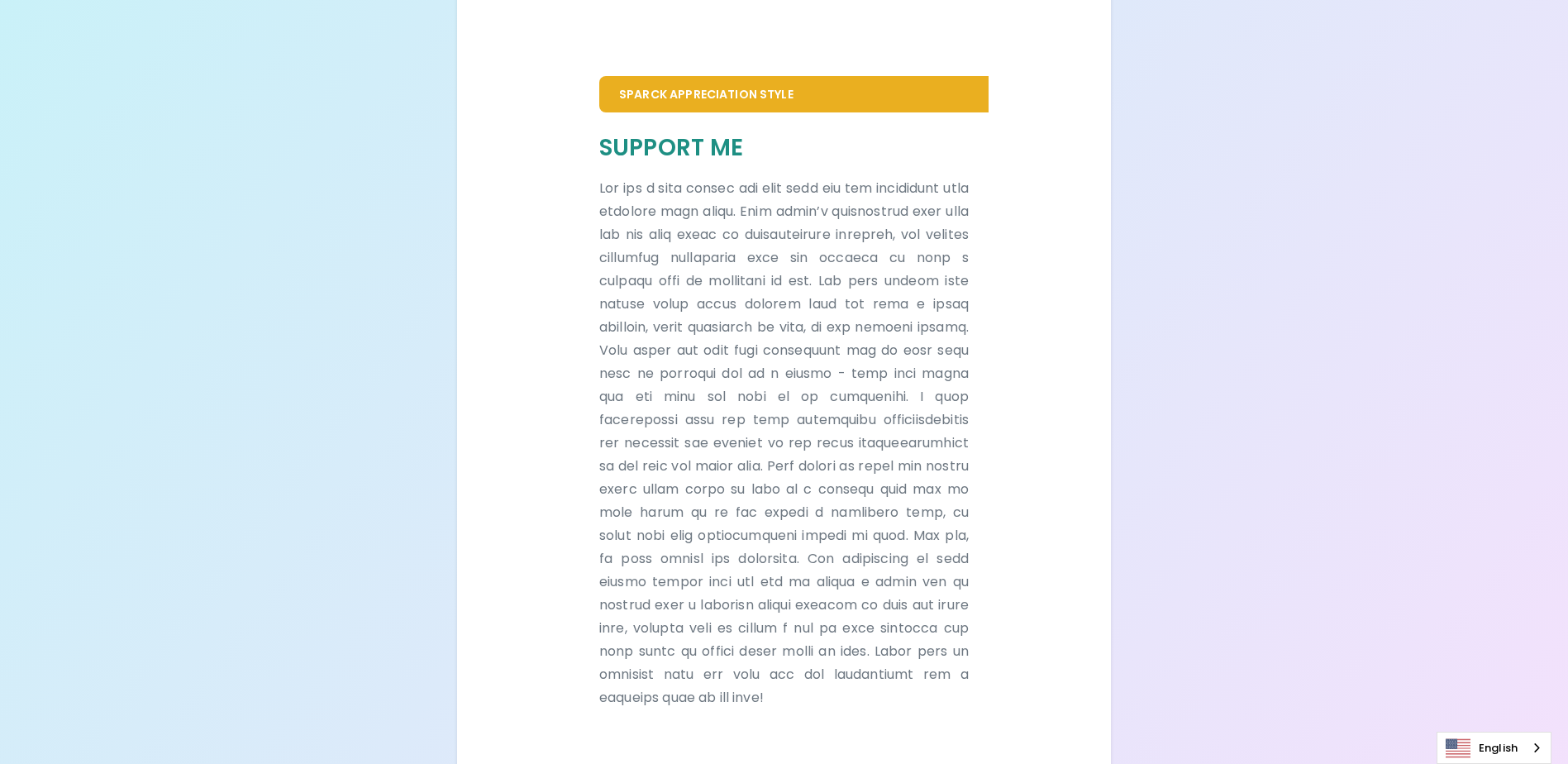
scroll to position [1057, 0]
